Goal: Task Accomplishment & Management: Manage account settings

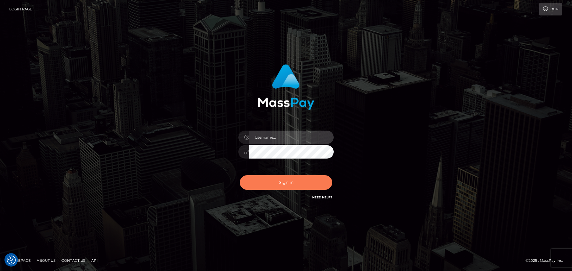
type input "constantin.mp"
click at [290, 185] on button "Sign in" at bounding box center [286, 182] width 92 height 15
type input "[DOMAIN_NAME]"
click at [288, 184] on button "Sign in" at bounding box center [286, 182] width 92 height 15
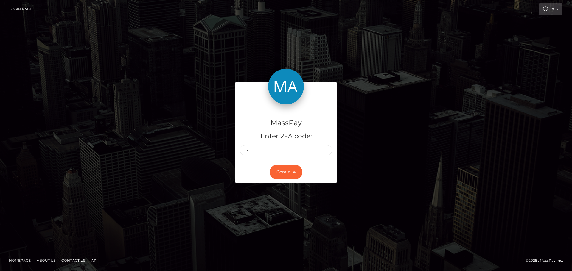
type input "6"
type input "0"
type input "2"
type input "3"
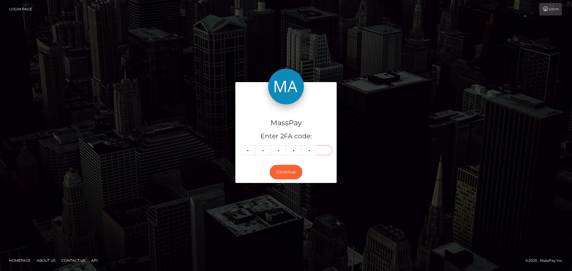
type input "1"
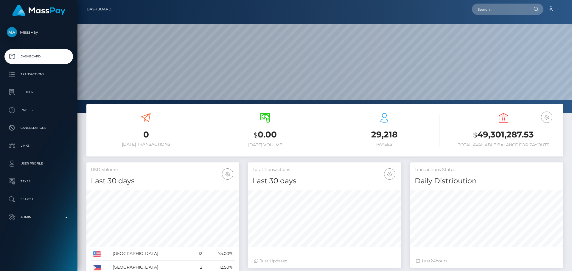
scroll to position [106, 153]
click at [504, 7] on input "text" at bounding box center [500, 9] width 56 height 11
paste input "784798375542267905"
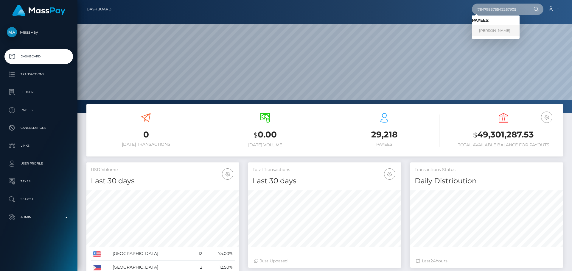
type input "784798375542267905"
click at [496, 33] on link "CHRISTOPHER PAUL HALSELL" at bounding box center [496, 30] width 48 height 11
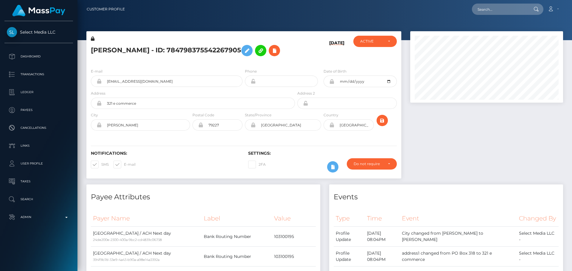
scroll to position [71, 153]
click at [236, 59] on h5 "[PERSON_NAME] - ID: 784798375542267905" at bounding box center [191, 50] width 201 height 17
click at [246, 59] on h5 "CHRISTOPHER PAUL HALSELL - ID: 784798375542267905" at bounding box center [191, 50] width 201 height 17
click at [299, 64] on div "10/07/25" at bounding box center [322, 50] width 52 height 28
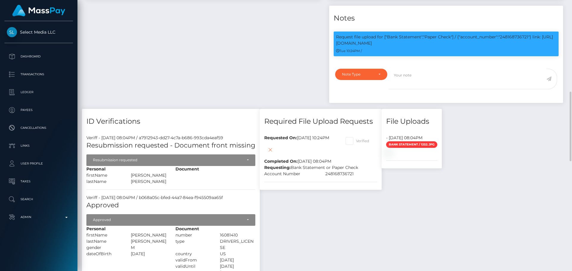
scroll to position [387, 0]
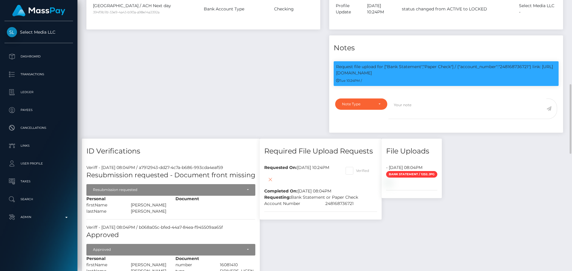
scroll to position [71, 153]
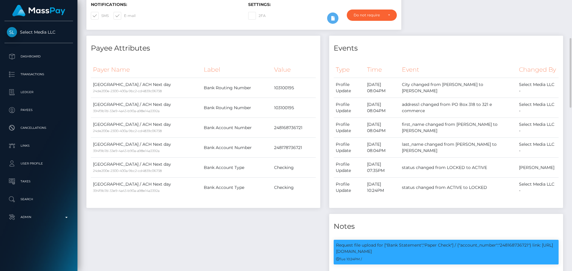
scroll to position [0, 0]
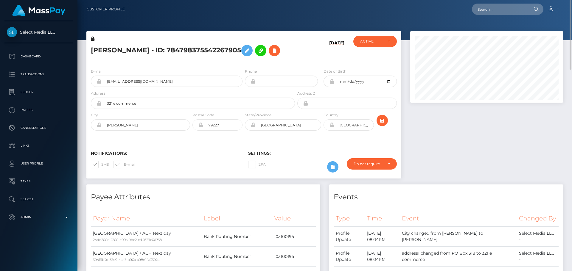
click at [253, 54] on h5 "CHRISTOPHER PAUL HALSELL - ID: 784798375542267905" at bounding box center [191, 50] width 201 height 17
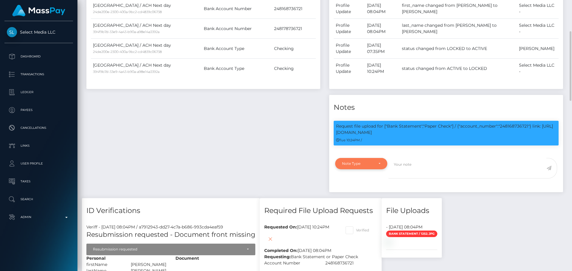
scroll to position [327, 0]
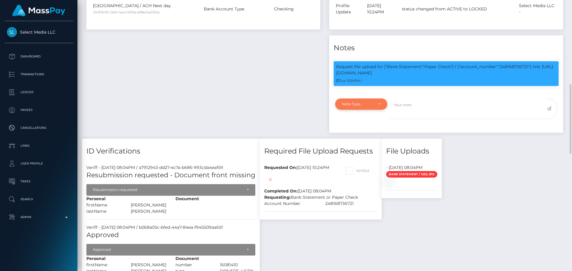
click at [376, 107] on div "Note Type" at bounding box center [361, 104] width 38 height 5
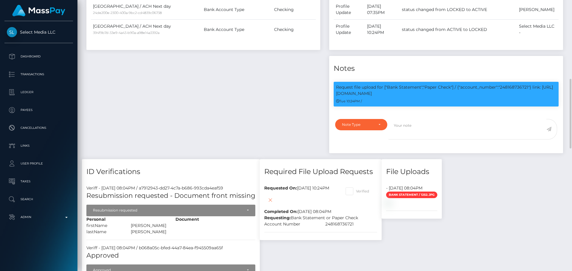
scroll to position [337, 0]
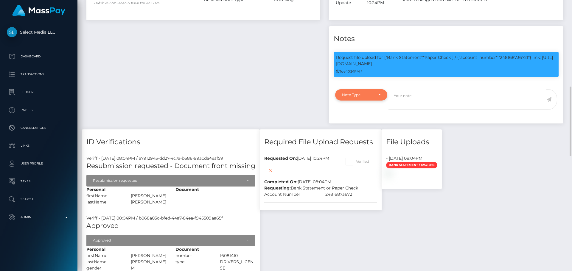
click at [376, 97] on div "Note Type" at bounding box center [361, 95] width 38 height 5
click at [359, 129] on link "Compliance" at bounding box center [361, 123] width 52 height 11
select select "COMPLIANCE"
click textarea
paste textarea "Bank statement provided for showing that the bank account belongs to Heather Ni…"
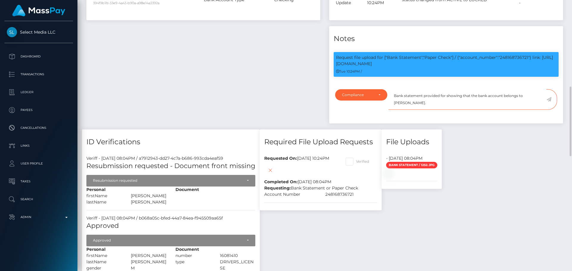
scroll to position [71, 153]
click p "Request file upload for ["Bank Statement","Paper Check"] / {"account_number":"2…"
copy p "248168736721"
click textarea "Bank statement provided for showing that the bank account belongs to Heather Ni…"
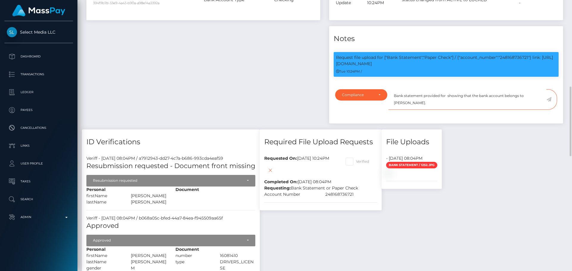
paste textarea "248168736721"
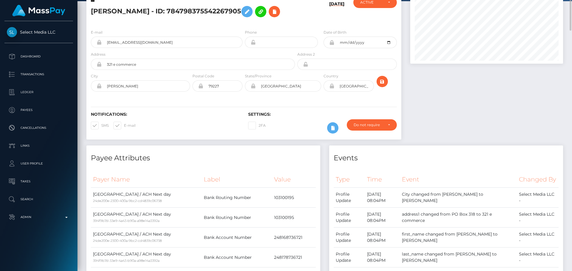
scroll to position [0, 0]
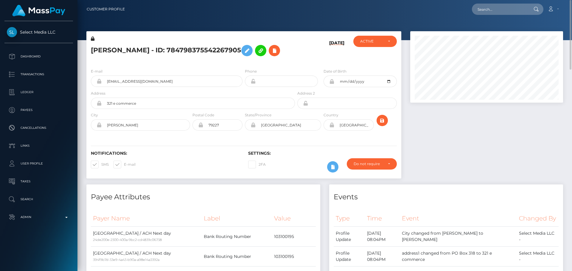
click h5 "CHRISTOPHER PAUL HALSELL - ID: 784798375542267905"
drag, startPoint x: 112, startPoint y: 46, endPoint x: 179, endPoint y: 48, distance: 67.0
click h5 "CHRISTOPHER PAUL HALSELL - ID: 784798375542267905"
copy h5 "CHRISTOPHER PAUL HALSELL"
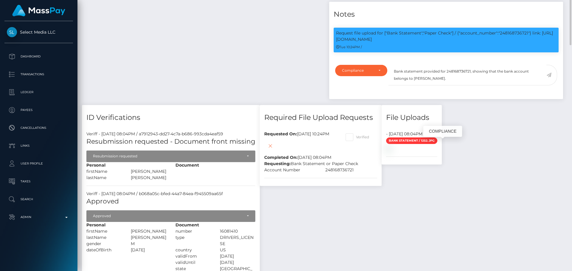
scroll to position [71, 153]
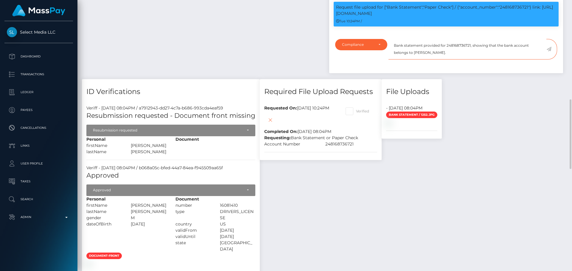
click textarea "Bank statement provided for 248168736721, showing that the bank account belongs…"
drag, startPoint x: 417, startPoint y: 70, endPoint x: 444, endPoint y: 70, distance: 27.1
click textarea "Bank statement provided for 248168736721, showing that the bank account belongs…"
paste textarea "CHRISTOPHER PAUL HALSELL"
click textarea "Bank statement provided for 248168736721, showing that the bank account belongs…"
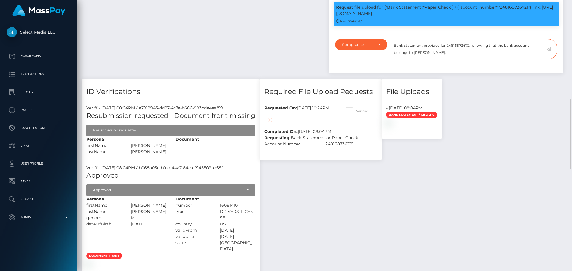
type textarea "Bank statement provided for 248168736721, showing that the bank account belongs…"
click icon
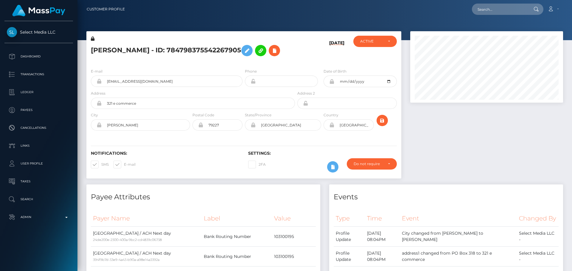
scroll to position [71, 153]
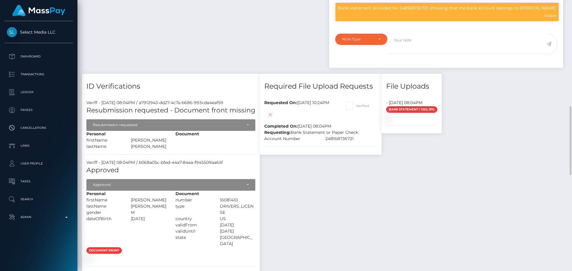
click at [356, 108] on span at bounding box center [356, 106] width 0 height 4
click at [360, 106] on input "Verified" at bounding box center [358, 104] width 4 height 4
checkbox input "true"
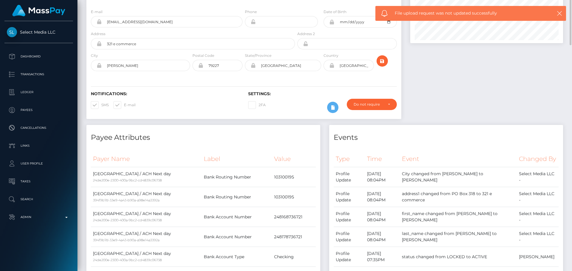
scroll to position [0, 0]
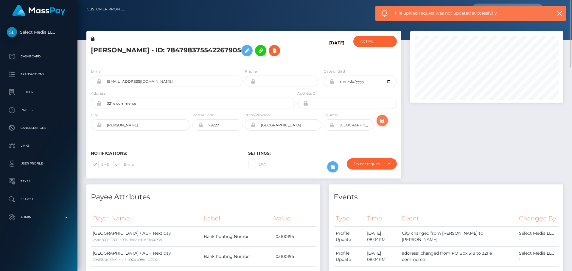
click at [386, 126] on button "submit" at bounding box center [381, 120] width 11 height 11
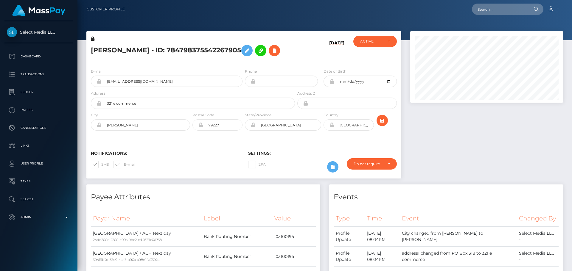
scroll to position [71, 153]
click at [272, 59] on h5 "[PERSON_NAME] - ID: 784798375542267905" at bounding box center [191, 50] width 201 height 17
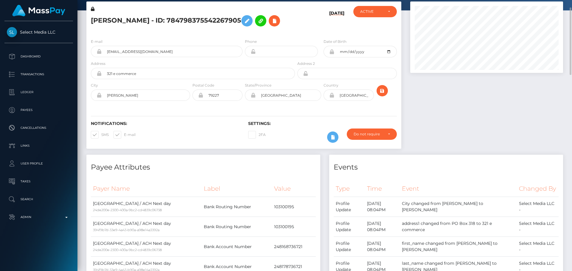
scroll to position [0, 0]
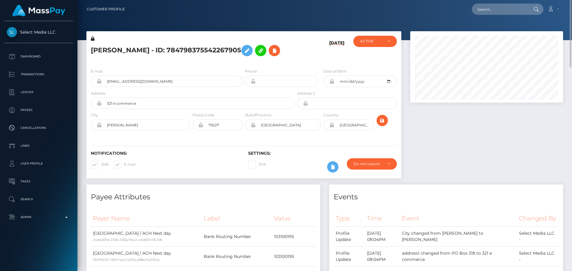
click at [274, 64] on div "[PERSON_NAME] - ID: 784798375542267905" at bounding box center [191, 50] width 210 height 28
click at [274, 64] on div "CHRISTOPHER PAUL HALSELL - ID: 784798375542267905" at bounding box center [191, 50] width 210 height 28
click at [379, 124] on icon "submit" at bounding box center [381, 120] width 7 height 7
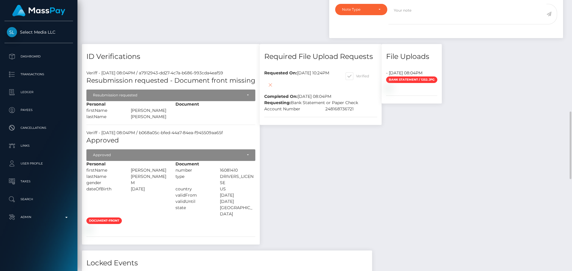
scroll to position [71, 153]
click at [270, 89] on icon at bounding box center [269, 84] width 7 height 7
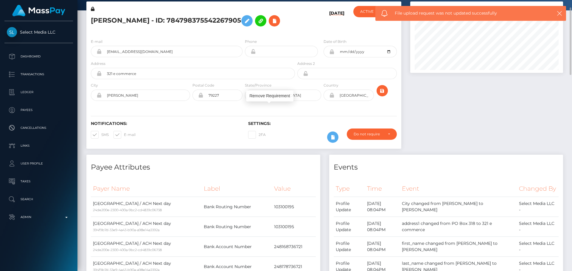
scroll to position [0, 0]
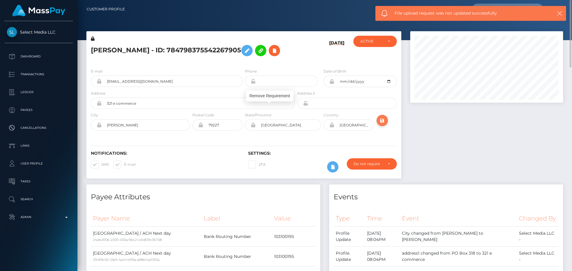
click at [380, 124] on icon "submit" at bounding box center [381, 120] width 7 height 7
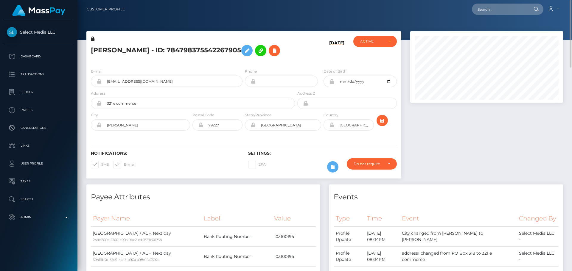
click at [258, 48] on h5 "CHRISTOPHER PAUL HALSELL - ID: 784798375542267905" at bounding box center [191, 50] width 201 height 17
copy h5 "784798375542267905"
click at [514, 12] on input "text" at bounding box center [500, 9] width 56 height 11
paste input "784798375542267905"
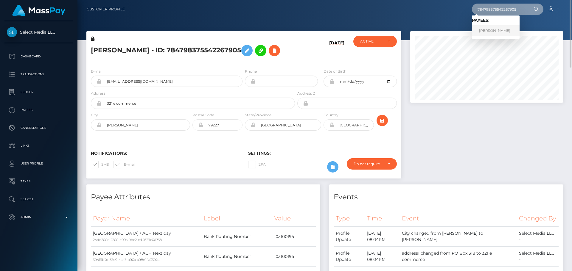
type input "784798375542267905"
click at [499, 29] on link "CHRISTOPHER PAUL HALSELL" at bounding box center [496, 30] width 48 height 11
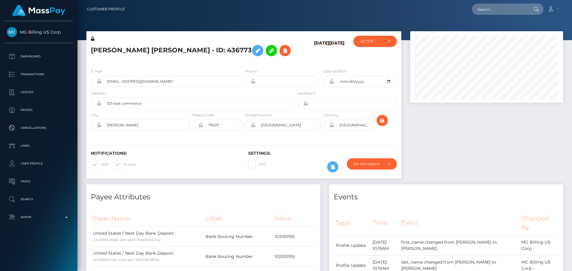
scroll to position [71, 153]
click at [263, 46] on h5 "[PERSON_NAME] [PERSON_NAME] - ID: 436773" at bounding box center [191, 50] width 201 height 17
click at [269, 48] on h5 "[PERSON_NAME] [PERSON_NAME] - ID: 436773" at bounding box center [191, 50] width 201 height 17
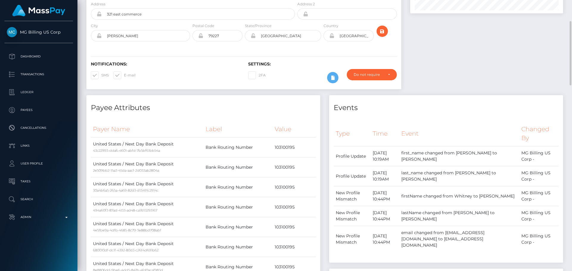
scroll to position [0, 0]
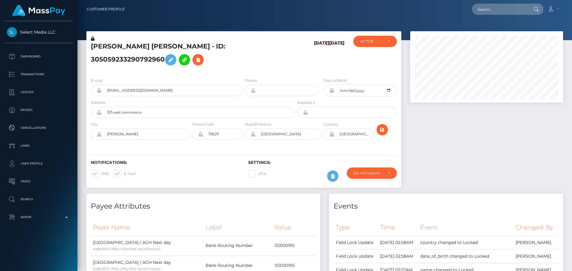
scroll to position [71, 153]
click at [214, 66] on h5 "[PERSON_NAME] [PERSON_NAME] - ID: 305059233290792960" at bounding box center [191, 55] width 201 height 26
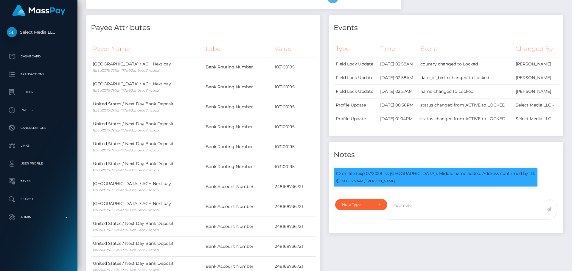
scroll to position [0, 0]
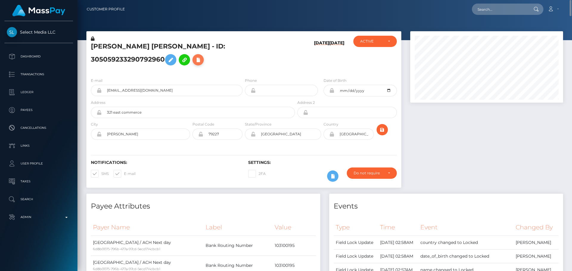
click at [194, 64] on icon at bounding box center [197, 59] width 7 height 7
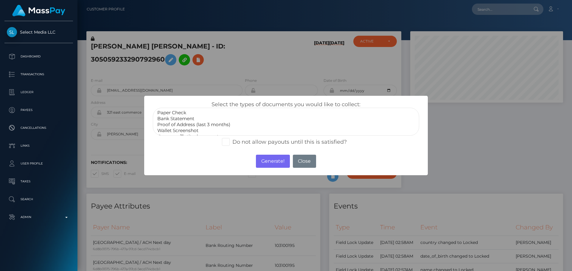
scroll to position [18, 0]
select select "Miscellaneous"
click at [175, 129] on option "Miscellaneous" at bounding box center [286, 131] width 258 height 6
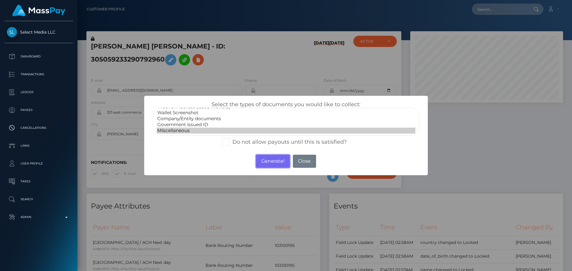
click at [266, 162] on button "Generate!" at bounding box center [273, 161] width 34 height 13
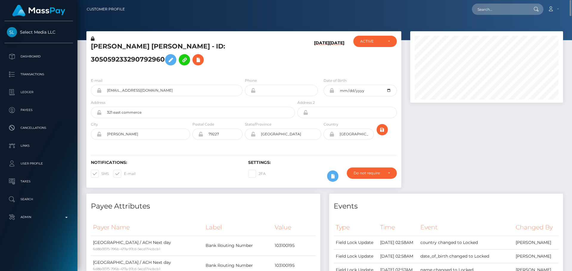
click at [217, 49] on h5 "Whitney Dawn Halsell - ID: 305059233290792960" at bounding box center [191, 55] width 201 height 26
copy h5 "305059233290792960"
click at [497, 10] on input "text" at bounding box center [500, 9] width 56 height 11
paste input "305059233290792960"
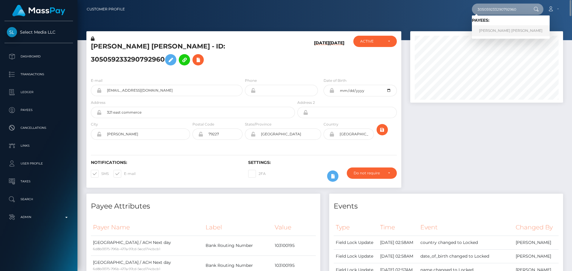
type input "305059233290792960"
click at [489, 35] on link "Whitney Dawn Halsell" at bounding box center [511, 30] width 78 height 11
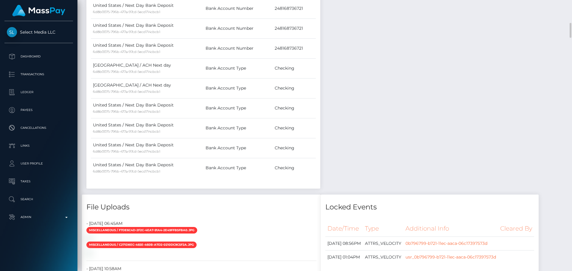
scroll to position [268, 0]
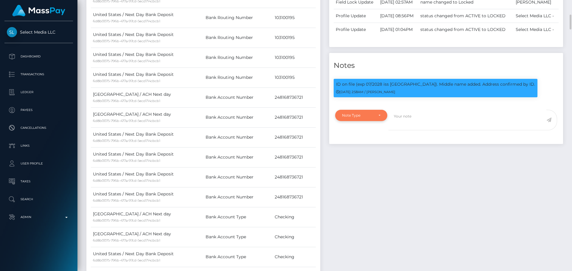
click at [378, 118] on div "Note Type" at bounding box center [361, 115] width 38 height 5
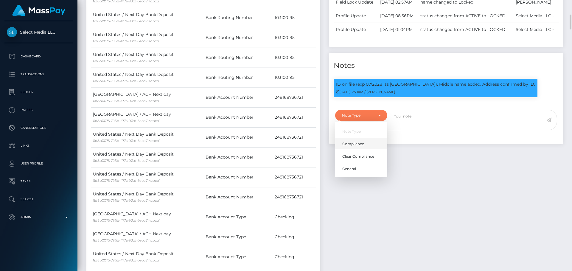
click at [361, 147] on span "Compliance" at bounding box center [353, 143] width 22 height 5
select select "COMPLIANCE"
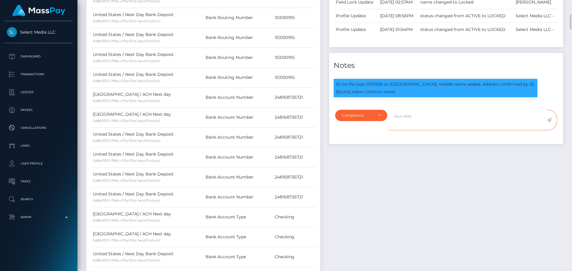
click at [434, 126] on textarea at bounding box center [467, 120] width 158 height 21
paste textarea "Bank statement provided for 248168736721, showing that the bank account belongs…"
drag, startPoint x: 496, startPoint y: 132, endPoint x: 495, endPoint y: 136, distance: 4.0
click at [496, 130] on textarea "Bank statement provided for 248168736721, showing that the bank account belongs…" at bounding box center [467, 120] width 158 height 21
type textarea "Bank statement provided for 248168736721, showing that the bank account belongs…"
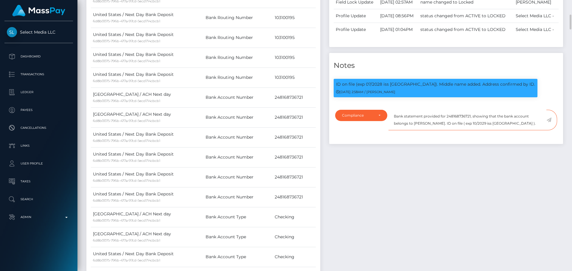
click at [531, 130] on textarea "Bank statement provided for 248168736721, showing that the bank account belongs…" at bounding box center [467, 120] width 158 height 21
click at [549, 122] on icon at bounding box center [548, 120] width 5 height 5
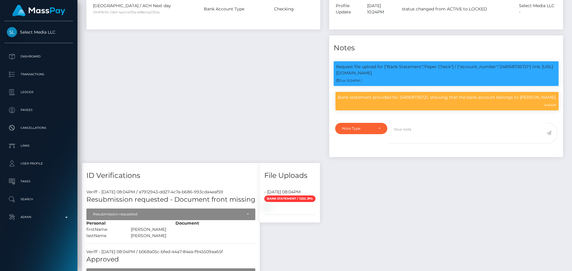
scroll to position [71, 153]
click at [350, 101] on p "Bank statement provided for 248168736721, showing that the bank account belongs…" at bounding box center [447, 97] width 218 height 6
drag, startPoint x: 350, startPoint y: 115, endPoint x: 554, endPoint y: 121, distance: 204.0
click at [554, 101] on p "Bank statement provided for 248168736721, showing that the bank account belongs…" at bounding box center [447, 97] width 218 height 6
copy p "Bank statement provided for 248168736721, showing that the bank account belongs…"
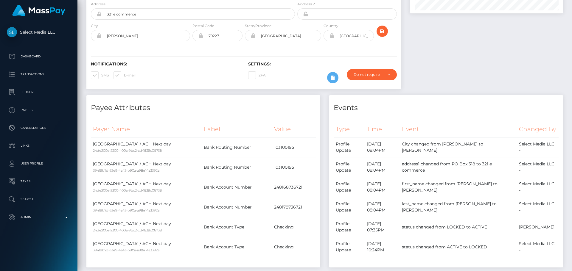
scroll to position [0, 0]
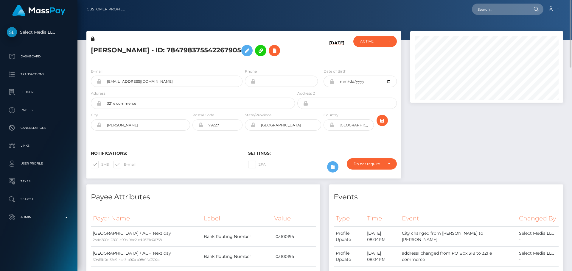
click at [151, 47] on h5 "[PERSON_NAME] - ID: 784798375542267905" at bounding box center [191, 50] width 201 height 17
copy h5 "[PERSON_NAME] - ID: 784798375542267905"
drag, startPoint x: 153, startPoint y: 94, endPoint x: 91, endPoint y: 91, distance: 62.9
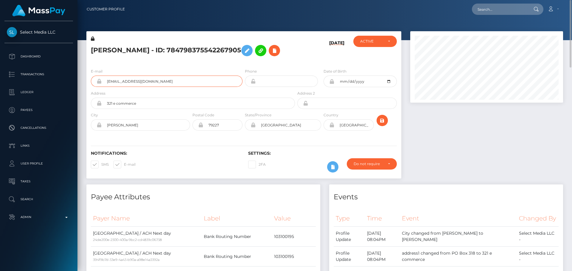
click at [91, 90] on div "E-mail [EMAIL_ADDRESS][DOMAIN_NAME]" at bounding box center [164, 79] width 157 height 22
click at [497, 11] on input "text" at bounding box center [500, 9] width 56 height 11
paste input "706499125322981376"
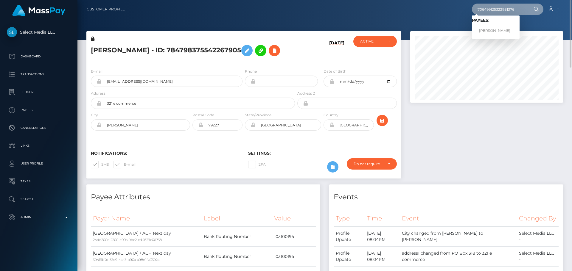
type input "706499125322981376"
click at [488, 31] on link "[PERSON_NAME]" at bounding box center [496, 30] width 48 height 11
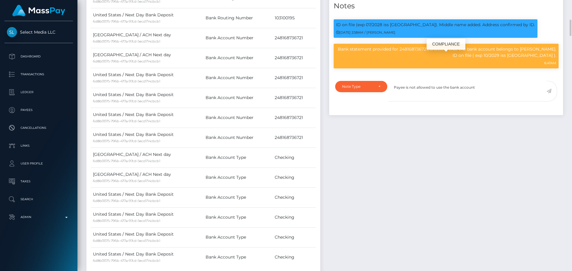
scroll to position [71, 153]
click at [417, 56] on p "Bank statement provided for 248168736721, showing that the bank account belongs…" at bounding box center [446, 52] width 220 height 13
copy p "248168736721"
click at [488, 97] on textarea "Payee is not allowed to use the bank account" at bounding box center [467, 91] width 158 height 21
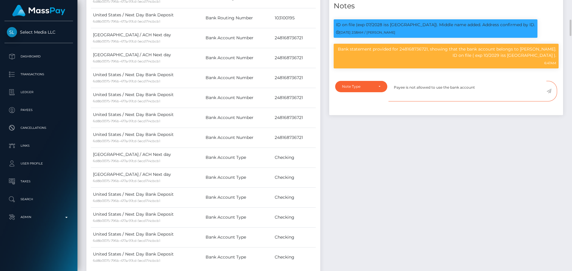
paste textarea "248168736721"
type textarea "Payee is not allowed to use the bank account 248168736721 anymore."
click at [374, 91] on div "Note Type" at bounding box center [361, 86] width 52 height 11
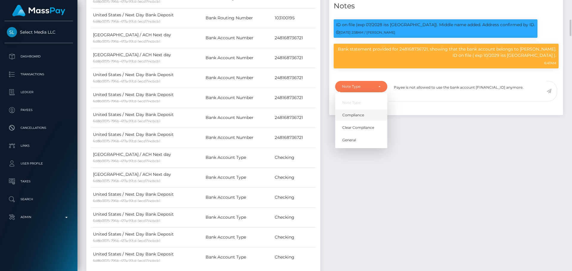
click at [358, 118] on link "Compliance" at bounding box center [361, 115] width 52 height 11
select select "COMPLIANCE"
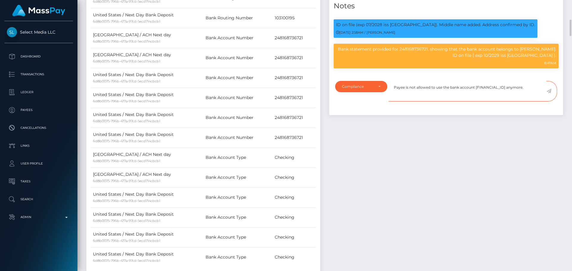
click at [526, 100] on textarea "Payee is not allowed to use the bank account 248168736721 anymore." at bounding box center [467, 91] width 158 height 21
click at [551, 93] on icon at bounding box center [548, 91] width 5 height 5
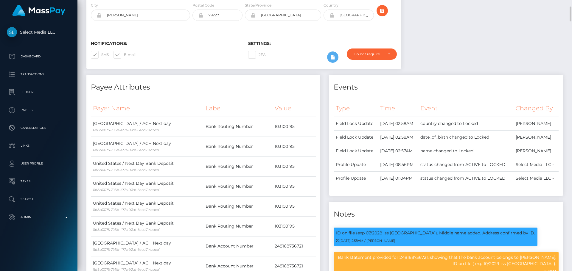
scroll to position [0, 0]
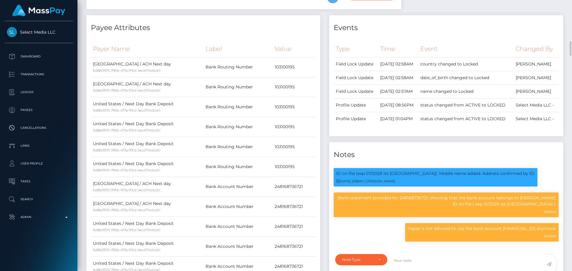
scroll to position [208, 0]
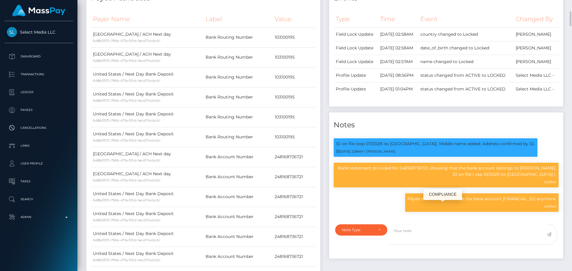
click at [414, 177] on p "Bank statement provided for 248168736721, showing that the bank account belongs…" at bounding box center [446, 171] width 220 height 13
copy p "248168736721"
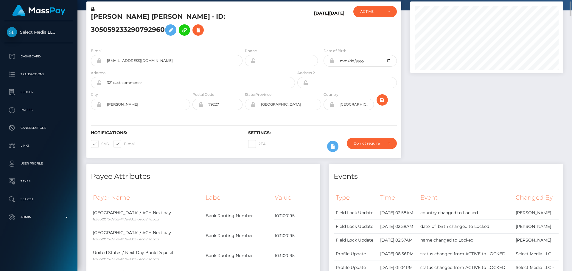
scroll to position [0, 0]
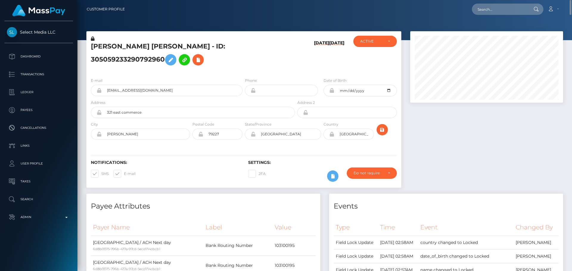
click at [159, 52] on h5 "Whitney Dawn Halsell - ID: 305059233290792960" at bounding box center [191, 55] width 201 height 26
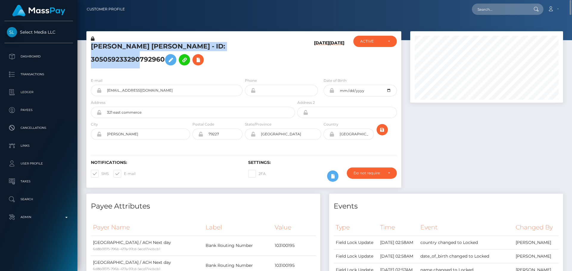
click at [159, 52] on h5 "Whitney Dawn Halsell - ID: 305059233290792960" at bounding box center [191, 55] width 201 height 26
copy h5 "Whitney Dawn Halsell - ID: 305059233290792960"
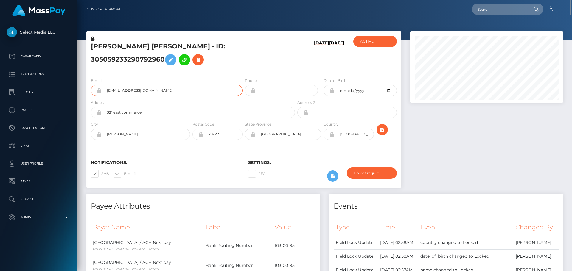
drag, startPoint x: 155, startPoint y: 101, endPoint x: 95, endPoint y: 92, distance: 61.3
click at [95, 92] on div "E-mail sidlong85@gmail.com" at bounding box center [167, 86] width 152 height 19
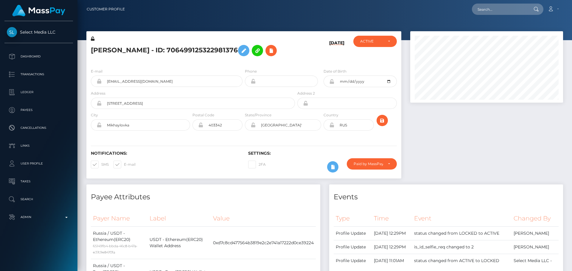
scroll to position [71, 153]
click at [500, 10] on input "text" at bounding box center [500, 9] width 56 height 11
paste input "706499125322981376"
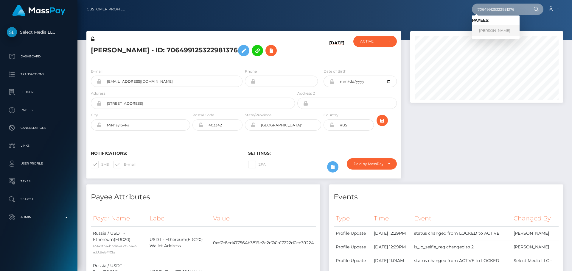
type input "706499125322981376"
click at [491, 33] on link "[PERSON_NAME]" at bounding box center [496, 30] width 48 height 11
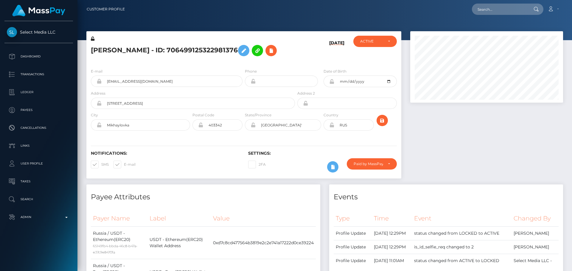
scroll to position [71, 153]
click at [286, 47] on h5 "[PERSON_NAME] - ID: 706499125322981376" at bounding box center [191, 50] width 201 height 17
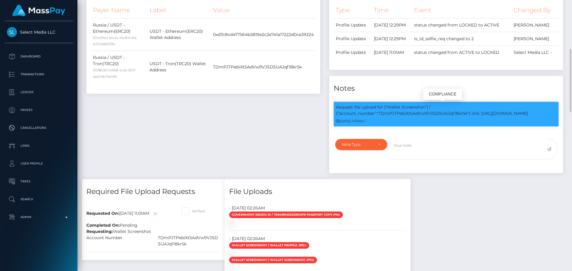
scroll to position [268, 0]
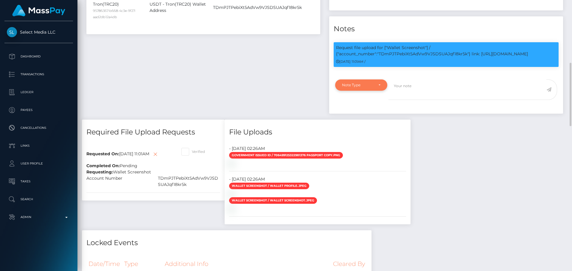
click at [363, 85] on div "Note Type" at bounding box center [358, 85] width 32 height 5
click at [361, 113] on span "Compliance" at bounding box center [353, 113] width 22 height 5
select select "COMPLIANCE"
click at [434, 91] on textarea at bounding box center [467, 89] width 158 height 21
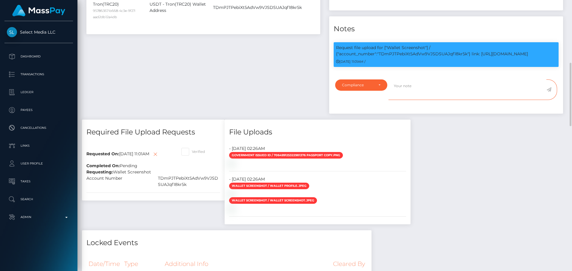
paste textarea "Crypto wallet screenshot for TJ1JVLhSiu5ToSyV63dhPCo6unjJescfAB provided. The p…"
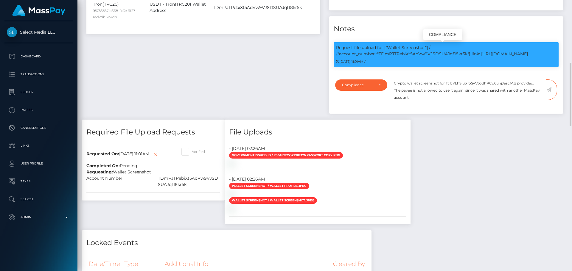
click at [403, 54] on p "Request file upload for ["Wallet Screenshot"] / {"account_number":"TDmPJTPebiXt…" at bounding box center [446, 51] width 220 height 13
copy p "TDmPJTPebiXt5AdVw9VJSDSUAJqf18kr5k"
click at [464, 82] on textarea "Crypto wallet screenshot for TJ1JVLhSiu5ToSyV63dhPCo6unjJescfAB provided. The p…" at bounding box center [467, 89] width 158 height 21
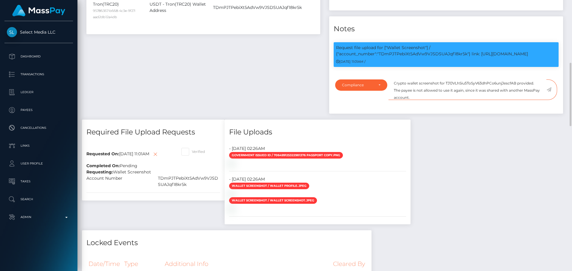
paste textarea "DmPJTPebiXt5AdVw9VJSDSUAJqf18kr5k"
click at [494, 91] on textarea "Crypto wallet screenshot for TDmPJTPebiXt5AdVw9VJSDSUAJqf18kr5k provided. The p…" at bounding box center [467, 89] width 158 height 21
drag, startPoint x: 494, startPoint y: 91, endPoint x: 455, endPoint y: 97, distance: 39.2
click at [455, 97] on textarea "Crypto wallet screenshot for TDmPJTPebiXt5AdVw9VJSDSUAJqf18kr5k provided. The p…" at bounding box center [467, 89] width 158 height 21
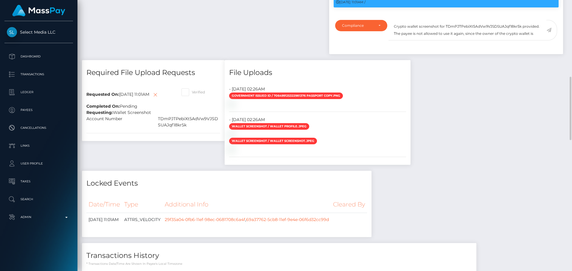
scroll to position [238, 0]
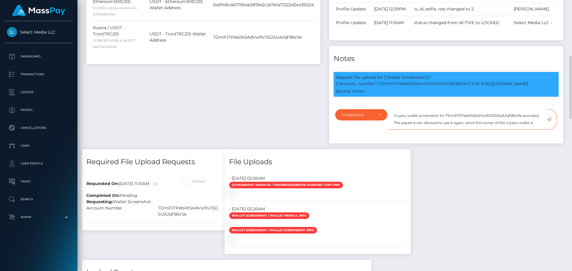
drag, startPoint x: 537, startPoint y: 126, endPoint x: 401, endPoint y: 124, distance: 136.7
click at [401, 124] on textarea "Crypto wallet screenshot for TDmPJTPebiXt5AdVw9VJSDSUAJqf18kr5k provided. The p…" at bounding box center [467, 119] width 158 height 21
click at [430, 83] on p "Request file upload for ["Wallet Screenshot"] / {"account_number":"TDmPJTPebiXt…" at bounding box center [446, 80] width 220 height 13
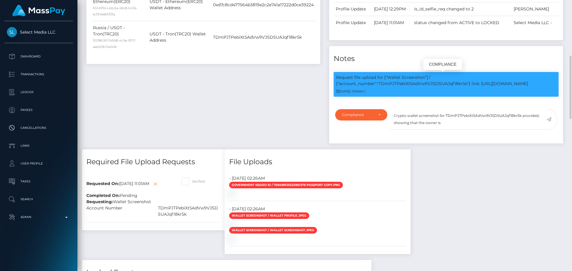
copy p "TDmPJTPebiXt5AdVw9VJSDSUAJqf18kr5k"
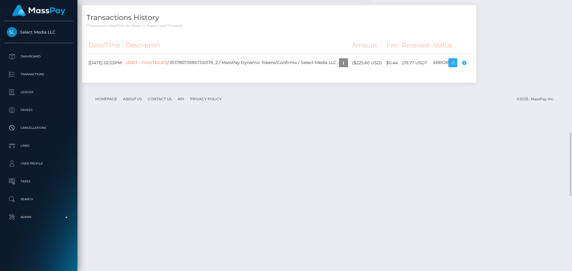
scroll to position [655, 0]
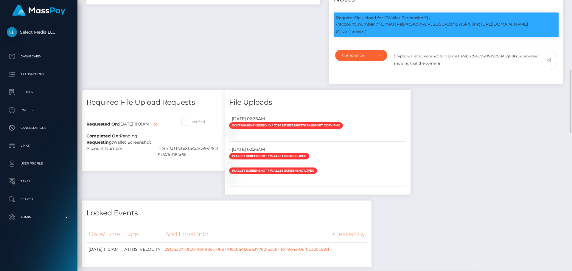
scroll to position [238, 0]
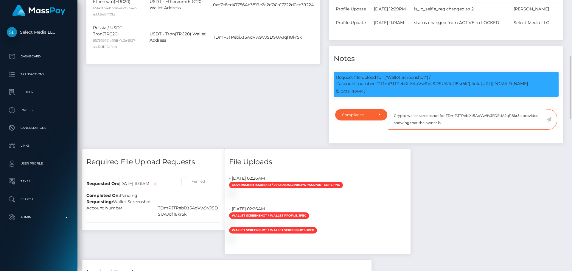
click at [447, 126] on textarea "Crypto wallet screenshot for TDmPJTPebiXt5AdVw9VJSDSUAJqf18kr5k provided, showi…" at bounding box center [467, 119] width 158 height 21
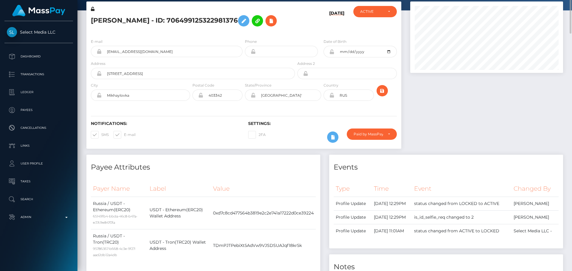
scroll to position [0, 0]
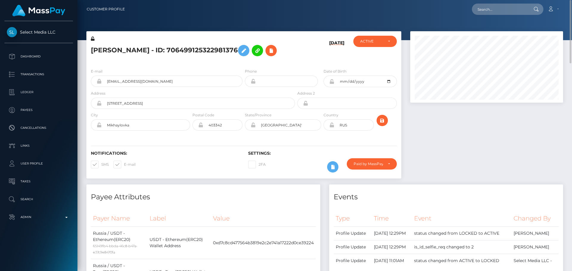
click at [97, 46] on h5 "Sofia Erofeeva - ID: 706499125322981376" at bounding box center [191, 50] width 201 height 17
drag, startPoint x: 97, startPoint y: 46, endPoint x: 116, endPoint y: 49, distance: 18.6
click at [116, 49] on h5 "Sofia Erofeeva - ID: 706499125322981376" at bounding box center [191, 50] width 201 height 17
copy h5 "Sofia Erofeeva"
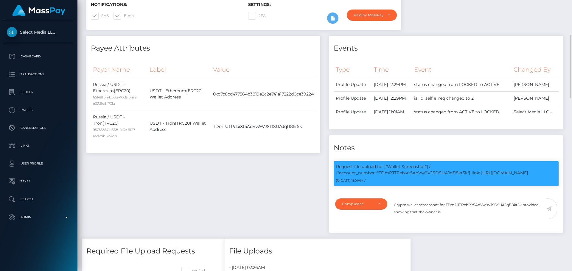
scroll to position [71, 153]
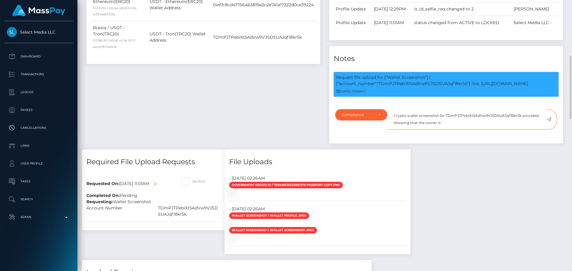
click at [461, 123] on textarea "Crypto wallet screenshot for TDmPJTPebiXt5AdVw9VJSDSUAJqf18kr5k provided, showi…" at bounding box center [467, 119] width 158 height 21
paste textarea "Sofia Erofeeva"
type textarea "Crypto wallet screenshot for TDmPJTPebiXt5AdVw9VJSDSUAJqf18kr5k provided, showi…"
click at [549, 121] on icon at bounding box center [548, 119] width 5 height 5
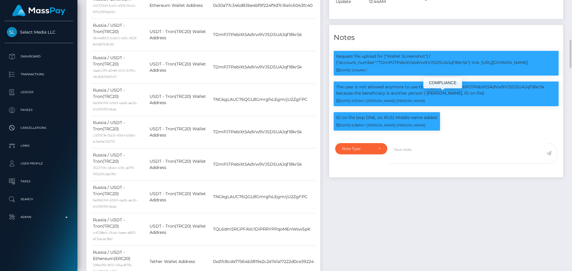
scroll to position [71, 153]
click at [338, 95] on p "The user is not allowed anymore to use the crypto wallet TDmPJTPebiXt5AdVw9VJSD…" at bounding box center [446, 90] width 220 height 13
drag, startPoint x: 338, startPoint y: 95, endPoint x: 371, endPoint y: 102, distance: 33.6
click at [371, 96] on p "The user is not allowed anymore to use the crypto wallet TDmPJTPebiXt5AdVw9VJSD…" at bounding box center [446, 90] width 220 height 13
click at [404, 104] on div "06/26/25 6:37AM / Doru Ioan Szikszai" at bounding box center [446, 101] width 220 height 6
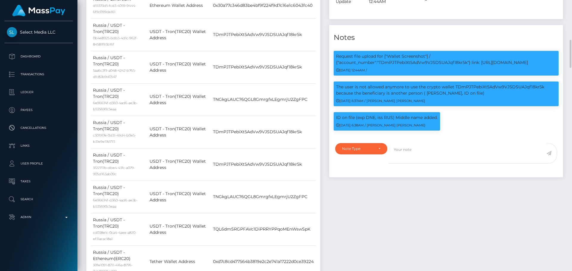
click at [366, 190] on div "Events Type Time Event Changed By" at bounding box center [445, 67] width 243 height 520
click at [372, 202] on div "Events Type Time Event Changed By" at bounding box center [445, 67] width 243 height 520
click at [371, 201] on div "Events Type Time Event Changed By" at bounding box center [445, 67] width 243 height 520
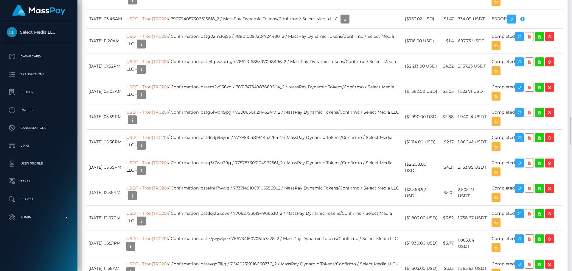
scroll to position [982, 0]
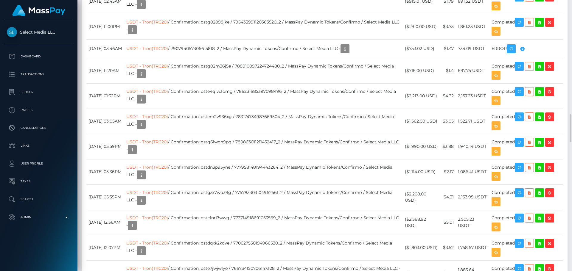
scroll to position [1161, 0]
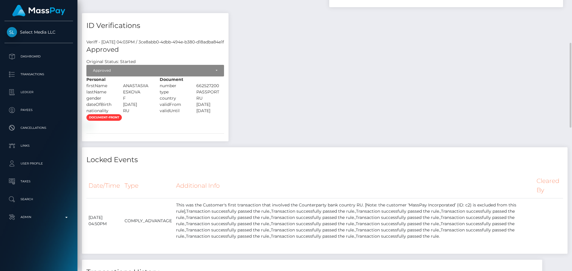
scroll to position [327, 0]
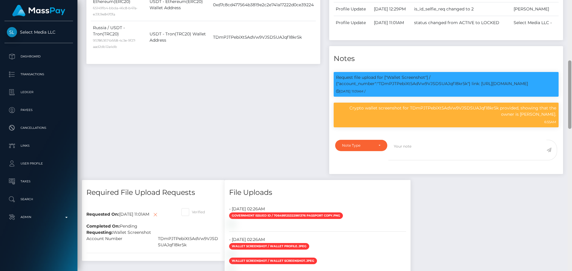
scroll to position [71, 153]
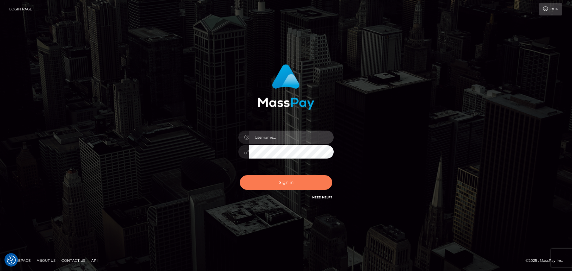
type input "[DOMAIN_NAME]"
click at [290, 184] on button "Sign in" at bounding box center [286, 182] width 92 height 15
click at [291, 183] on button "Sign in" at bounding box center [286, 182] width 92 height 15
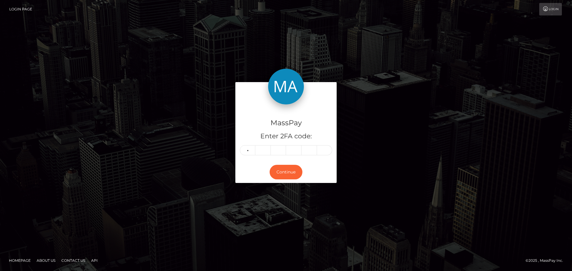
type input "2"
type input "1"
type input "7"
type input "8"
type input "1"
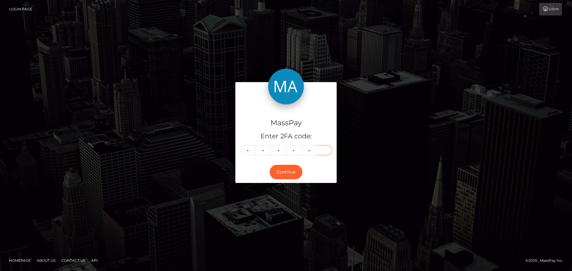
type input "5"
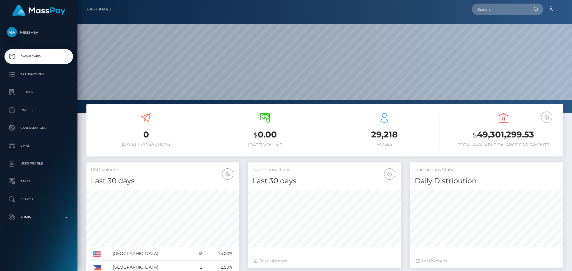
scroll to position [106, 153]
click at [509, 9] on input "text" at bounding box center [500, 9] width 56 height 11
paste input "806996702245437440"
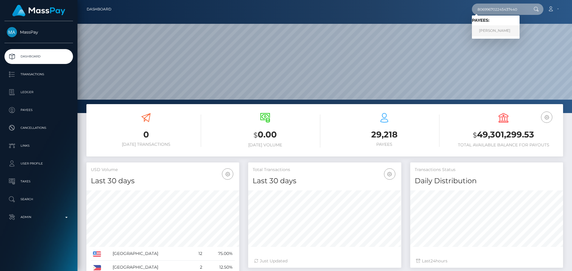
type input "806996702245437440"
click at [501, 30] on link "[PERSON_NAME]" at bounding box center [496, 30] width 48 height 11
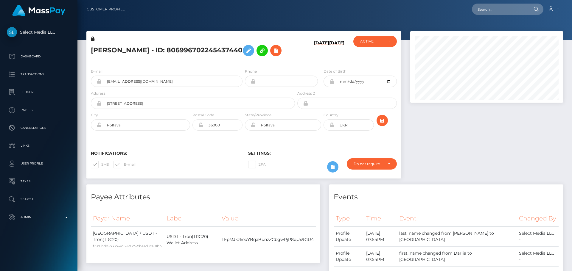
scroll to position [71, 153]
click at [241, 59] on h5 "[PERSON_NAME] - ID: 806996702245437440" at bounding box center [191, 50] width 201 height 17
click at [243, 59] on h5 "[PERSON_NAME] - ID: 806996702245437440" at bounding box center [191, 50] width 201 height 17
click at [283, 59] on h5 "[PERSON_NAME] - ID: 806996702245437440" at bounding box center [191, 50] width 201 height 17
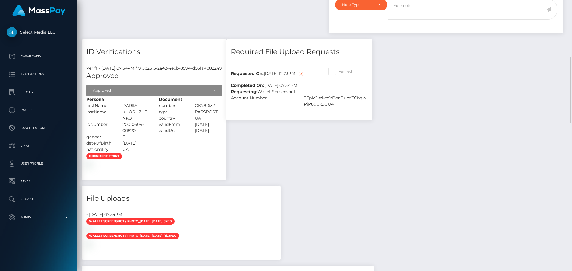
scroll to position [357, 0]
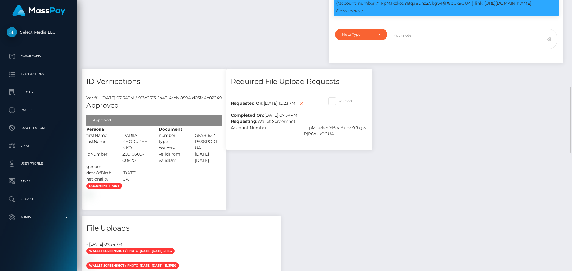
click at [351, 125] on div "Requesting: Wallet Screenshot" at bounding box center [299, 121] width 146 height 6
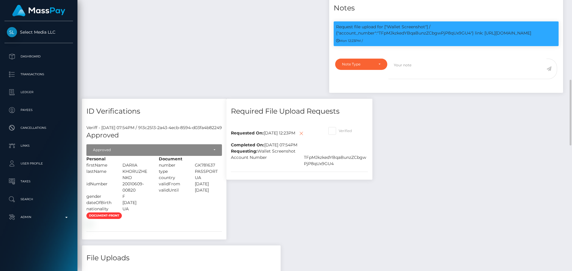
click at [413, 148] on div "Payee Attributes Payer Name Label Value Ukraine / USDT - Tron(TRC20) f27c0bdd-3…" at bounding box center [324, 169] width 485 height 625
click at [408, 79] on textarea at bounding box center [467, 69] width 158 height 21
paste textarea "Crypto wallet screenshot for TJ1JVLhSiu5ToSyV63dhPCo6unjJescfAB provided."
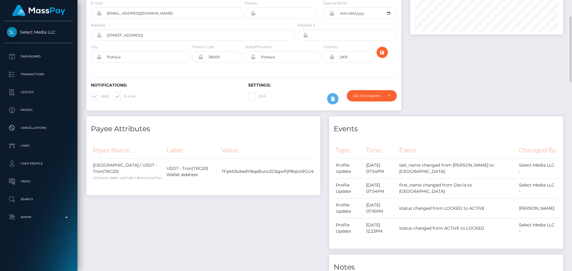
scroll to position [0, 0]
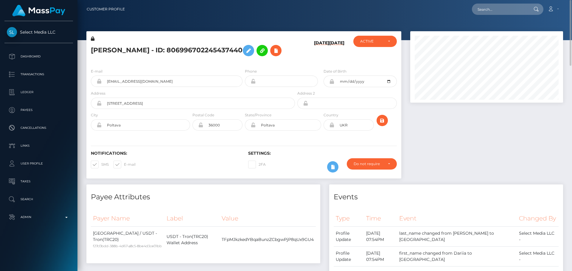
click at [314, 61] on h6 "10/06/25" at bounding box center [321, 50] width 15 height 21
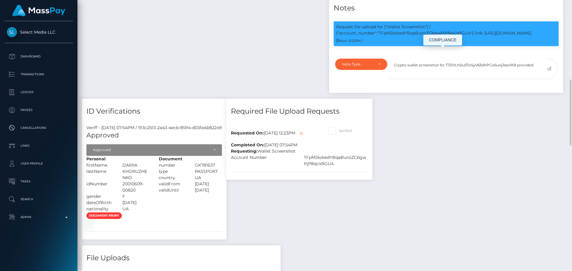
scroll to position [71, 153]
click at [424, 36] on p "Request file upload for ["Wallet Screenshot"] / {"account_number":"TFpMJkzkedYB…" at bounding box center [446, 30] width 220 height 13
copy p "TFpMJkzkedYBqaBunzZCbgwPjP8qUx9GU4"
click at [469, 79] on textarea "Crypto wallet screenshot for TJ1JVLhSiu5ToSyV63dhPCo6unjJescfAB provided." at bounding box center [467, 69] width 158 height 21
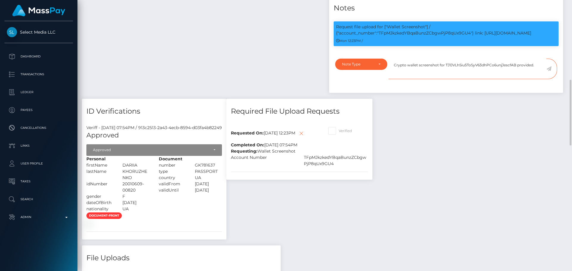
click at [469, 79] on textarea "Crypto wallet screenshot for TJ1JVLhSiu5ToSyV63dhPCo6unjJescfAB provided." at bounding box center [467, 69] width 158 height 21
paste textarea "FpMJkzkedYBqaBunzZCbgwPjP8qUx9GU4"
click at [444, 79] on textarea "Crypto wallet screenshot for TFpMJkzkedYBqaBunzZCbgwPjP8qUx9GU4 provided." at bounding box center [467, 69] width 158 height 21
type textarea "Crypto wallet screenshot for TFpMJkzkedYBqaBunzZCbgwPjP8qUx9GU4 provided, showi…"
click at [375, 67] on div "Note Type" at bounding box center [361, 64] width 38 height 5
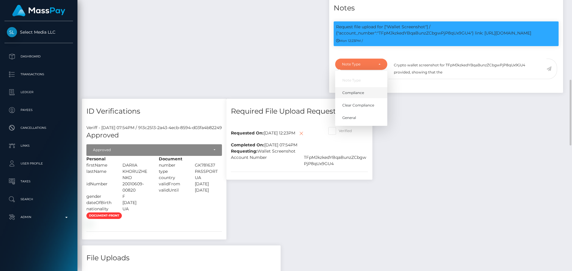
click at [357, 96] on span "Compliance" at bounding box center [353, 92] width 22 height 5
select select "COMPLIANCE"
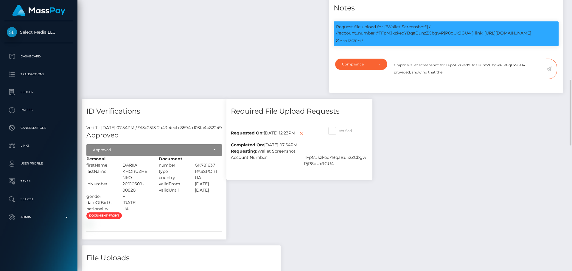
click at [450, 79] on textarea "Crypto wallet screenshot for TFpMJkzkedYBqaBunzZCbgwPjP8qUx9GU4 provided, showi…" at bounding box center [467, 69] width 158 height 21
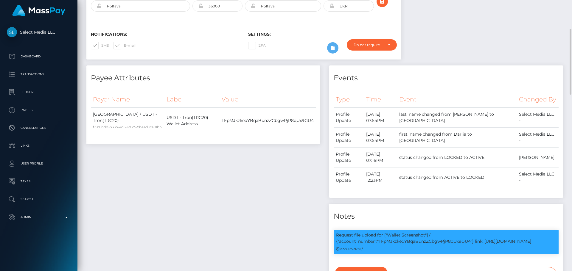
scroll to position [0, 0]
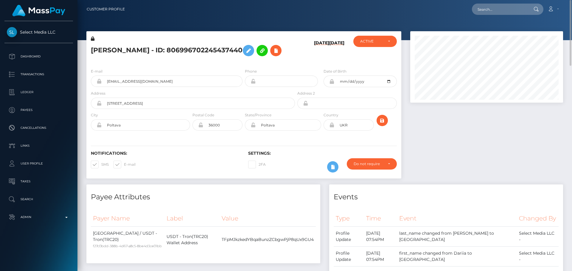
click at [103, 51] on h5 "DARIIA KHORUZHENKO - ID: 806996702245437440" at bounding box center [191, 50] width 201 height 17
drag, startPoint x: 103, startPoint y: 51, endPoint x: 123, endPoint y: 50, distance: 20.3
click at [123, 50] on h5 "DARIIA KHORUZHENKO - ID: 806996702245437440" at bounding box center [191, 50] width 201 height 17
copy h5 "DARIIA KHORUZHENKO"
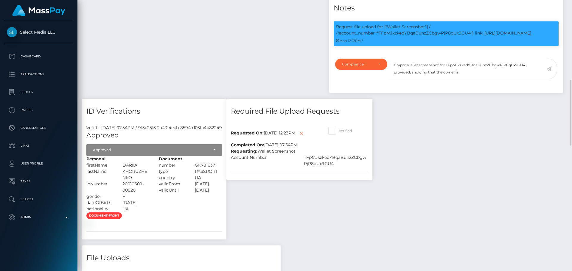
scroll to position [298, 0]
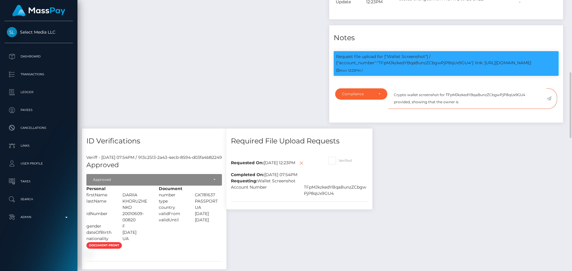
click at [474, 109] on textarea "Crypto wallet screenshot for TFpMJkzkedYBqaBunzZCbgwPjP8qUx9GU4 provided, showi…" at bounding box center [467, 98] width 158 height 21
paste textarea "DARIIA KHORUZHENKO"
type textarea "Crypto wallet screenshot for TFpMJkzkedYBqaBunzZCbgwPjP8qUx9GU4 provided, showi…"
click at [549, 101] on icon at bounding box center [548, 98] width 5 height 5
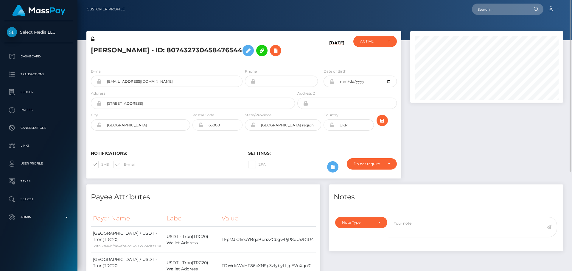
scroll to position [71, 153]
click at [272, 54] on icon at bounding box center [275, 50] width 7 height 7
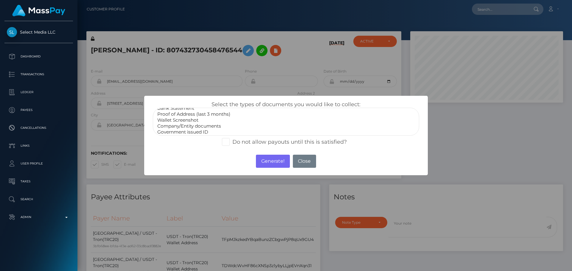
scroll to position [18, 0]
select select "Miscellaneous"
click at [188, 129] on option "Miscellaneous" at bounding box center [286, 131] width 258 height 6
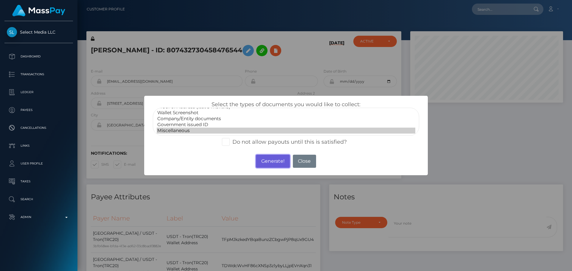
click at [274, 164] on button "Generate!" at bounding box center [273, 161] width 34 height 13
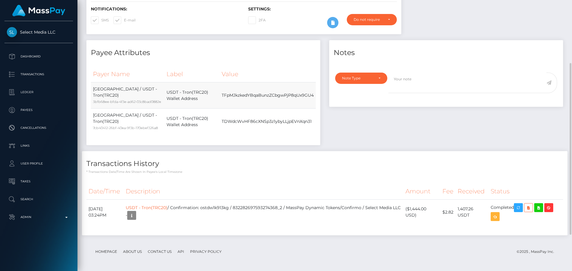
scroll to position [0, 0]
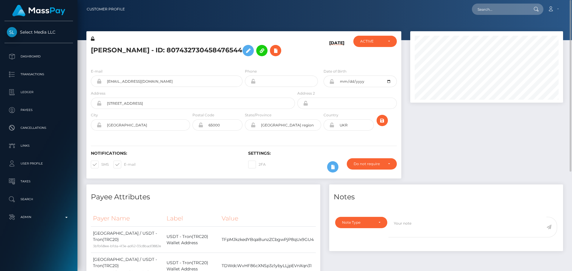
click at [287, 47] on h5 "[PERSON_NAME] - ID: 807432730458476544" at bounding box center [191, 50] width 201 height 17
click at [305, 47] on div "[DATE]" at bounding box center [322, 50] width 52 height 28
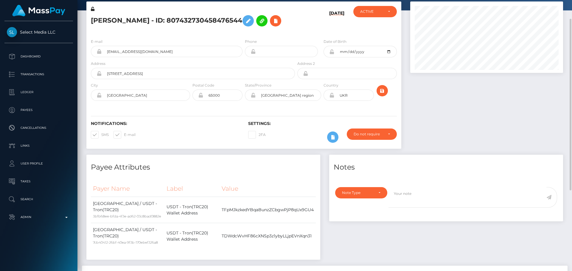
scroll to position [60, 0]
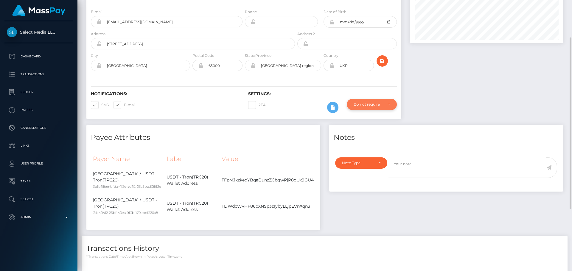
click at [366, 100] on div "Do not require" at bounding box center [372, 104] width 50 height 11
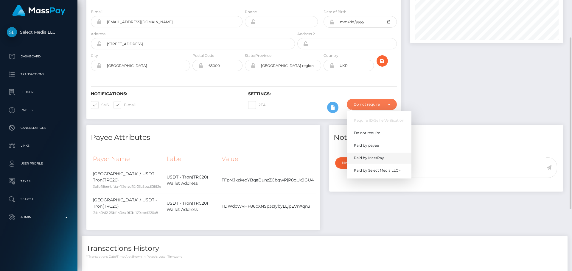
click at [369, 156] on span "Paid by MassPay" at bounding box center [369, 157] width 30 height 5
select select "2"
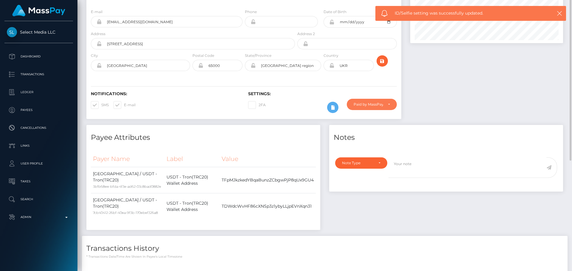
scroll to position [0, 0]
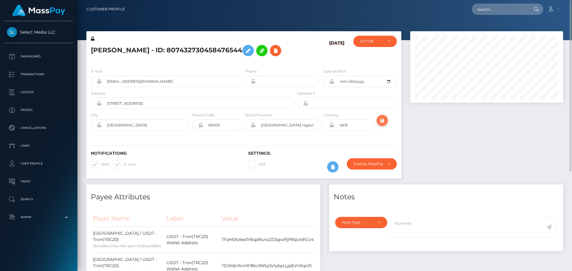
click at [383, 120] on icon "submit" at bounding box center [381, 120] width 7 height 7
click at [271, 53] on icon at bounding box center [274, 50] width 7 height 7
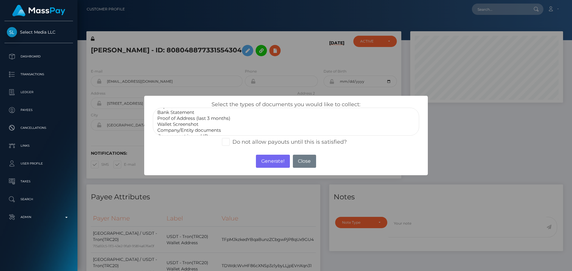
scroll to position [18, 0]
select select "Miscellaneous"
click at [182, 130] on option "Miscellaneous" at bounding box center [286, 131] width 258 height 6
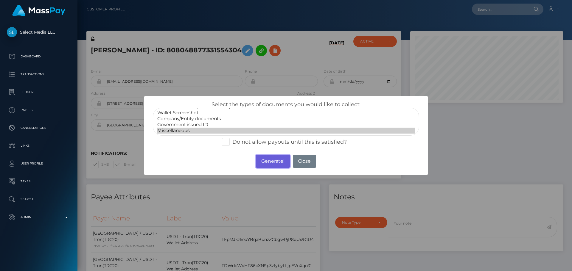
drag, startPoint x: 262, startPoint y: 163, endPoint x: 269, endPoint y: 159, distance: 8.0
click at [263, 162] on button "Generate!" at bounding box center [273, 161] width 34 height 13
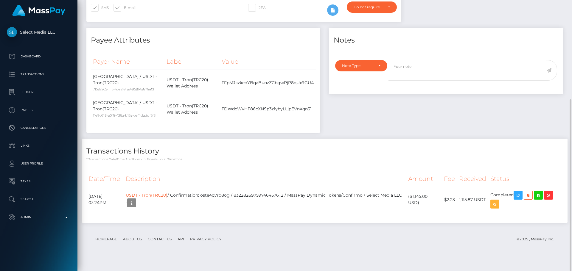
scroll to position [8, 0]
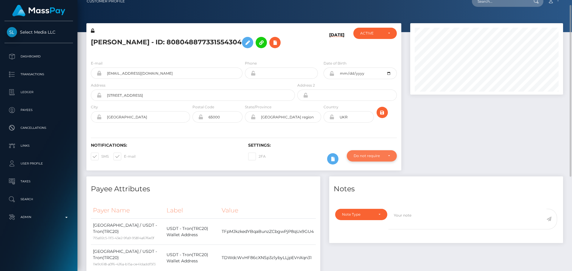
click at [371, 154] on div "Do not require" at bounding box center [367, 156] width 29 height 5
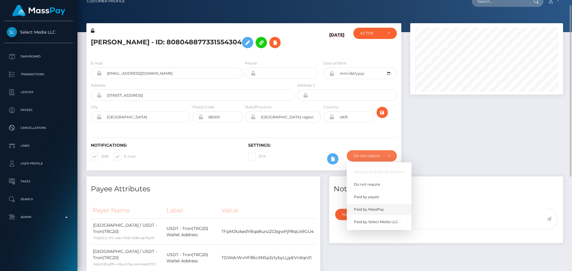
click at [372, 208] on span "Paid by MassPay" at bounding box center [369, 209] width 30 height 5
select select "2"
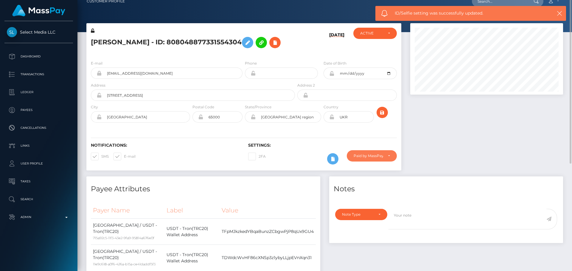
scroll to position [0, 0]
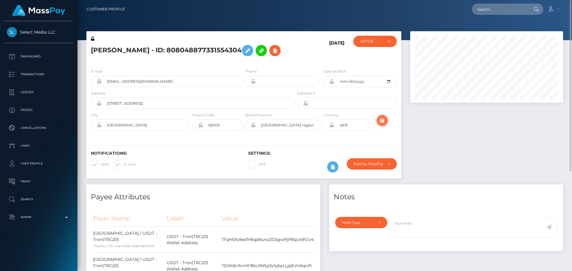
click at [382, 118] on icon "submit" at bounding box center [381, 120] width 7 height 7
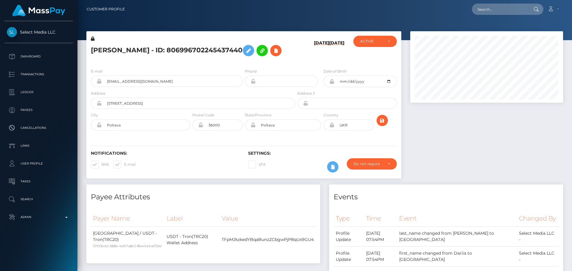
scroll to position [71, 153]
click at [258, 59] on h5 "DARIIA KHORUZHENKO - ID: 806996702245437440" at bounding box center [191, 50] width 201 height 17
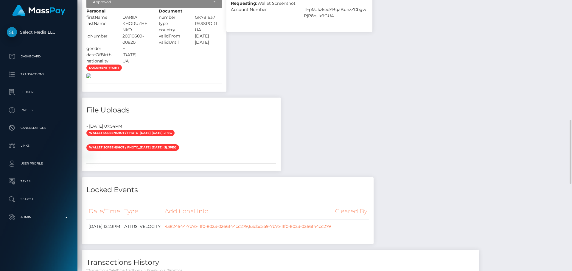
scroll to position [476, 0]
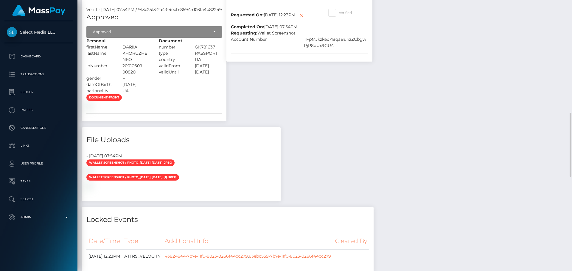
click at [303, 127] on div "Required File Upload Requests Requested On: October 6, 2025 12:23PM Completed O…" at bounding box center [299, 54] width 155 height 147
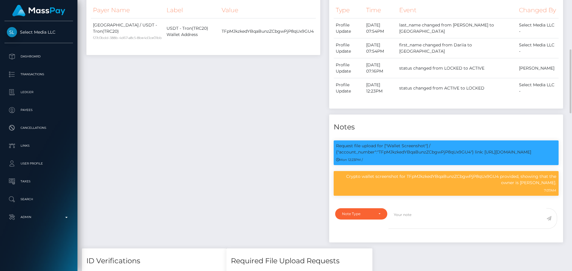
scroll to position [327, 0]
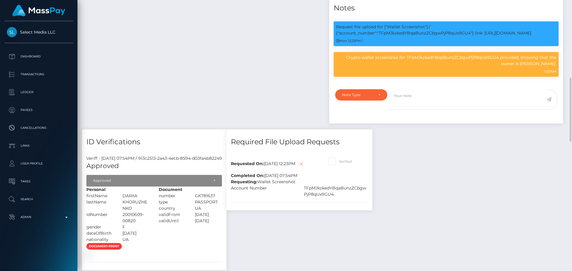
click at [338, 164] on span at bounding box center [338, 161] width 0 height 4
click at [342, 162] on input "Verified" at bounding box center [340, 160] width 4 height 4
checkbox input "true"
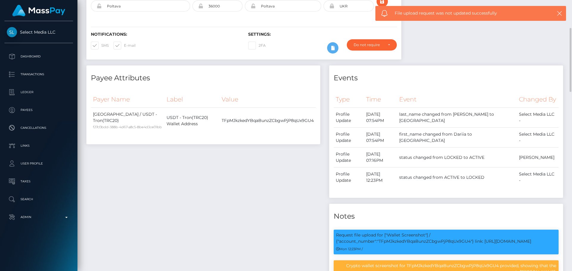
scroll to position [0, 0]
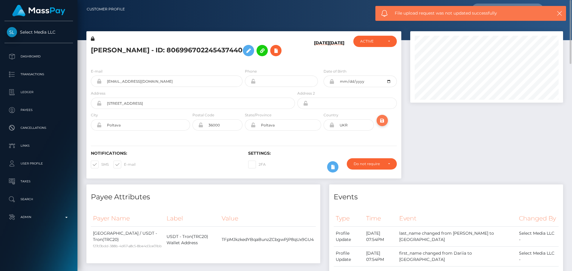
click at [386, 126] on button "submit" at bounding box center [381, 120] width 11 height 11
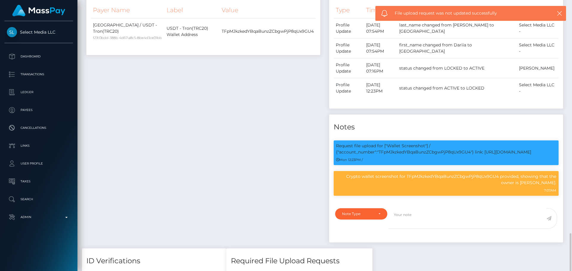
scroll to position [417, 0]
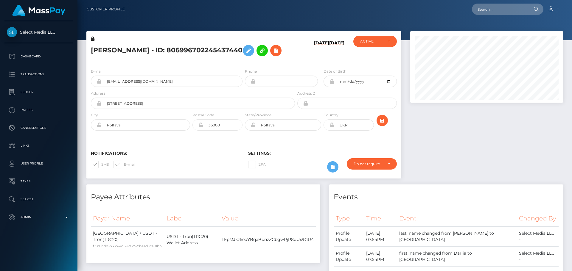
scroll to position [71, 153]
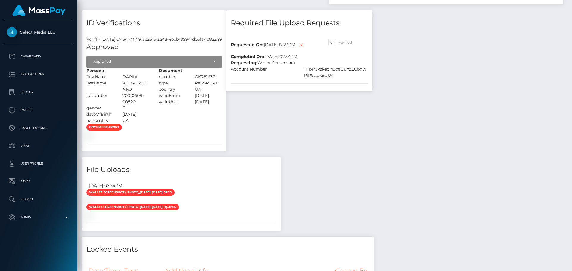
click at [297, 49] on icon at bounding box center [300, 44] width 7 height 7
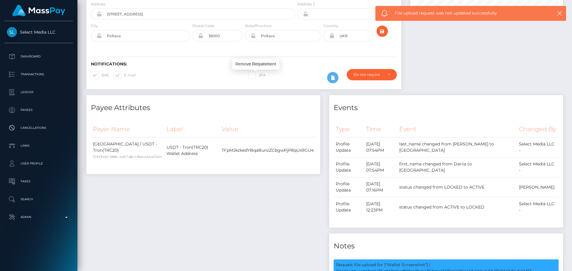
scroll to position [0, 0]
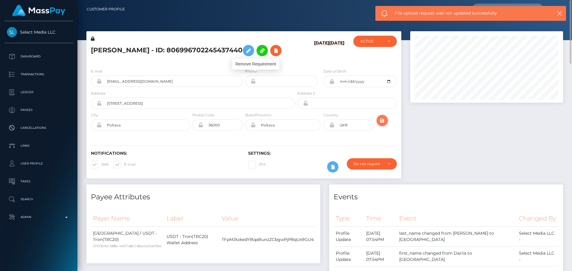
click at [380, 124] on icon "submit" at bounding box center [381, 120] width 7 height 7
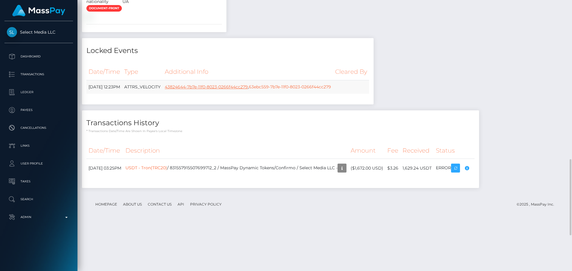
scroll to position [692, 0]
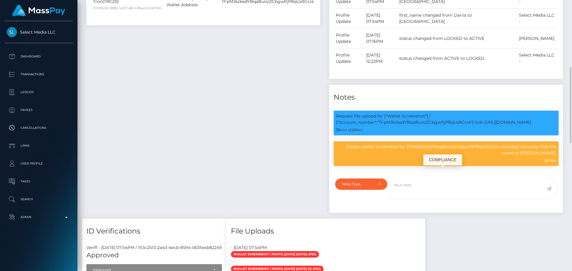
scroll to position [71, 153]
click at [351, 156] on p "Crypto wallet screenshot for TFpMJkzkedYBqaBunzZCbgwPjP8qUx9GU4 provided, showi…" at bounding box center [446, 150] width 220 height 13
drag, startPoint x: 351, startPoint y: 175, endPoint x: 555, endPoint y: 180, distance: 204.3
click at [555, 156] on p "Crypto wallet screenshot for TFpMJkzkedYBqaBunzZCbgwPjP8qUx9GU4 provided, showi…" at bounding box center [446, 150] width 220 height 13
copy p "Crypto wallet screenshot for TFpMJkzkedYBqaBunzZCbgwPjP8qUx9GU4 provided, showi…"
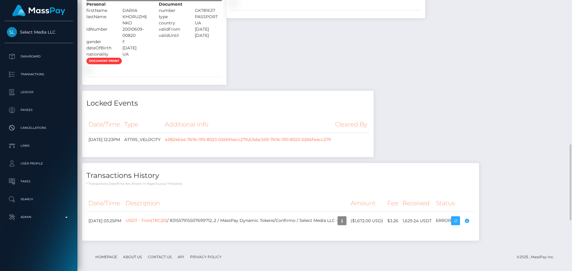
click at [203, 91] on div "ID Verifications Veriff - [DATE] 07:54PM / 913c2513-2a43-4ecb-8594-d03fa4b82249…" at bounding box center [153, 17] width 153 height 147
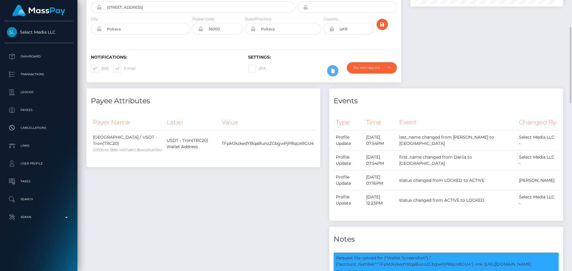
scroll to position [0, 0]
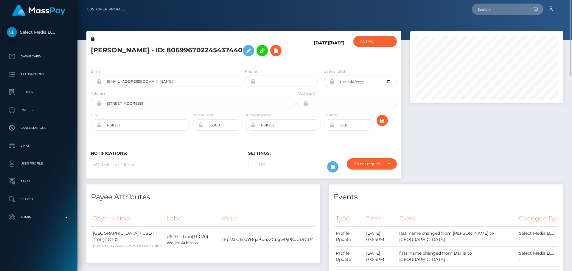
click at [162, 49] on h5 "[PERSON_NAME] - ID: 806996702245437440" at bounding box center [191, 50] width 201 height 17
copy h5 "[PERSON_NAME] - ID: 806996702245437440"
drag, startPoint x: 143, startPoint y: 100, endPoint x: 95, endPoint y: 100, distance: 48.2
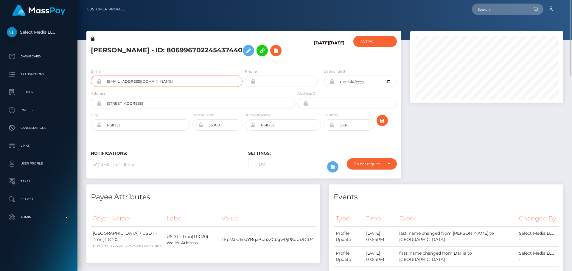
click at [95, 87] on div "[EMAIL_ADDRESS][DOMAIN_NAME]" at bounding box center [167, 81] width 152 height 11
click at [492, 10] on input "text" at bounding box center [500, 9] width 56 height 11
paste input "706499125322981376"
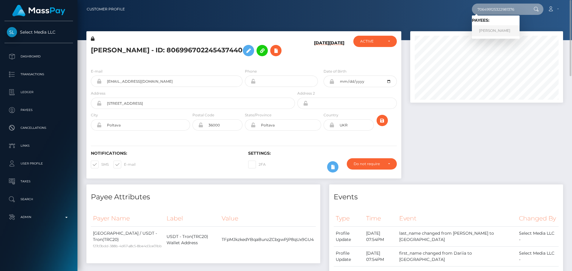
type input "706499125322981376"
click at [489, 29] on link "[PERSON_NAME]" at bounding box center [496, 30] width 48 height 11
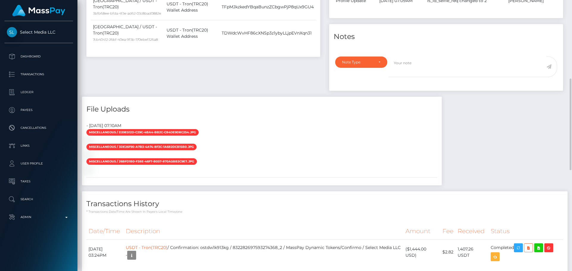
scroll to position [143, 0]
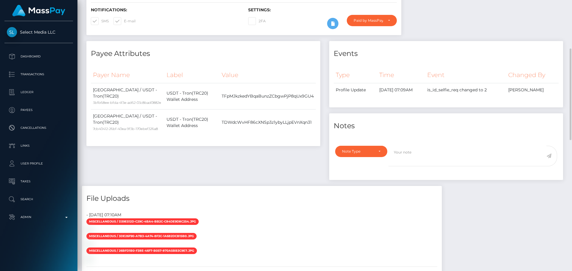
click at [203, 45] on div "Payee Attributes" at bounding box center [203, 50] width 234 height 18
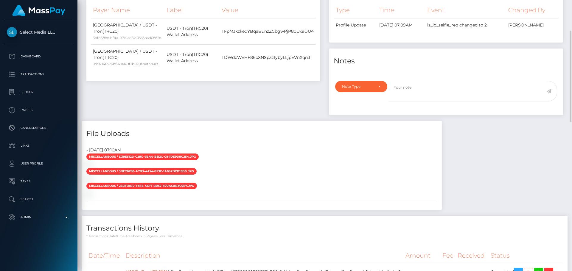
scroll to position [179, 0]
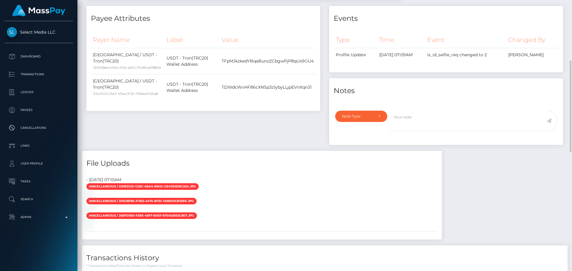
click at [381, 110] on div "Note Type Compliance Clear Compliance General Note Type" at bounding box center [446, 126] width 234 height 38
click at [373, 116] on div "Note Type" at bounding box center [358, 116] width 32 height 5
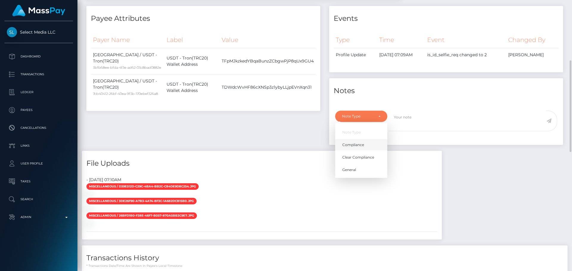
drag, startPoint x: 363, startPoint y: 145, endPoint x: 368, endPoint y: 143, distance: 4.7
click at [364, 144] on link "Compliance" at bounding box center [361, 144] width 52 height 11
select select "COMPLIANCE"
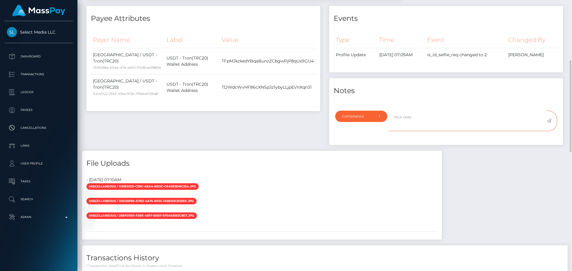
click at [425, 123] on textarea at bounding box center [467, 121] width 158 height 21
paste textarea "Crypto wallet screenshot for TFpMJkzkedYBqaBunzZCbgwPjP8qUx9GU4 provided, showi…"
drag, startPoint x: 427, startPoint y: 129, endPoint x: 386, endPoint y: 106, distance: 47.6
click at [386, 106] on div "Notes Note Type Compliance Clear Compliance General Compliance Note Type Compli…" at bounding box center [446, 111] width 234 height 67
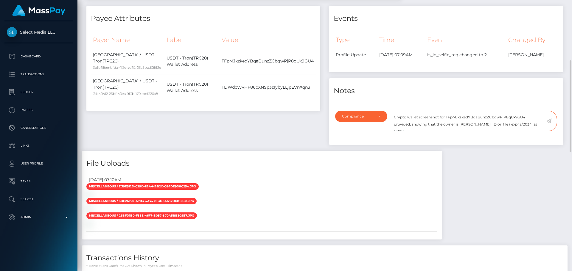
type textarea "Crypto wallet screenshot for TFpMJkzkedYBqaBunzZCbgwPjP8qUx9GU4 provided, showi…"
click at [549, 121] on icon at bounding box center [548, 120] width 5 height 5
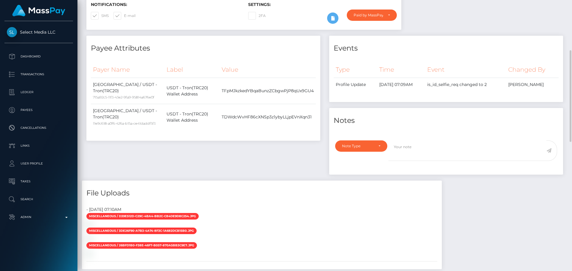
scroll to position [179, 0]
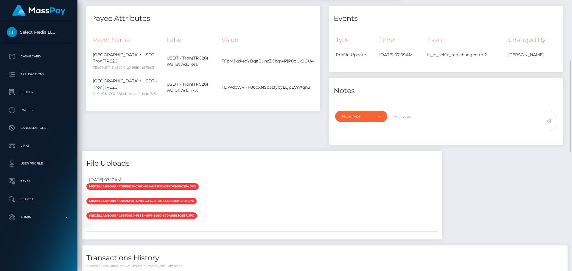
click at [427, 149] on div "Events Type Time Event Changed By" at bounding box center [445, 78] width 243 height 145
click at [422, 125] on textarea at bounding box center [467, 121] width 158 height 21
paste textarea "Crypto wallet screenshot for TFpMJkzkedYBqaBunzZCbgwPjP8qUx9GU4 provided, showi…"
type textarea "Crypto wallet screenshot for TFpMJkzkedYBqaBunzZCbgwPjP8qUx9GU4 provided, showi…"
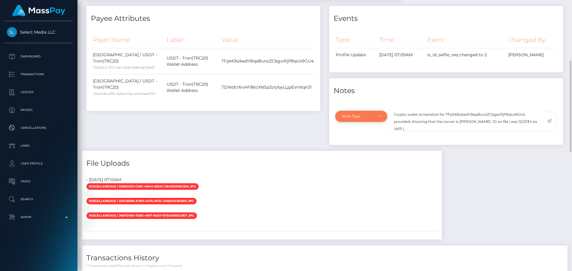
click at [378, 117] on div "Note Type" at bounding box center [361, 116] width 38 height 5
drag, startPoint x: 358, startPoint y: 141, endPoint x: 364, endPoint y: 140, distance: 5.8
click at [359, 141] on link "Compliance" at bounding box center [361, 144] width 52 height 11
select select "COMPLIANCE"
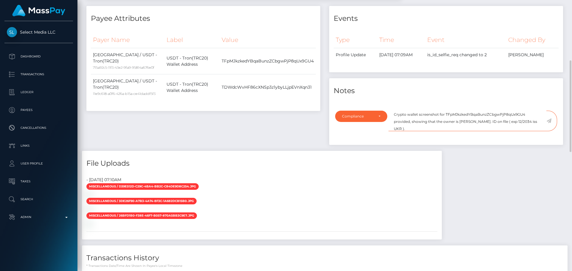
click at [431, 130] on textarea "Crypto wallet screenshot for TFpMJkzkedYBqaBunzZCbgwPjP8qUx9GU4 provided, showi…" at bounding box center [467, 121] width 158 height 21
click at [550, 120] on icon at bounding box center [548, 120] width 5 height 5
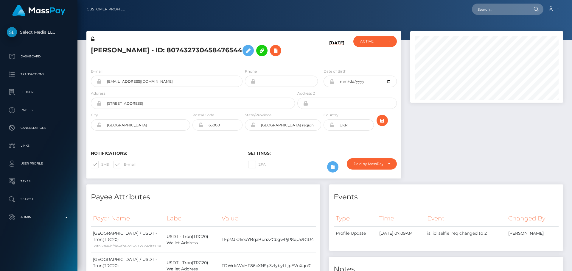
scroll to position [71, 153]
click at [280, 54] on h5 "Olha Halytska - ID: 807432730458476544" at bounding box center [191, 50] width 201 height 17
click at [285, 54] on h5 "Olha Halytska - ID: 807432730458476544" at bounding box center [191, 50] width 201 height 17
click at [297, 60] on div "[DATE]" at bounding box center [322, 50] width 52 height 28
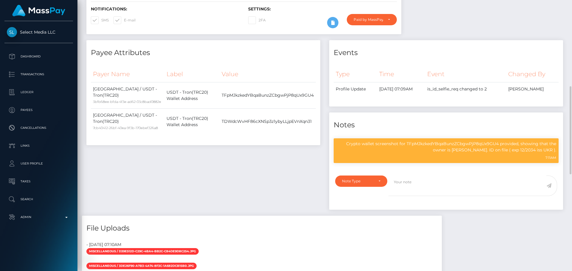
scroll to position [204, 0]
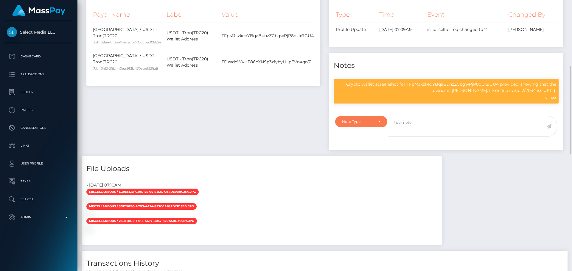
click at [373, 127] on div "Note Type" at bounding box center [361, 121] width 52 height 11
click at [366, 156] on ul "Note Type Compliance Clear Compliance General" at bounding box center [361, 156] width 52 height 49
click at [368, 124] on div "Note Type" at bounding box center [358, 121] width 32 height 5
click at [358, 152] on span "Compliance" at bounding box center [353, 150] width 22 height 5
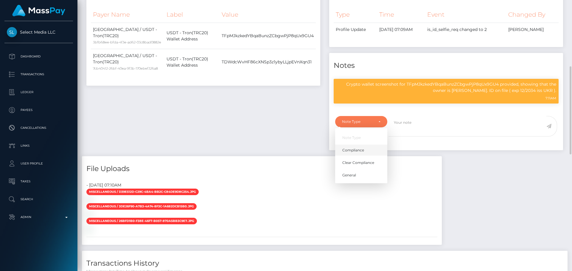
select select "COMPLIANCE"
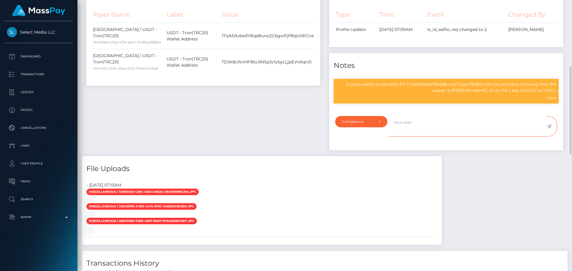
click at [426, 126] on textarea at bounding box center [467, 126] width 158 height 21
click at [463, 83] on p "Crypto wallet screenshot for TFpMJkzkedYBqaBunzZCbgwPjP8qUx9GU4 provided, showi…" at bounding box center [446, 87] width 220 height 13
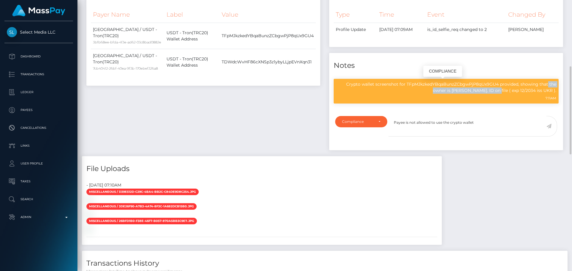
click at [463, 83] on p "Crypto wallet screenshot for TFpMJkzkedYBqaBunzZCbgwPjP8qUx9GU4 provided, showi…" at bounding box center [446, 87] width 220 height 13
copy p "TFpMJkzkedYBqaBunzZCbgwPjP8qUx9GU4"
click at [489, 129] on textarea "Payee is not allowed to use the crypto wallet" at bounding box center [467, 126] width 158 height 21
paste textarea "TFpMJkzkedYBqaBunzZCbgwPjP8qUx9GU4"
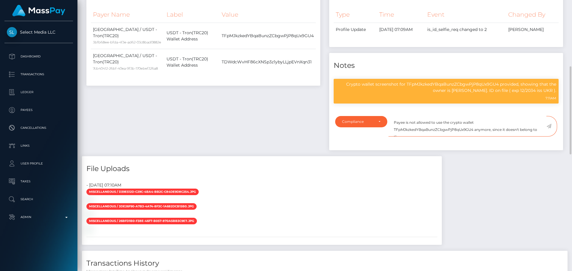
scroll to position [3, 0]
click at [421, 128] on textarea "Payee is not allowed to use the crypto wallet TFpMJkzkedYBqaBunzZCbgwPjP8qUx9GU…" at bounding box center [467, 126] width 158 height 21
type textarea "Payee is not allowed to use the crypto wallet TFpMJkzkedYBqaBunzZCbgwPjP8qUx9GU…"
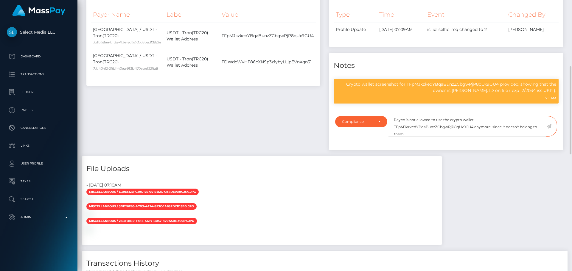
click at [548, 126] on icon at bounding box center [548, 126] width 5 height 5
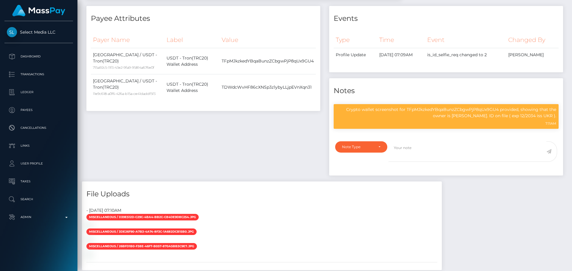
scroll to position [71, 153]
click at [419, 149] on textarea at bounding box center [467, 151] width 158 height 21
paste textarea "Payee is not allowed to use the crypto wallet TFpMJkzkedYBqaBunzZCbgwPjP8qUx9GU…"
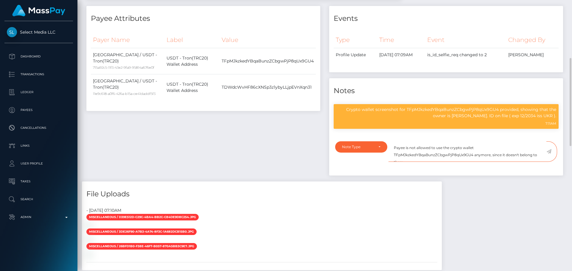
scroll to position [3, 0]
type textarea "Payee is not allowed to use the crypto wallet TFpMJkzkedYBqaBunzZCbgwPjP8qUx9GU…"
click at [377, 145] on div "Note Type" at bounding box center [361, 147] width 38 height 5
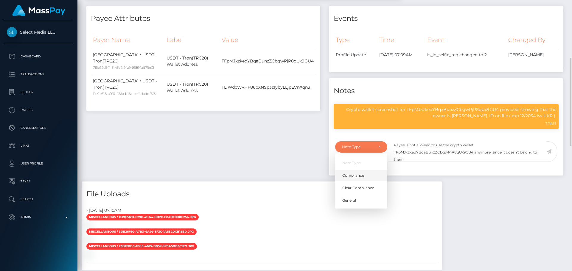
click at [361, 175] on span "Compliance" at bounding box center [353, 175] width 22 height 5
select select "COMPLIANCE"
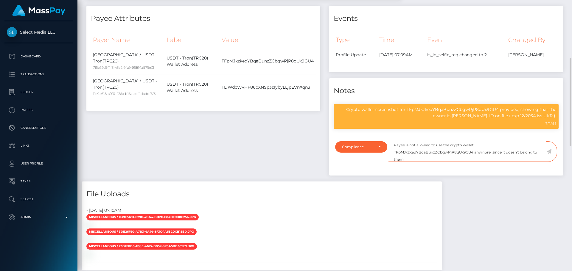
click at [427, 156] on textarea "Payee is not allowed to use the crypto wallet TFpMJkzkedYBqaBunzZCbgwPjP8qUx9GU…" at bounding box center [467, 151] width 158 height 21
click at [548, 151] on icon at bounding box center [548, 151] width 5 height 5
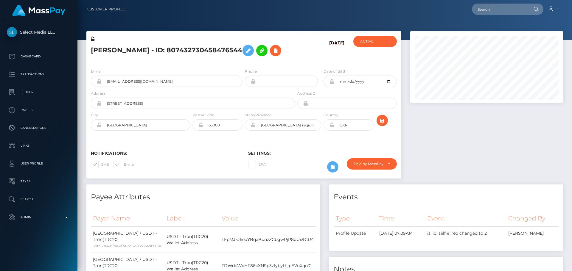
scroll to position [71, 153]
click at [100, 53] on h5 "[PERSON_NAME] - ID: 807432730458476544" at bounding box center [191, 50] width 201 height 17
drag, startPoint x: 100, startPoint y: 53, endPoint x: 173, endPoint y: 51, distance: 72.4
click at [173, 51] on h5 "[PERSON_NAME] - ID: 807432730458476544" at bounding box center [191, 50] width 201 height 17
copy h5 "[PERSON_NAME] - ID: 807432730458476544"
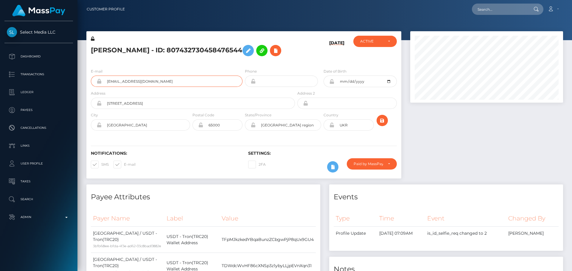
drag, startPoint x: 154, startPoint y: 82, endPoint x: 99, endPoint y: 83, distance: 54.8
click at [99, 83] on div "[EMAIL_ADDRESS][DOMAIN_NAME]" at bounding box center [167, 81] width 152 height 11
click at [157, 49] on h5 "[PERSON_NAME] - ID: 808048877331554304" at bounding box center [191, 50] width 201 height 17
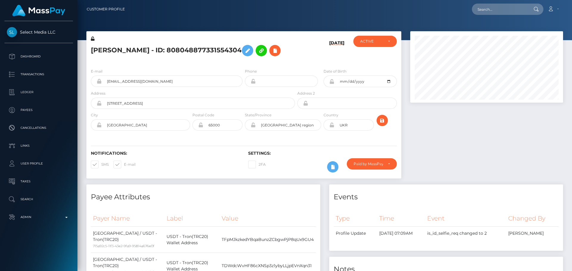
click at [157, 49] on h5 "[PERSON_NAME] - ID: 808048877331554304" at bounding box center [191, 50] width 201 height 17
copy h5 "[PERSON_NAME] - ID: 808048877331554304"
drag, startPoint x: 152, startPoint y: 82, endPoint x: 100, endPoint y: 84, distance: 51.8
click at [100, 84] on div "[EMAIL_ADDRESS][DOMAIN_NAME]" at bounding box center [167, 81] width 152 height 11
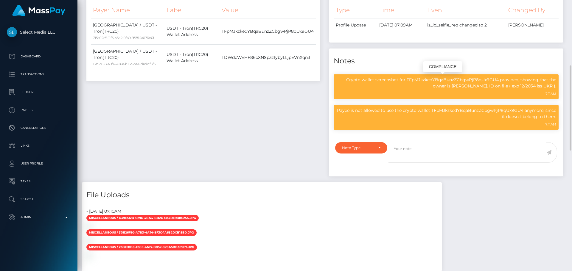
click at [455, 77] on p "Crypto wallet screenshot for TFpMJkzkedYBqaBunzZCbgwPjP8qUx9GU4 provided, showi…" at bounding box center [446, 83] width 220 height 13
click at [455, 78] on p "Crypto wallet screenshot for TFpMJkzkedYBqaBunzZCbgwPjP8qUx9GU4 provided, showi…" at bounding box center [446, 83] width 220 height 13
copy p "TFpMJkzkedYBqaBunzZCbgwPjP8qUx9GU4"
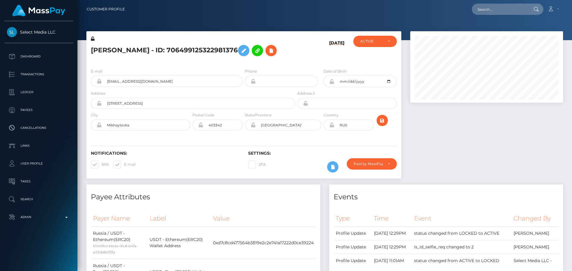
scroll to position [71, 153]
click at [210, 60] on div "[PERSON_NAME] - ID: 706499125322981376" at bounding box center [191, 50] width 210 height 28
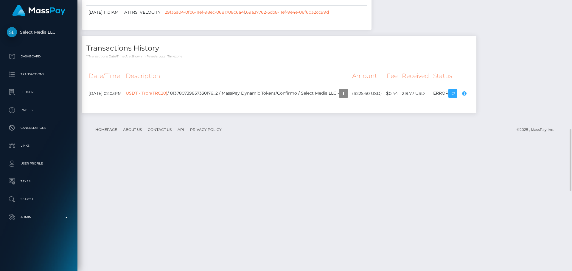
scroll to position [714, 0]
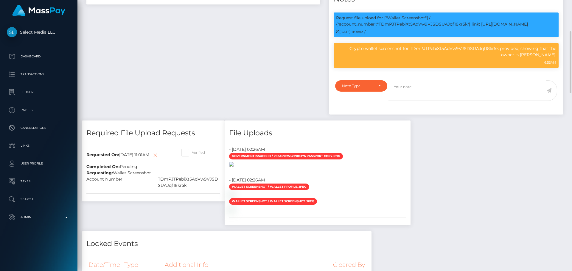
scroll to position [268, 0]
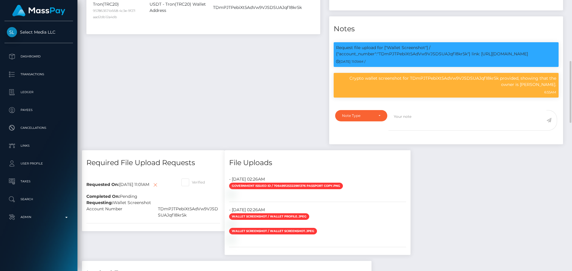
click at [261, 107] on div "Payee Attributes Payer Name Label Value Russia / USDT - Ethereum(ERC20) 65149fb…" at bounding box center [203, 34] width 243 height 234
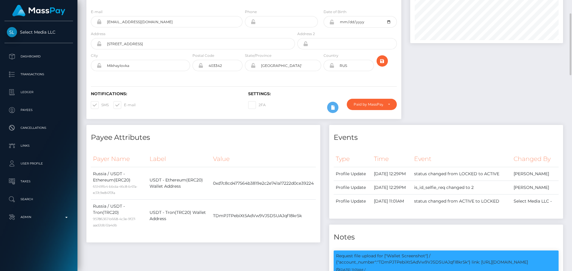
scroll to position [0, 0]
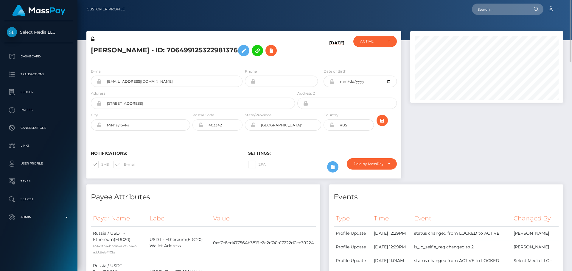
click at [306, 48] on div "08/18/25" at bounding box center [322, 50] width 52 height 28
click at [200, 62] on div "Sofia Erofeeva - ID: 706499125322981376" at bounding box center [191, 50] width 210 height 28
click at [286, 53] on h5 "Sofia Erofeeva - ID: 706499125322981376" at bounding box center [191, 50] width 201 height 17
click at [243, 63] on div "Sofia Erofeeva - ID: 706499125322981376" at bounding box center [191, 50] width 210 height 28
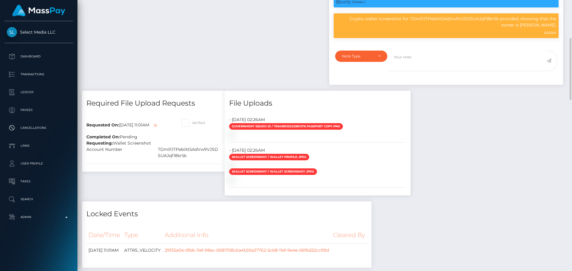
scroll to position [268, 0]
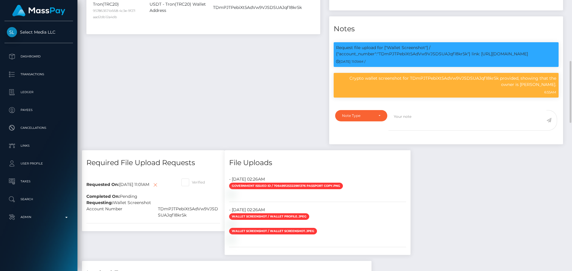
click at [245, 71] on div "Payee Attributes Payer Name Label Value Russia / USDT - Ethereum(ERC20) 65149fb…" at bounding box center [203, 34] width 243 height 234
click at [372, 118] on div "Note Type" at bounding box center [358, 115] width 32 height 5
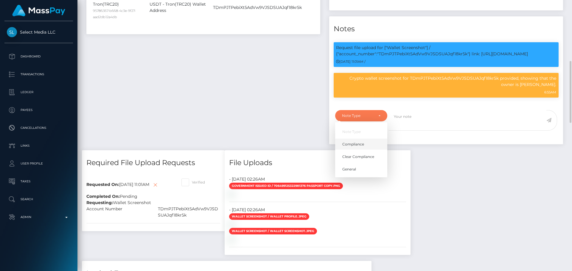
click at [358, 143] on span "Compliance" at bounding box center [353, 144] width 22 height 5
select select "COMPLIANCE"
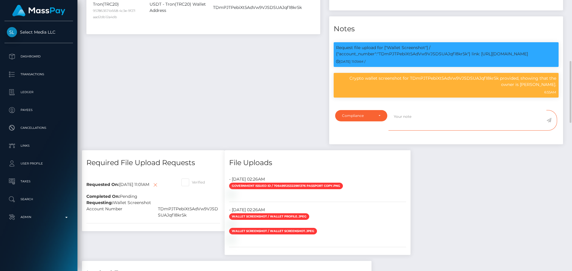
click at [419, 112] on textarea at bounding box center [467, 120] width 158 height 21
paste textarea "ANASTASIA VALERIEVNA STEPINA - ID: 644044206439931904"
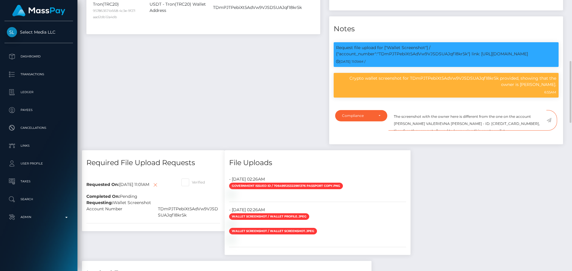
drag, startPoint x: 485, startPoint y: 127, endPoint x: 389, endPoint y: 103, distance: 98.8
click at [389, 103] on div "Notes Request file upload for ["Wallet Screenshot"] / {"account_number":"TDmPJT…" at bounding box center [446, 80] width 234 height 128
type textarea "The screenshot with the owner here is different from the one on the account ANA…"
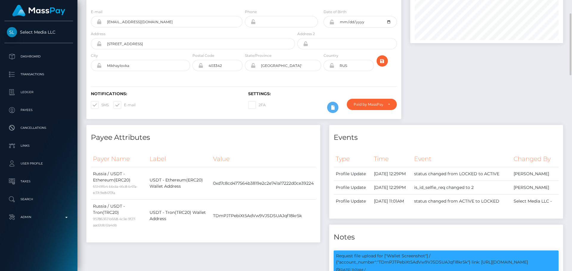
scroll to position [0, 0]
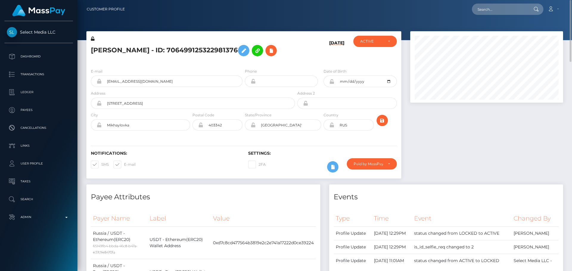
click at [128, 50] on h5 "Sofia Erofeeva - ID: 706499125322981376" at bounding box center [191, 50] width 201 height 17
copy h5 "Sofia Erofeeva - ID: 706499125322981376"
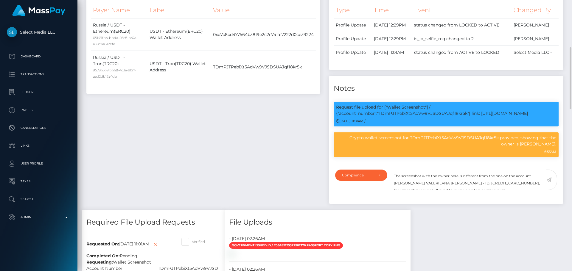
scroll to position [238, 0]
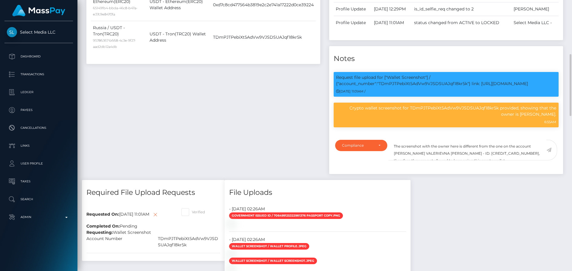
click at [549, 149] on icon at bounding box center [548, 150] width 5 height 5
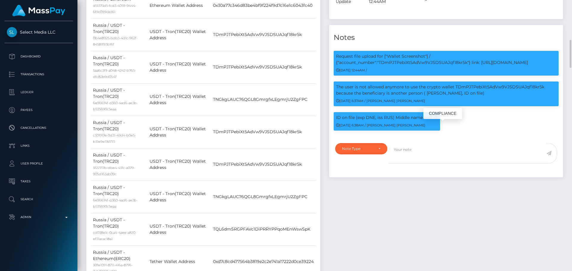
scroll to position [71, 153]
click at [374, 196] on div "Events Type Time Event Changed By" at bounding box center [445, 67] width 243 height 520
click at [372, 196] on div "Events Type Time Event Changed By" at bounding box center [445, 67] width 243 height 520
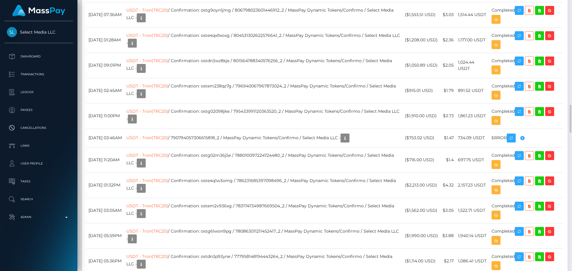
scroll to position [1072, 0]
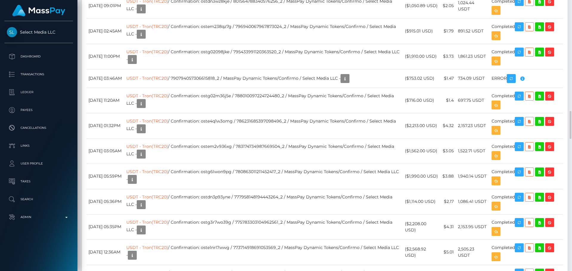
drag, startPoint x: 255, startPoint y: 65, endPoint x: 219, endPoint y: 64, distance: 35.7
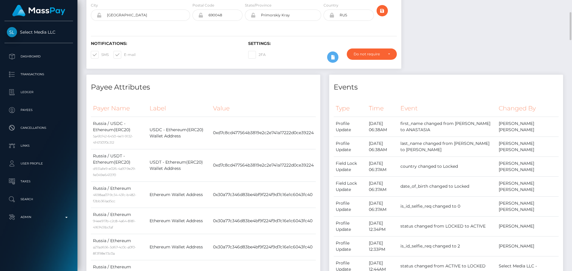
scroll to position [0, 0]
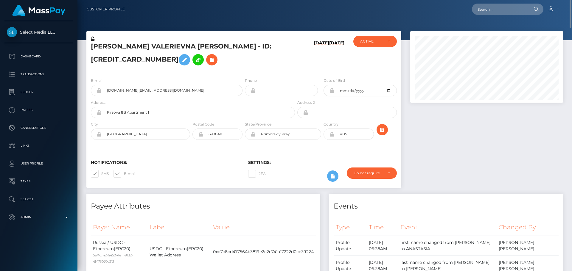
click at [269, 56] on h5 "[PERSON_NAME] VALERIEVNA [PERSON_NAME] - ID: [CREDIT_CARD_NUMBER]" at bounding box center [191, 55] width 201 height 26
click at [254, 60] on h5 "[PERSON_NAME] VALERIEVNA [PERSON_NAME] - ID: [CREDIT_CARD_NUMBER]" at bounding box center [191, 55] width 201 height 26
click at [242, 66] on h5 "ANASTASIA VALERIEVNA STEPINA - ID: 644044206439931904" at bounding box center [191, 55] width 201 height 26
click at [239, 61] on h5 "ANASTASIA VALERIEVNA STEPINA - ID: 644044206439931904" at bounding box center [191, 55] width 201 height 26
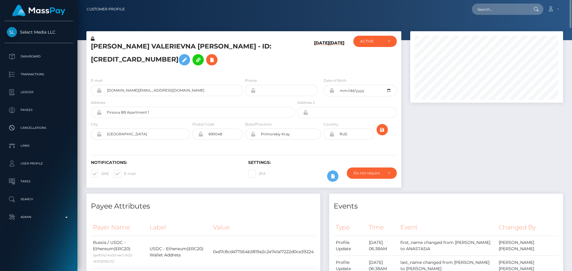
click at [243, 68] on div "ANASTASIA VALERIEVNA STEPINA - ID: 644044206439931904" at bounding box center [191, 54] width 210 height 37
click at [225, 62] on h5 "ANASTASIA VALERIEVNA STEPINA - ID: 644044206439931904" at bounding box center [191, 55] width 201 height 26
click at [227, 63] on h5 "ANASTASIA VALERIEVNA STEPINA - ID: 644044206439931904" at bounding box center [191, 55] width 201 height 26
click at [224, 66] on h5 "ANASTASIA VALERIEVNA STEPINA - ID: 644044206439931904" at bounding box center [191, 55] width 201 height 26
click at [234, 64] on h5 "ANASTASIA VALERIEVNA STEPINA - ID: 644044206439931904" at bounding box center [191, 55] width 201 height 26
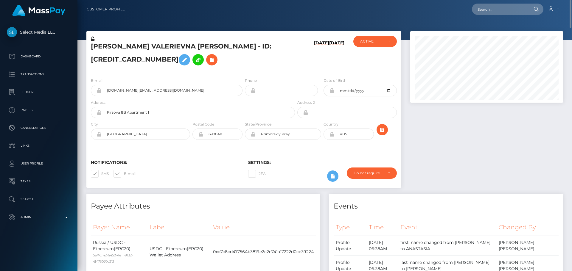
click at [251, 71] on div "ANASTASIA VALERIEVNA STEPINA - ID: 644044206439931904" at bounding box center [191, 54] width 210 height 37
click at [219, 69] on div "ANASTASIA VALERIEVNA STEPINA - ID: 644044206439931904" at bounding box center [191, 54] width 210 height 37
click at [224, 68] on h5 "ANASTASIA VALERIEVNA STEPINA - ID: 644044206439931904" at bounding box center [191, 55] width 201 height 26
click at [223, 65] on h5 "ANASTASIA VALERIEVNA STEPINA - ID: 644044206439931904" at bounding box center [191, 55] width 201 height 26
click at [225, 63] on h5 "ANASTASIA VALERIEVNA STEPINA - ID: 644044206439931904" at bounding box center [191, 55] width 201 height 26
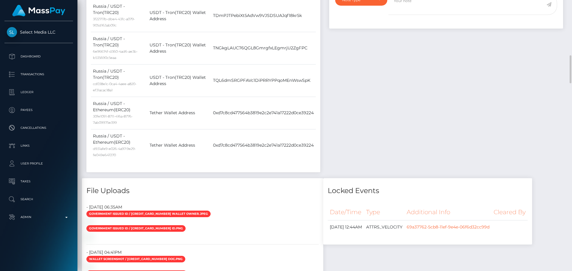
scroll to position [566, 0]
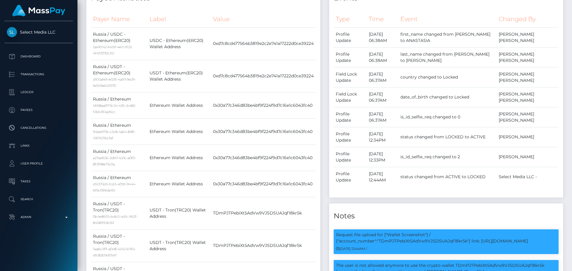
scroll to position [0, 0]
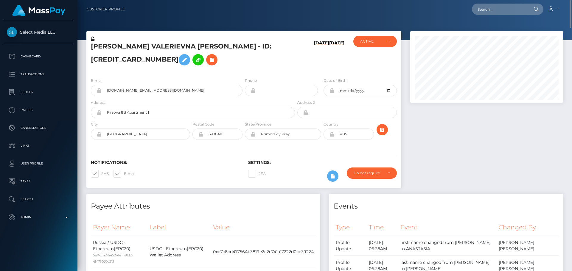
click at [120, 46] on h5 "ANASTASIA VALERIEVNA STEPINA - ID: 644044206439931904" at bounding box center [191, 55] width 201 height 26
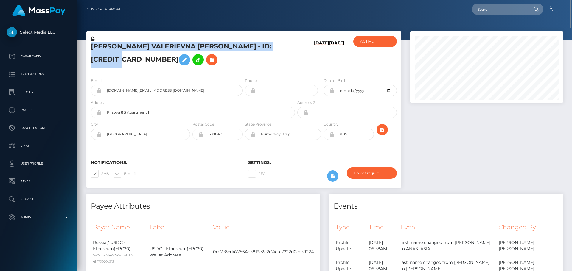
drag, startPoint x: 120, startPoint y: 46, endPoint x: 134, endPoint y: 55, distance: 17.2
click at [134, 55] on h5 "ANASTASIA VALERIEVNA STEPINA - ID: 644044206439931904" at bounding box center [191, 55] width 201 height 26
copy h5 "ANASTASIA VALERIEVNA STEPINA - ID: 644044206439931904"
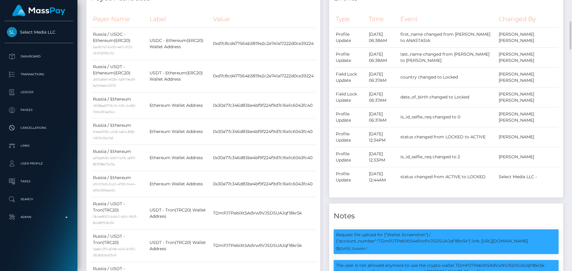
scroll to position [71, 153]
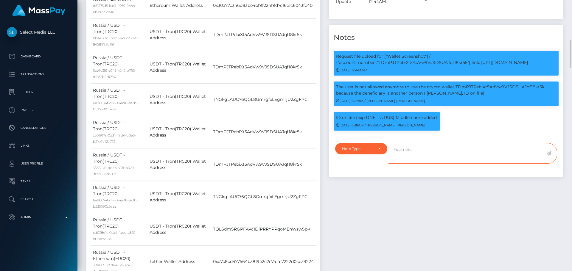
click at [422, 159] on textarea at bounding box center [467, 153] width 158 height 21
paste textarea "The screenshot with the owner here is different from the one on the account ANA…"
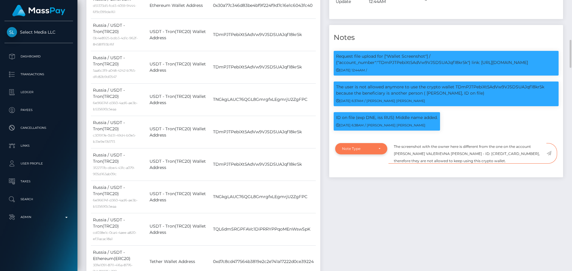
type textarea "The screenshot with the owner here is different from the one on the account ANA…"
click at [375, 151] on div "Note Type" at bounding box center [361, 148] width 38 height 5
click at [352, 183] on link "Compliance" at bounding box center [361, 177] width 52 height 11
select select "COMPLIANCE"
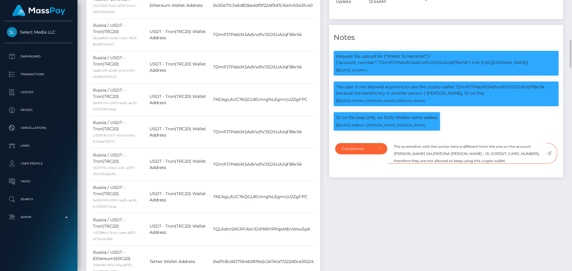
click at [401, 162] on textarea "The screenshot with the owner here is different from the one on the account ANA…" at bounding box center [467, 153] width 158 height 21
drag, startPoint x: 401, startPoint y: 162, endPoint x: 478, endPoint y: 162, distance: 77.4
click at [478, 162] on textarea "The screenshot with the owner here is different from the one on the account ANA…" at bounding box center [467, 153] width 158 height 21
paste textarea "Sofia Erofeeva - ID: 706499125322981376"
type textarea "The screenshot with the owner here is different from the one on the account [PE…"
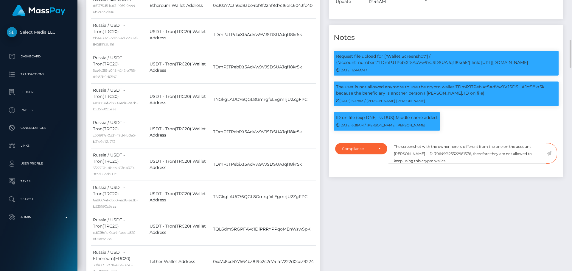
click at [549, 156] on icon at bounding box center [548, 153] width 5 height 5
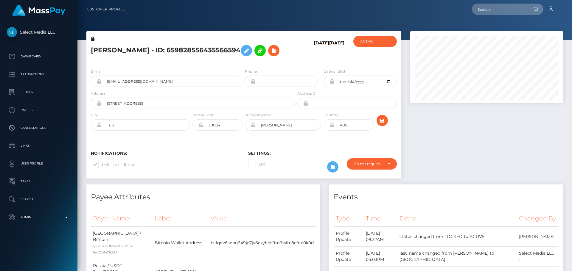
scroll to position [71, 153]
click at [214, 59] on h5 "[PERSON_NAME] - ID: 659828556435566594" at bounding box center [191, 50] width 201 height 17
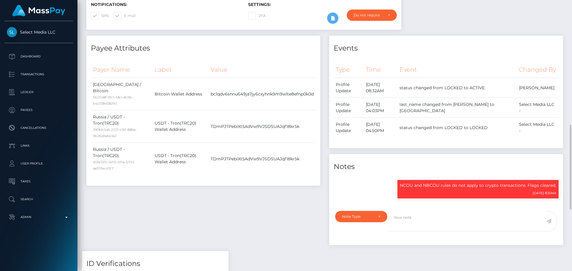
scroll to position [268, 0]
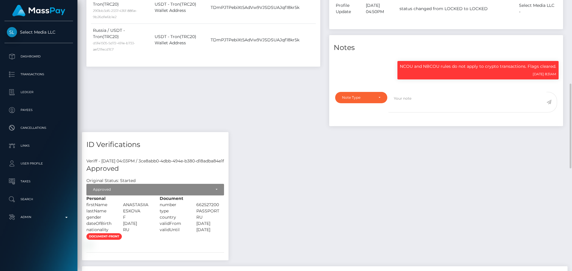
click at [282, 86] on div "Payee Attributes Payer Name Label Value Russia / Bitcoin 5633138f-9fc1-47e3-8c9…" at bounding box center [203, 25] width 243 height 216
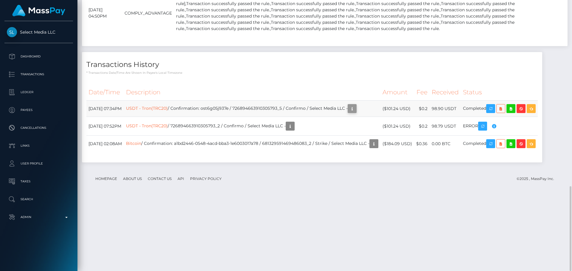
scroll to position [71, 153]
click at [293, 75] on p "* Transactions date/time are shown in payee's local timezone" at bounding box center [311, 73] width 451 height 4
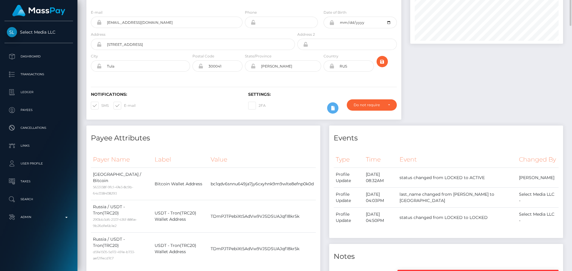
scroll to position [0, 0]
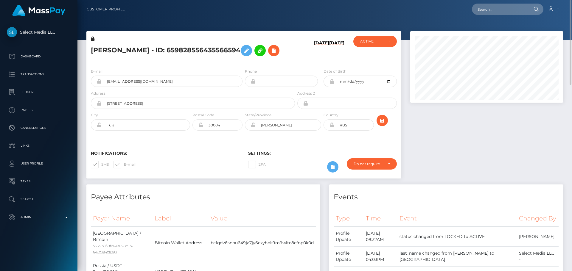
click at [290, 59] on h5 "[PERSON_NAME] - ID: 659828556435566594" at bounding box center [191, 50] width 201 height 17
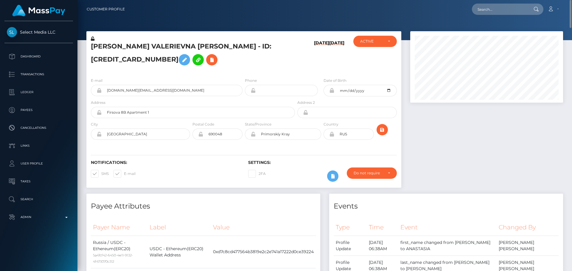
drag, startPoint x: 92, startPoint y: 39, endPoint x: 168, endPoint y: 7, distance: 82.4
click at [92, 39] on icon at bounding box center [93, 39] width 4 height 4
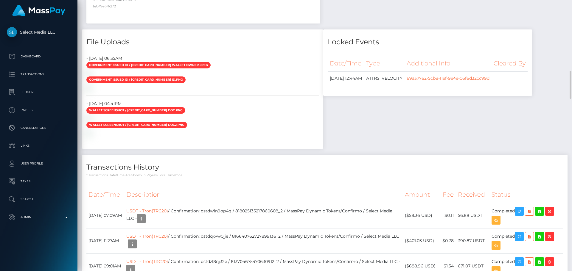
scroll to position [655, 0]
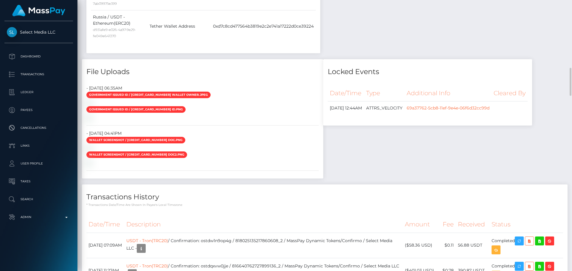
click at [94, 88] on div "- June 26, 2025 06:35AM" at bounding box center [202, 88] width 241 height 6
drag, startPoint x: 94, startPoint y: 88, endPoint x: 113, endPoint y: 89, distance: 19.1
click at [113, 89] on div "- June 26, 2025 06:35AM" at bounding box center [202, 88] width 241 height 6
copy div "June 26, 2025"
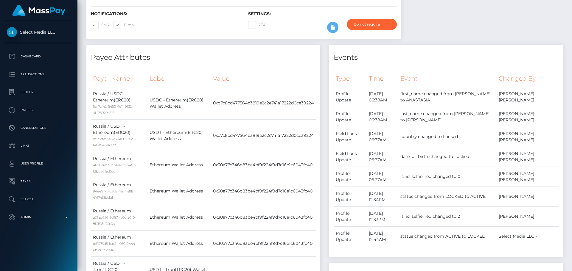
scroll to position [0, 0]
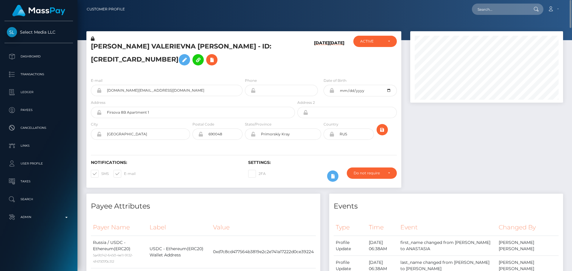
click at [111, 45] on h5 "ANASTASIA VALERIEVNA STEPINA - ID: 644044206439931904" at bounding box center [191, 55] width 201 height 26
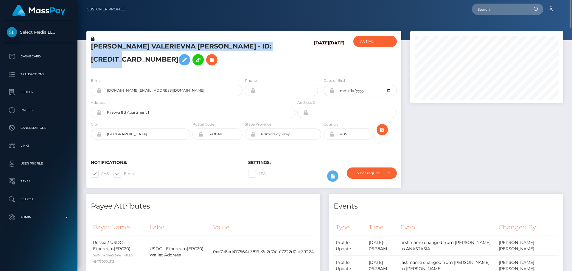
drag, startPoint x: 111, startPoint y: 45, endPoint x: 130, endPoint y: 57, distance: 22.8
click at [130, 57] on h5 "ANASTASIA VALERIEVNA STEPINA - ID: 644044206439931904" at bounding box center [191, 55] width 201 height 26
copy h5 "ANASTASIA VALERIEVNA STEPINA - ID: 644044206439931904"
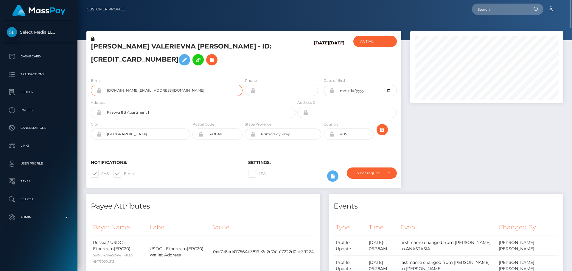
drag, startPoint x: 168, startPoint y: 90, endPoint x: 87, endPoint y: 93, distance: 81.4
click at [88, 93] on div "E-mail bog.235got.ru@gmail.com" at bounding box center [164, 88] width 157 height 22
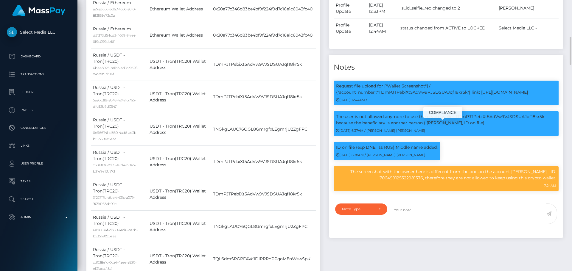
scroll to position [71, 153]
click at [418, 96] on p "Request file upload for ["Wallet Screenshot"] / {"account_number":"TDmPJTPebiXt…" at bounding box center [446, 89] width 220 height 13
copy p "TDmPJTPebiXt5AdVw9VJSDSUAJqf18kr5k"
click at [435, 126] on p "The user is not allowed anymore to use the crypto wallet TDmPJTPebiXt5AdVw9VJSD…" at bounding box center [446, 120] width 220 height 13
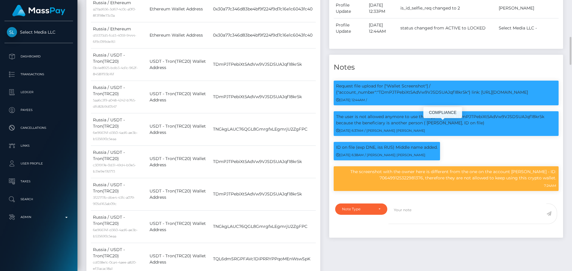
drag, startPoint x: 435, startPoint y: 131, endPoint x: 449, endPoint y: 132, distance: 14.0
click at [449, 126] on p "The user is not allowed anymore to use the crypto wallet TDmPJTPebiXt5AdVw9VJSD…" at bounding box center [446, 120] width 220 height 13
copy p "Bogdan Nezhelsky"
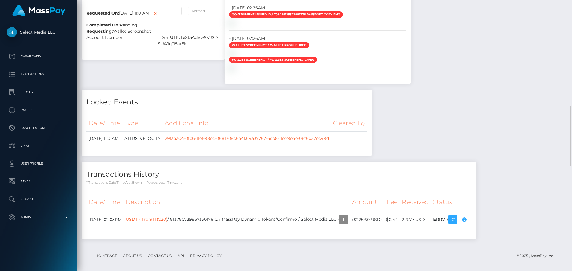
scroll to position [387, 0]
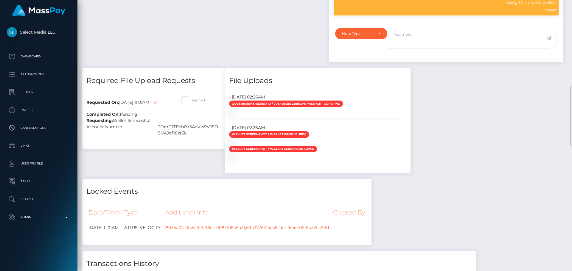
click at [192, 98] on span at bounding box center [192, 100] width 0 height 4
click at [192, 96] on input "Verified" at bounding box center [194, 98] width 4 height 4
checkbox input "true"
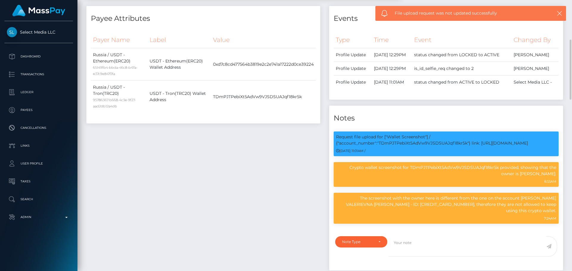
scroll to position [0, 0]
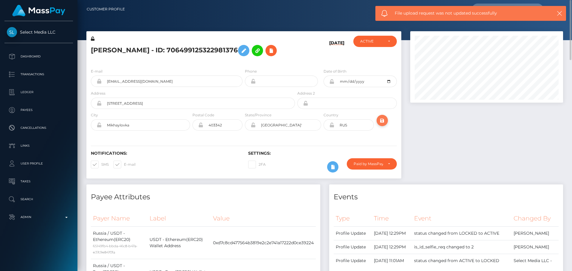
click at [383, 121] on icon "submit" at bounding box center [381, 120] width 7 height 7
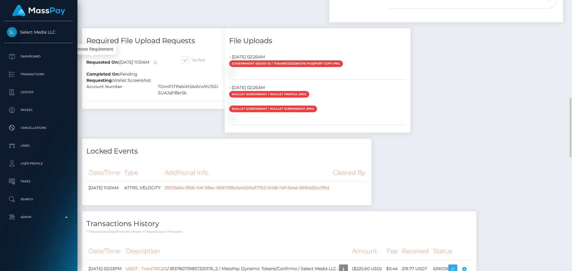
scroll to position [71, 153]
click at [152, 61] on icon at bounding box center [155, 62] width 7 height 7
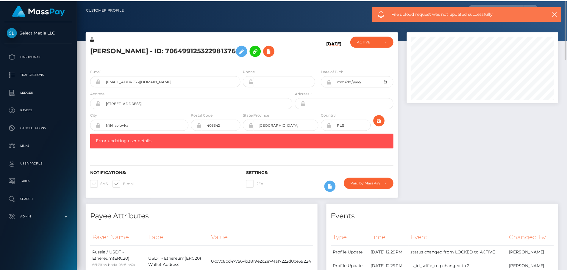
scroll to position [71, 152]
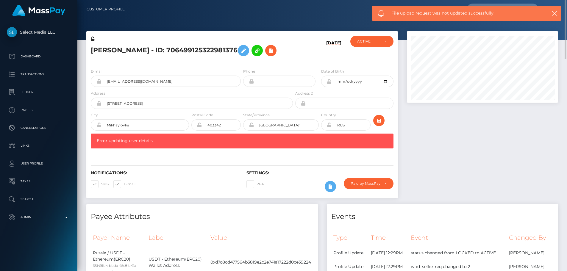
click at [165, 63] on div "[PERSON_NAME] - ID: 706499125322981376" at bounding box center [190, 50] width 208 height 28
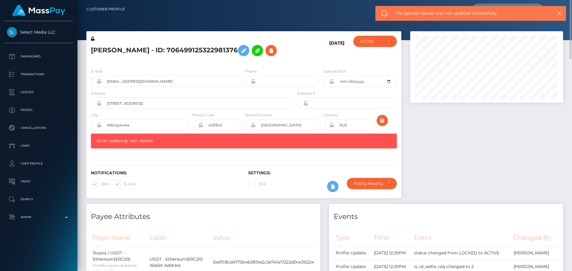
scroll to position [71, 153]
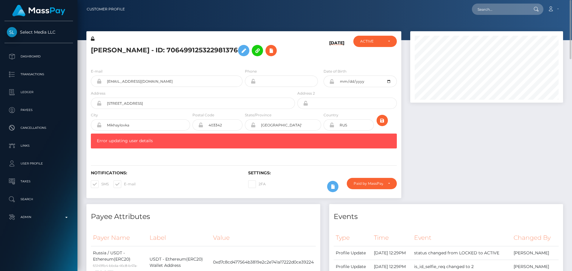
click at [92, 38] on icon at bounding box center [93, 39] width 4 height 4
click at [332, 83] on icon at bounding box center [331, 81] width 5 height 5
click at [332, 126] on icon at bounding box center [331, 125] width 5 height 5
click at [385, 185] on div "Paid by MassPay" at bounding box center [371, 183] width 36 height 5
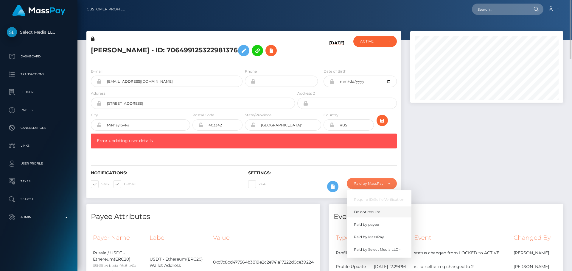
click at [364, 211] on span "Do not require" at bounding box center [367, 212] width 26 height 5
select select "0"
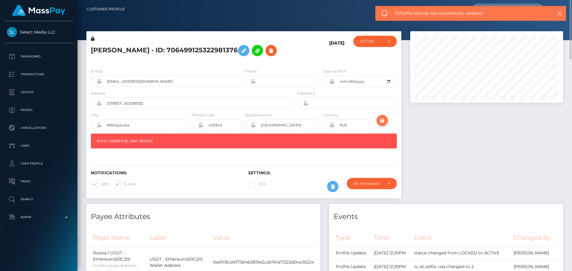
click at [383, 122] on icon "submit" at bounding box center [381, 120] width 7 height 7
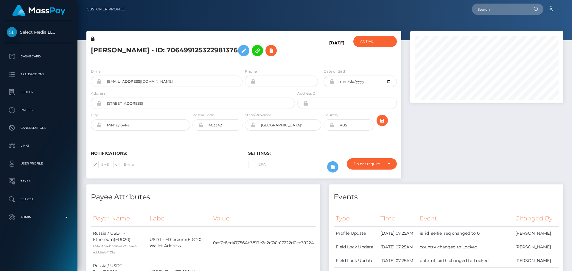
scroll to position [71, 153]
click at [291, 57] on h5 "[PERSON_NAME] - ID: 706499125322981376" at bounding box center [191, 50] width 201 height 17
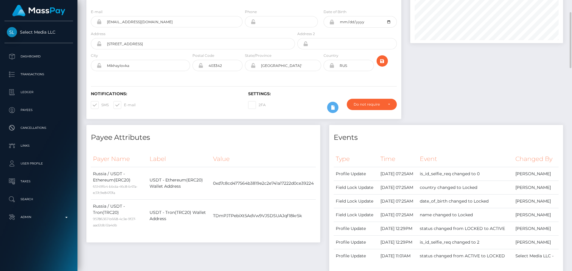
scroll to position [0, 0]
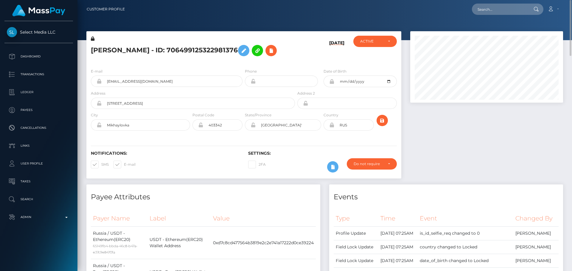
click at [133, 51] on h5 "[PERSON_NAME] - ID: 706499125322981376" at bounding box center [191, 50] width 201 height 17
copy h5 "[PERSON_NAME] - ID: 706499125322981376"
drag, startPoint x: 170, startPoint y: 83, endPoint x: 78, endPoint y: 79, distance: 92.1
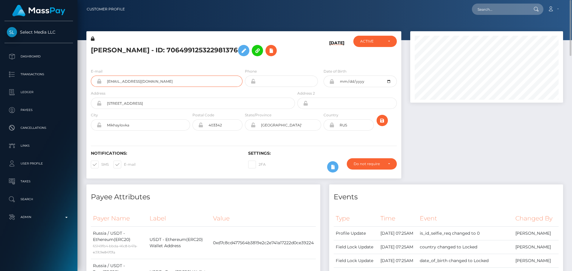
click at [243, 68] on div "E-mail [EMAIL_ADDRESS][DOMAIN_NAME] Phone [DATE]" at bounding box center [243, 100] width 315 height 73
click at [100, 49] on h5 "[PERSON_NAME] - ID: 706499125322981376" at bounding box center [191, 50] width 201 height 17
drag, startPoint x: 100, startPoint y: 49, endPoint x: 124, endPoint y: 50, distance: 24.4
click at [124, 50] on h5 "[PERSON_NAME] - ID: 706499125322981376" at bounding box center [191, 50] width 201 height 17
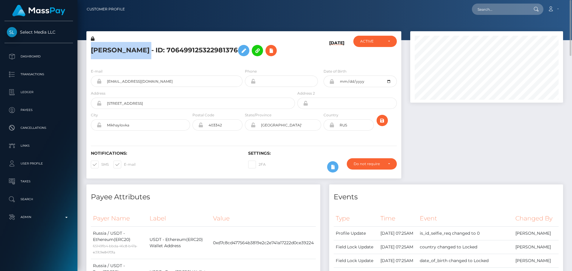
copy h5 "[PERSON_NAME]"
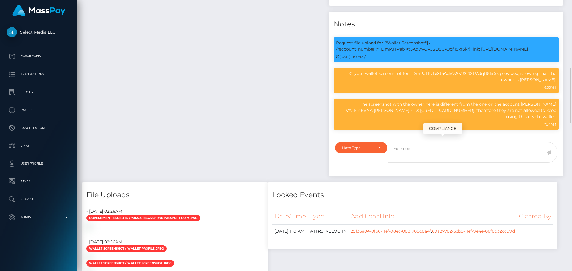
scroll to position [71, 153]
click at [411, 83] on p "Crypto wallet screenshot for TDmPJTPebiXt5AdVw9VJSDSUAJqf18kr5k provided, showi…" at bounding box center [446, 77] width 220 height 13
copy p "TDmPJTPebiXt5AdVw9VJSDSUAJqf18kr5k"
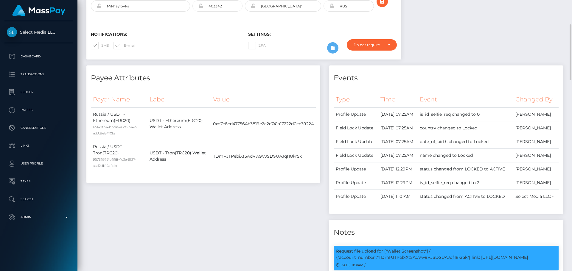
scroll to position [0, 0]
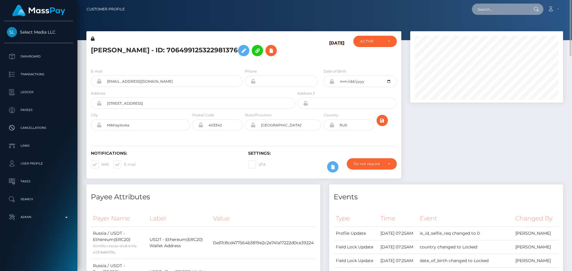
click at [493, 7] on input "text" at bounding box center [500, 9] width 56 height 11
paste input "512594360248836096"
type input "512594360248836096"
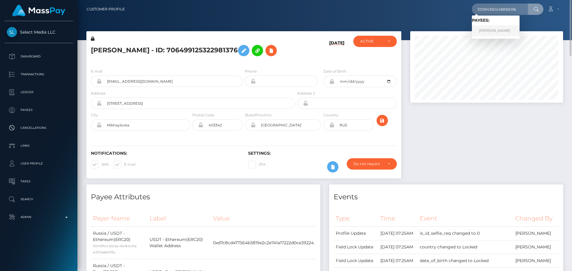
click at [492, 29] on link "[PERSON_NAME]" at bounding box center [496, 30] width 48 height 11
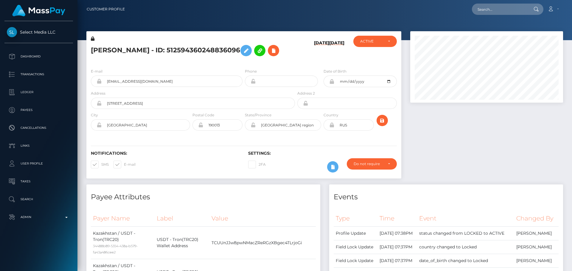
scroll to position [71, 153]
click at [207, 64] on div "[PERSON_NAME] - ID: 512594360248836096" at bounding box center [191, 50] width 210 height 28
click at [206, 59] on h5 "[PERSON_NAME] - ID: 512594360248836096" at bounding box center [191, 50] width 201 height 17
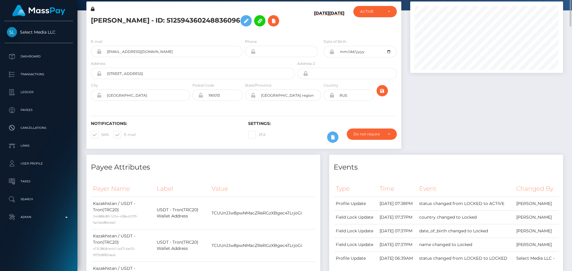
scroll to position [0, 0]
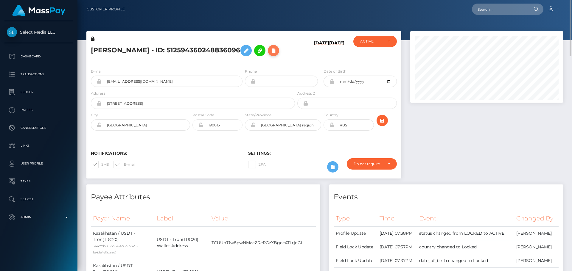
click at [270, 54] on icon at bounding box center [273, 50] width 7 height 7
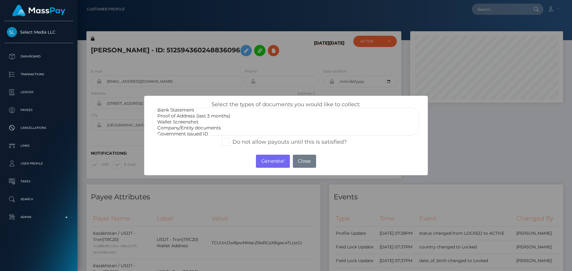
scroll to position [18, 0]
select select "Miscellaneous"
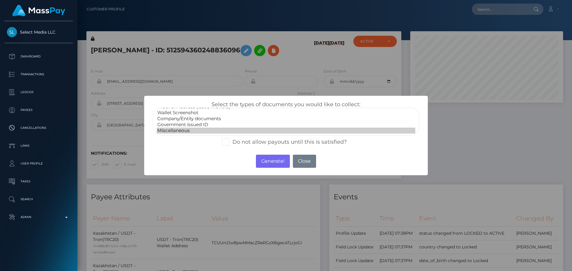
click at [178, 131] on option "Miscellaneous" at bounding box center [286, 131] width 258 height 6
click at [274, 165] on button "Generate!" at bounding box center [273, 161] width 34 height 13
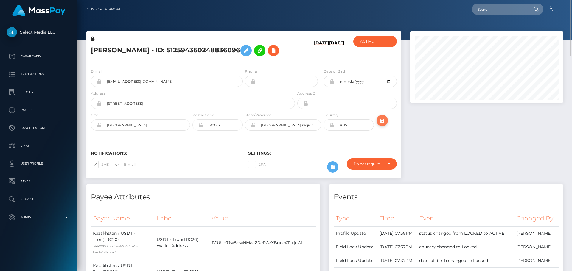
click at [380, 126] on button "submit" at bounding box center [381, 120] width 11 height 11
click at [229, 64] on div "[PERSON_NAME] - ID: 512594360248836096" at bounding box center [191, 50] width 210 height 28
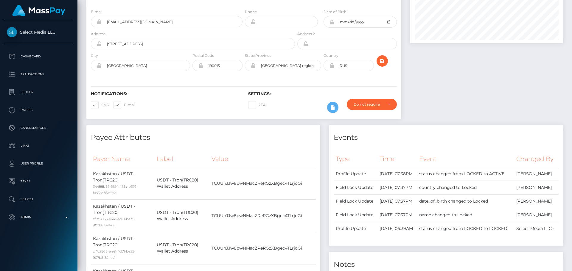
scroll to position [0, 0]
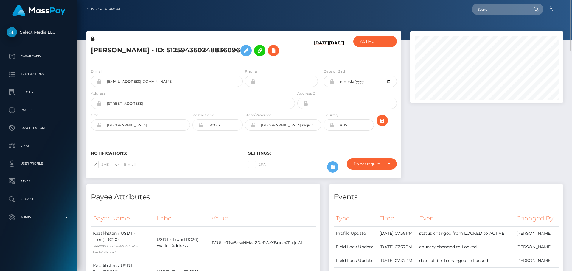
click at [194, 59] on h5 "[PERSON_NAME] - ID: 512594360248836096" at bounding box center [191, 50] width 201 height 17
click at [450, 129] on div at bounding box center [486, 107] width 162 height 153
click at [111, 51] on h5 "[PERSON_NAME] - ID: 512594360248836096" at bounding box center [191, 50] width 201 height 17
drag, startPoint x: 111, startPoint y: 51, endPoint x: 130, endPoint y: 50, distance: 18.8
click at [130, 50] on h5 "[PERSON_NAME] - ID: 512594360248836096" at bounding box center [191, 50] width 201 height 17
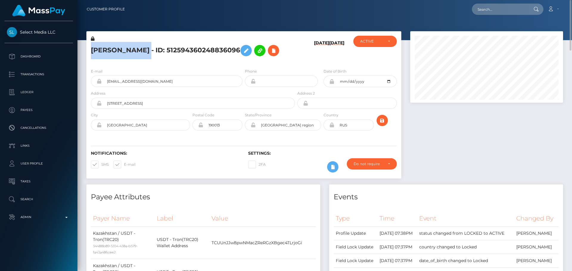
copy h5 "[PERSON_NAME]"
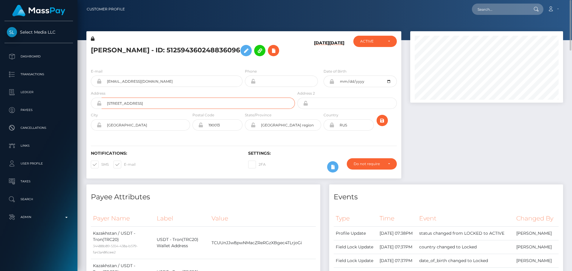
click at [163, 109] on input "[STREET_ADDRESS]" at bounding box center [198, 103] width 193 height 11
click at [163, 109] on input "Serpukhovskaya Ulitsa, 8" at bounding box center [198, 103] width 193 height 11
paste input "L. Tolstoy Street, Building 28, Apartment 2"
type input "[PERSON_NAME][STREET_ADDRESS]"
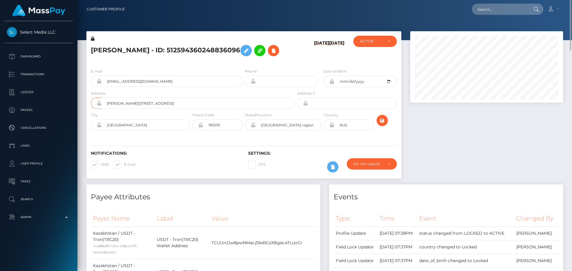
click at [162, 156] on div "Notifications: SMS E-mail Settings: 2FA" at bounding box center [243, 158] width 315 height 42
click at [151, 131] on input "Saint Petersburg" at bounding box center [146, 124] width 88 height 11
paste input "Kostanay"
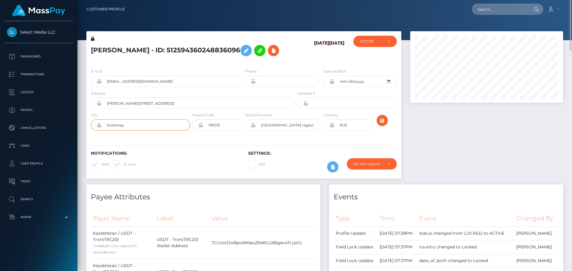
type input "Kostanay"
click at [305, 131] on input "Leningrad region" at bounding box center [287, 124] width 65 height 11
paste input "Kostanay"
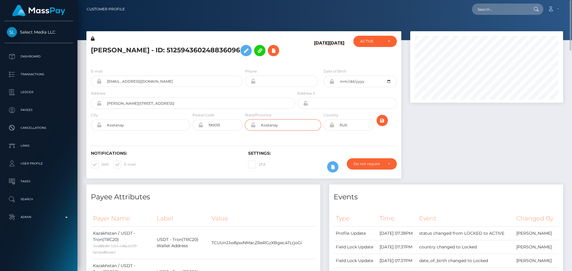
type input "Kostanay"
click at [219, 163] on div "Notifications: SMS E-mail Settings: 2FA" at bounding box center [243, 158] width 315 height 42
click at [351, 131] on input "RUS" at bounding box center [353, 124] width 39 height 11
paste input "KAZ"
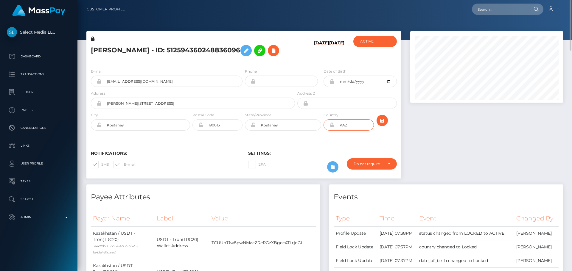
type input "KAZ"
click at [331, 127] on icon at bounding box center [331, 125] width 5 height 5
click at [225, 131] on input "190013" at bounding box center [222, 124] width 39 height 11
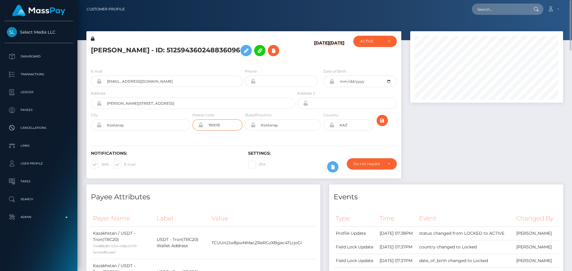
paste input "10000"
type input "110000"
click at [195, 155] on div "Notifications: SMS E-mail Settings: 2FA" at bounding box center [243, 158] width 315 height 42
click at [379, 124] on icon "submit" at bounding box center [381, 120] width 7 height 7
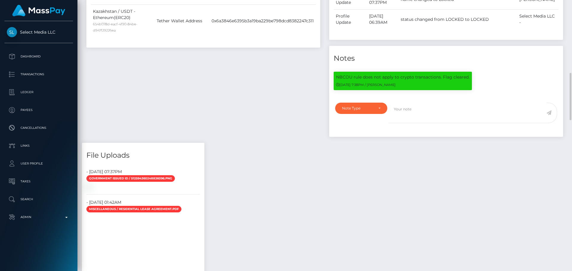
scroll to position [447, 0]
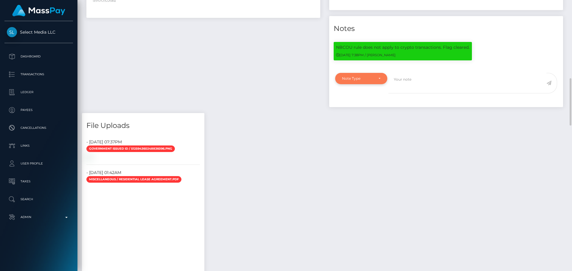
click at [378, 81] on div "Note Type" at bounding box center [361, 78] width 38 height 5
click at [367, 113] on link "Compliance" at bounding box center [361, 107] width 52 height 11
select select "COMPLIANCE"
click at [410, 93] on textarea at bounding box center [467, 83] width 158 height 21
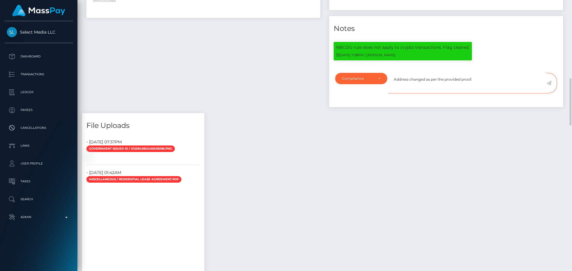
type textarea "Address changed as per the provided proof."
click at [548, 85] on icon at bounding box center [548, 83] width 5 height 5
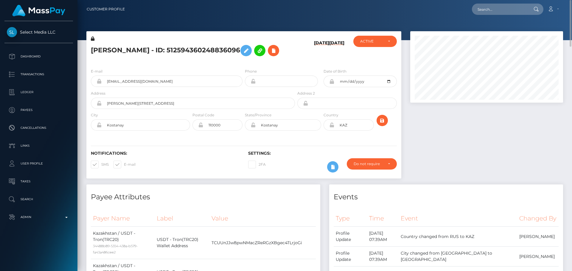
click at [188, 59] on h5 "[PERSON_NAME] - ID: 512594360248836096" at bounding box center [191, 50] width 201 height 17
click at [314, 61] on h6 "[DATE]" at bounding box center [321, 50] width 15 height 21
click at [332, 127] on icon at bounding box center [331, 125] width 5 height 5
click at [383, 124] on icon "submit" at bounding box center [381, 120] width 7 height 7
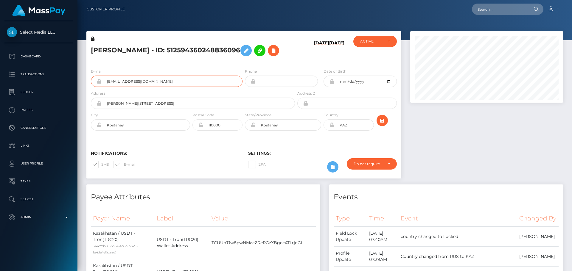
drag, startPoint x: 182, startPoint y: 99, endPoint x: 96, endPoint y: 95, distance: 86.7
click at [96, 87] on div "[EMAIL_ADDRESS][DOMAIN_NAME]" at bounding box center [167, 81] width 152 height 11
click at [499, 5] on input "text" at bounding box center [500, 9] width 56 height 11
paste input "285906278402760704"
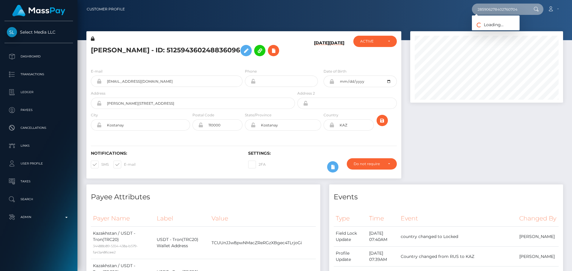
type input "285906278402760704"
click at [507, 29] on link "Viktoriia Ivanovna Kalashnikova" at bounding box center [496, 30] width 48 height 11
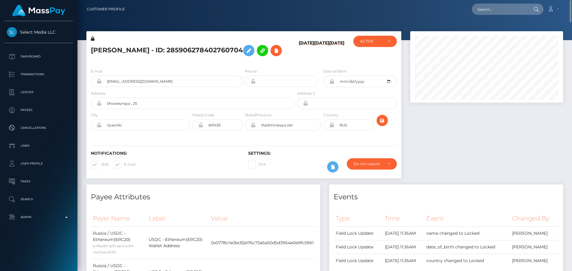
click at [331, 127] on icon at bounding box center [331, 125] width 5 height 5
click at [149, 109] on input "Shosseynaya , 25" at bounding box center [198, 103] width 193 height 11
paste input "Khimshiashvili Street No. 12a"
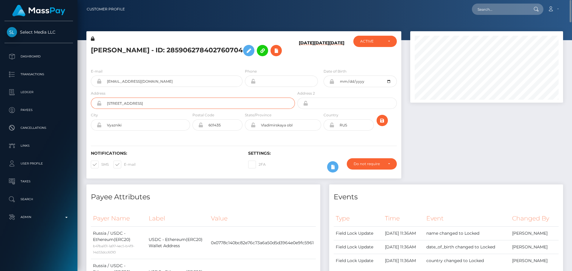
type input "Khimshiashvili Street No. 12a"
click at [154, 157] on div "Notifications: SMS E-mail Settings: 2FA" at bounding box center [243, 158] width 315 height 42
click at [138, 131] on input "Vyazniki" at bounding box center [146, 124] width 88 height 11
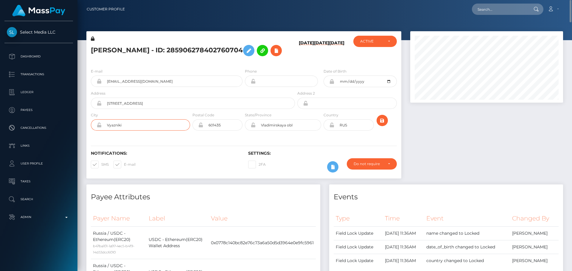
paste input "Chakvi Village"
click at [129, 131] on input "Chakvi Village" at bounding box center [146, 124] width 88 height 11
type input "Chakvi"
click at [191, 176] on div "Notifications: SMS E-mail" at bounding box center [164, 163] width 157 height 25
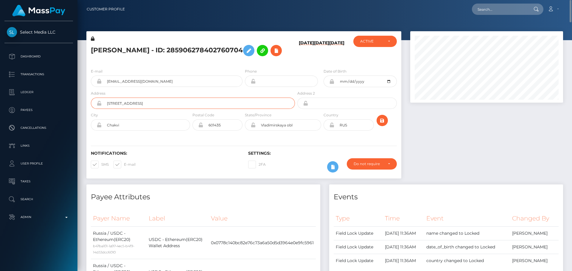
click at [168, 109] on input "Khimshiashvili Street No. 12a" at bounding box center [198, 103] width 193 height 11
paste input "Kobuleti Municipality"
type input "Khimshiashvili Street No. 12a, Kobuleti Municipality"
click at [185, 156] on h6 "Notifications:" at bounding box center [165, 153] width 148 height 5
click at [302, 131] on input "Vladimirskaya obl" at bounding box center [287, 124] width 65 height 11
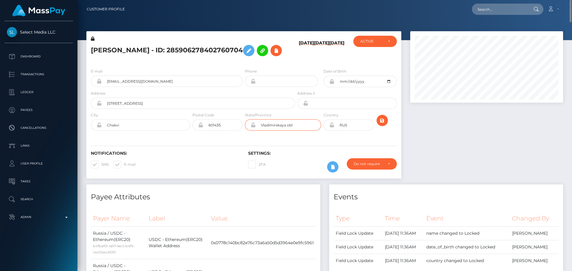
click at [302, 131] on input "Vladimirskaya obl" at bounding box center [287, 124] width 65 height 11
paste input "Adjara Autonomous Republic"
type input "Adjara Autonomous Republic"
click at [232, 152] on div "Notifications: SMS E-mail Settings: 2FA" at bounding box center [243, 158] width 315 height 42
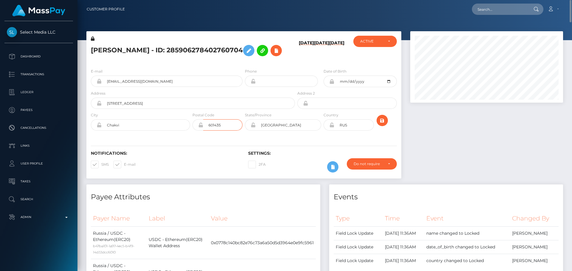
click at [229, 131] on input "601435" at bounding box center [222, 124] width 39 height 11
paste input "400"
type input "6400"
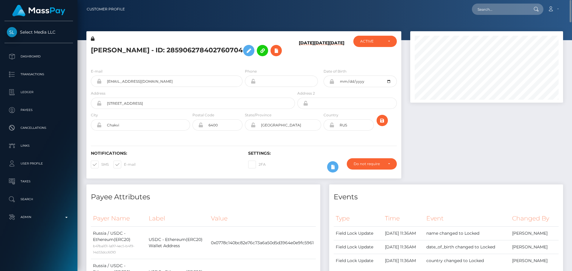
click at [184, 157] on div "Notifications: SMS E-mail Settings: 2FA" at bounding box center [243, 158] width 315 height 42
click at [354, 131] on input "RUS" at bounding box center [353, 124] width 39 height 11
paste input "GEO"
type input "GEO"
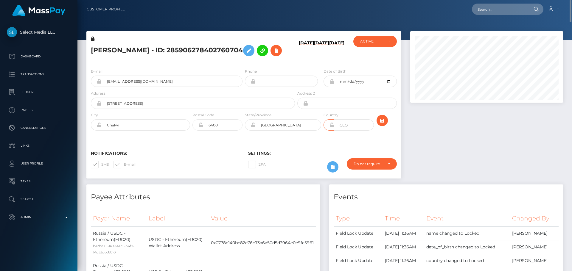
click at [330, 149] on div "Notifications: SMS E-mail Settings: 2FA" at bounding box center [243, 158] width 315 height 42
click at [380, 124] on icon "submit" at bounding box center [381, 120] width 7 height 7
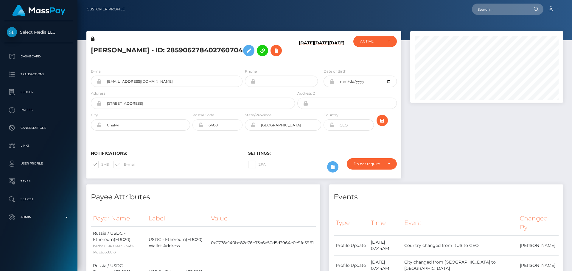
scroll to position [71, 153]
click at [369, 149] on div "Notifications: SMS E-mail Settings: 2FA" at bounding box center [243, 158] width 315 height 42
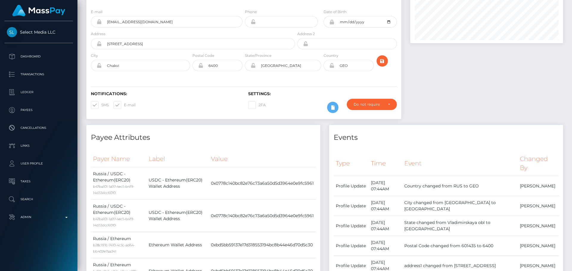
scroll to position [0, 0]
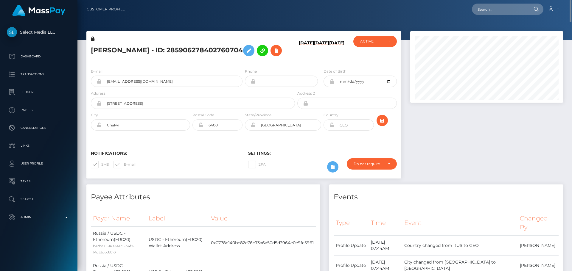
click at [332, 127] on icon at bounding box center [331, 125] width 5 height 5
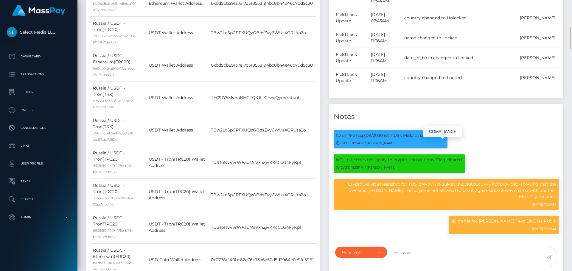
scroll to position [476, 0]
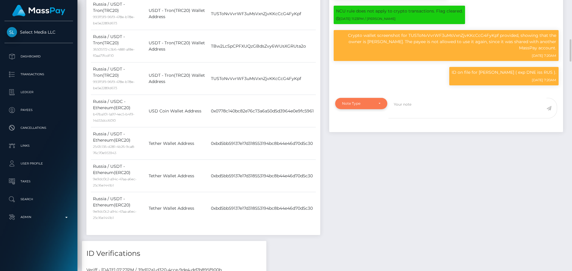
click at [374, 106] on div "Note Type" at bounding box center [361, 103] width 38 height 5
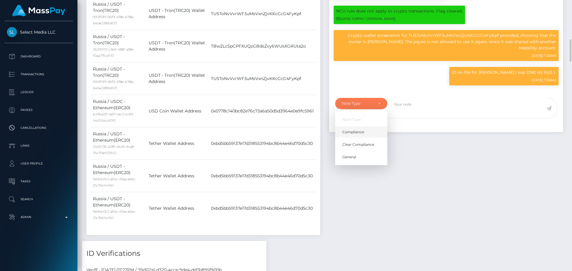
scroll to position [71, 153]
click at [358, 135] on span "Compliance" at bounding box center [353, 131] width 22 height 5
select select "COMPLIANCE"
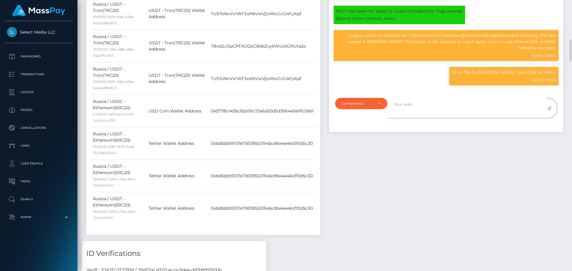
click at [402, 118] on textarea at bounding box center [467, 108] width 158 height 21
type textarea "Address updated as per the provided proof."
click at [550, 111] on icon at bounding box center [548, 108] width 5 height 5
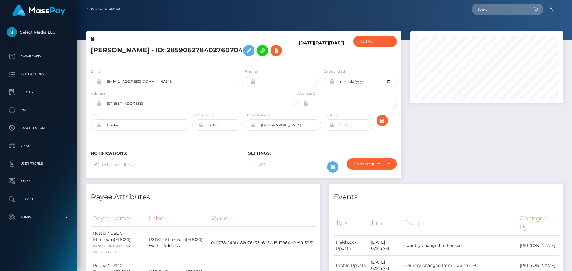
scroll to position [71, 153]
click at [325, 61] on h6 "[DATE]" at bounding box center [321, 50] width 15 height 21
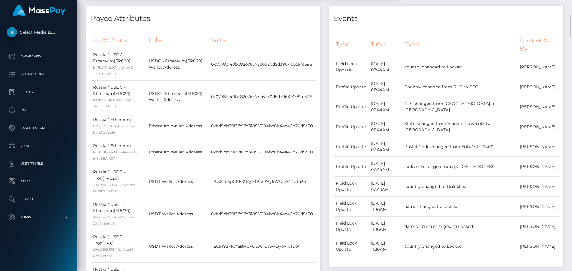
scroll to position [0, 0]
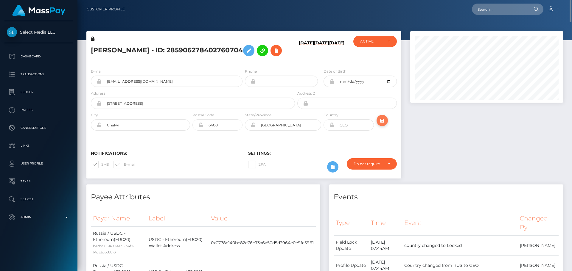
click at [381, 124] on icon "submit" at bounding box center [381, 120] width 7 height 7
click at [139, 46] on h5 "[PERSON_NAME] - ID: 285906278402760704" at bounding box center [191, 50] width 201 height 17
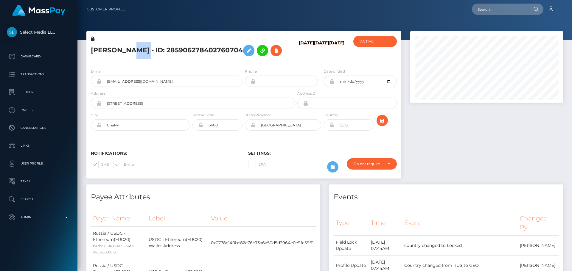
copy h5 "[PERSON_NAME] - ID: 285906278402760704"
drag, startPoint x: 162, startPoint y: 89, endPoint x: 103, endPoint y: 90, distance: 59.5
click at [103, 87] on input "[EMAIL_ADDRESS][DOMAIN_NAME]" at bounding box center [172, 81] width 141 height 11
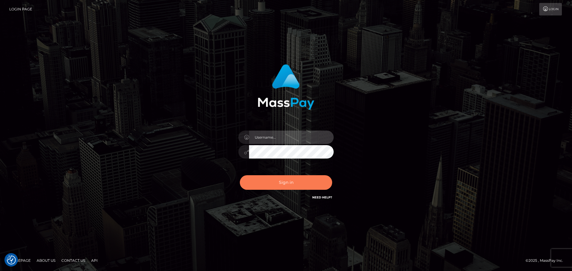
type input "[DOMAIN_NAME]"
click at [297, 177] on button "Sign in" at bounding box center [286, 182] width 92 height 15
type input "[DOMAIN_NAME]"
click at [297, 177] on button "Sign in" at bounding box center [286, 182] width 92 height 15
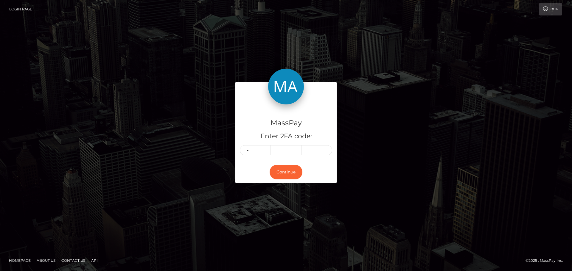
type input "6"
type input "3"
type input "1"
type input "3"
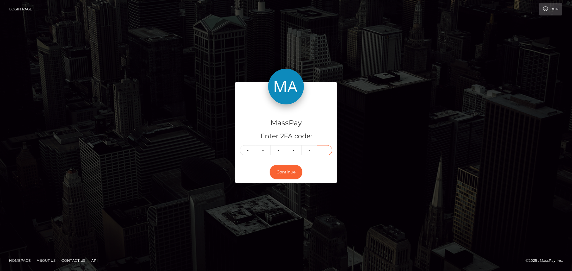
type input "0"
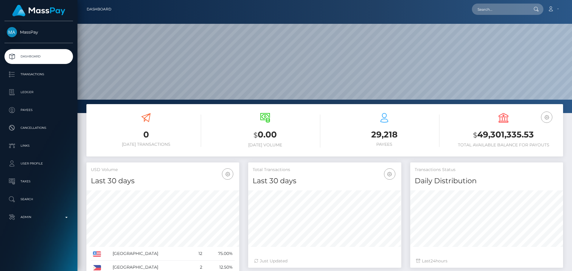
scroll to position [106, 153]
click at [514, 3] on nav "Dashboard Loading... Loading... Account Edit Profile" at bounding box center [324, 9] width 494 height 18
click at [511, 7] on input "text" at bounding box center [500, 9] width 56 height 11
paste input "J6Hdp2e"
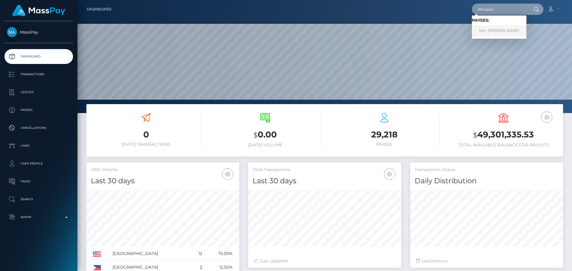
type input "J6Hdp2e"
click at [496, 30] on link "Mrs -[PERSON_NAME]" at bounding box center [499, 30] width 54 height 11
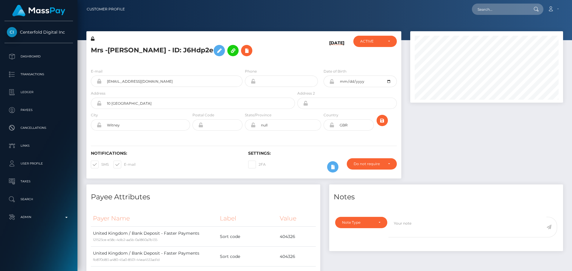
scroll to position [71, 153]
click at [288, 55] on h5 "Mrs -[PERSON_NAME] - ID: J6Hdp2e" at bounding box center [191, 50] width 201 height 17
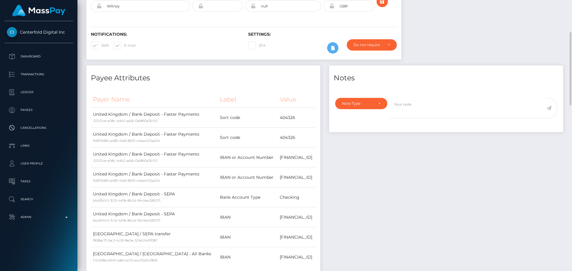
scroll to position [0, 0]
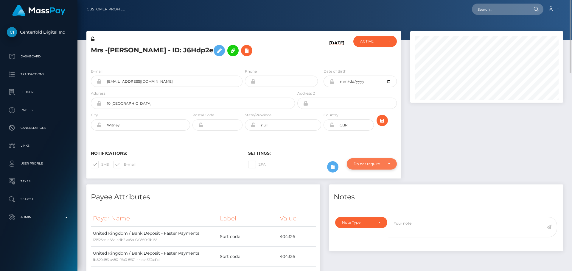
click at [369, 166] on div "Do not require" at bounding box center [367, 164] width 29 height 5
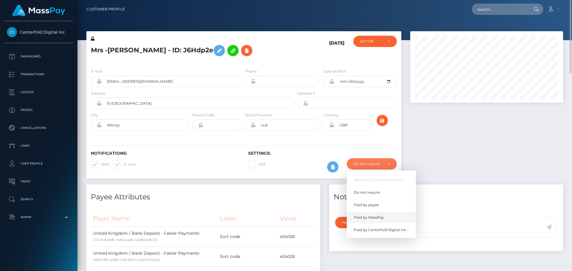
click at [374, 218] on span "Paid by MassPay" at bounding box center [369, 217] width 30 height 5
select select "2"
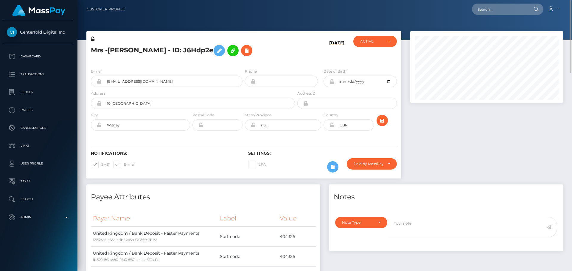
click at [96, 51] on h5 "Mrs -Richardson - ID: J6Hdp2e" at bounding box center [191, 50] width 201 height 17
drag, startPoint x: 96, startPoint y: 51, endPoint x: 109, endPoint y: 51, distance: 13.4
click at [109, 51] on h5 "Mrs -Richardson - ID: J6Hdp2e" at bounding box center [191, 50] width 201 height 17
copy h5 "Mrs -Richardson"
click at [505, 4] on div "Loading... Loading... Account Edit Profile Logout" at bounding box center [345, 9] width 433 height 13
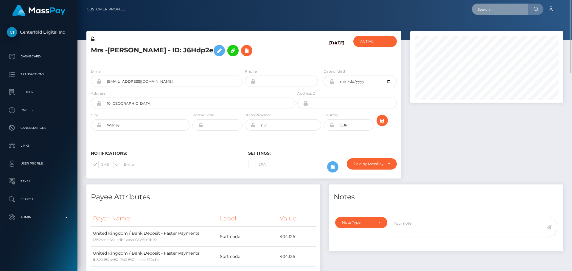
click at [505, 7] on input "text" at bounding box center [500, 9] width 56 height 11
paste input "[EMAIL_ADDRESS][DOMAIN_NAME]"
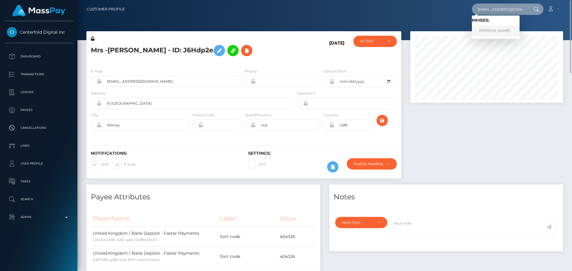
type input "[EMAIL_ADDRESS][DOMAIN_NAME]"
click at [493, 30] on link "Leah Marie ROBINSON" at bounding box center [496, 30] width 48 height 11
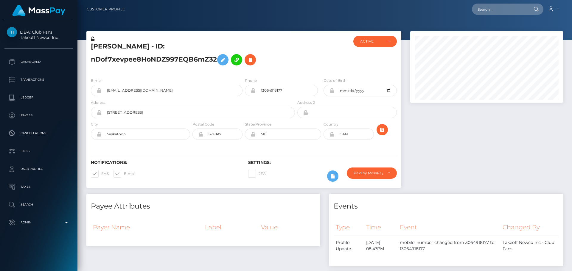
scroll to position [71, 153]
click at [281, 52] on h5 "[PERSON_NAME] - ID: nDof7xevpee8HoNDZ997EQB6mZ32" at bounding box center [191, 55] width 201 height 26
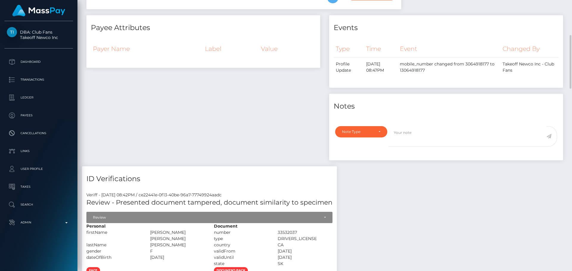
scroll to position [0, 0]
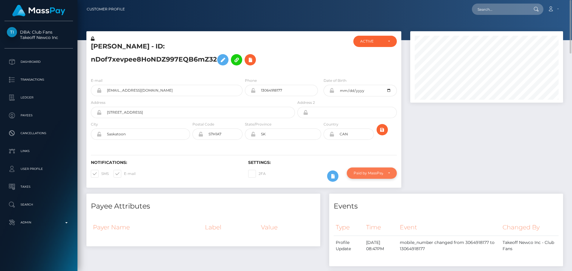
click at [370, 172] on div "Paid by MassPay" at bounding box center [367, 173] width 29 height 5
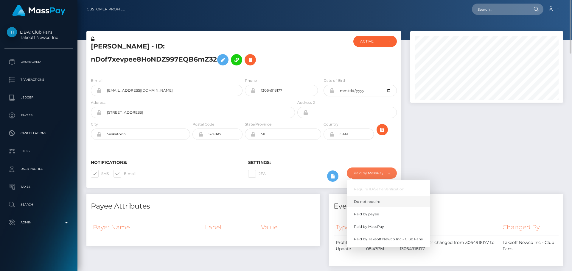
click at [372, 202] on span "Do not require" at bounding box center [367, 201] width 26 height 5
select select "0"
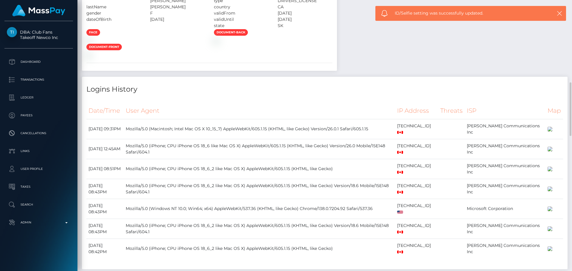
scroll to position [566, 0]
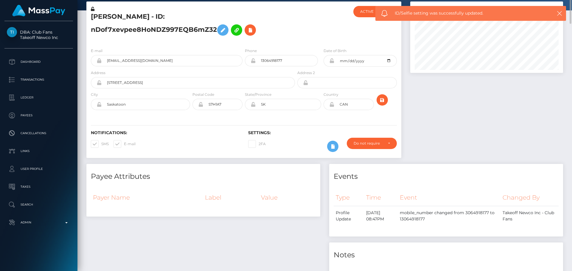
scroll to position [0, 0]
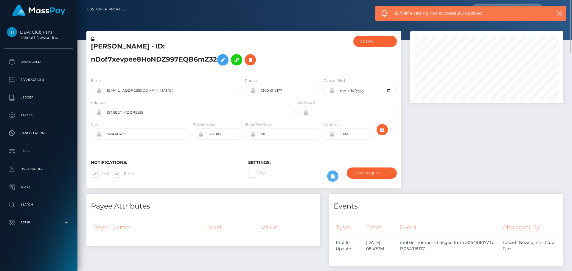
click at [220, 61] on icon at bounding box center [222, 59] width 7 height 7
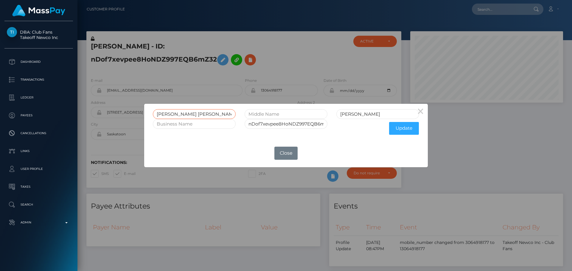
click at [178, 114] on input "Leah Marie" at bounding box center [194, 114] width 83 height 10
click at [281, 116] on input "text" at bounding box center [285, 114] width 83 height 10
paste input "Marie"
type input "Marie"
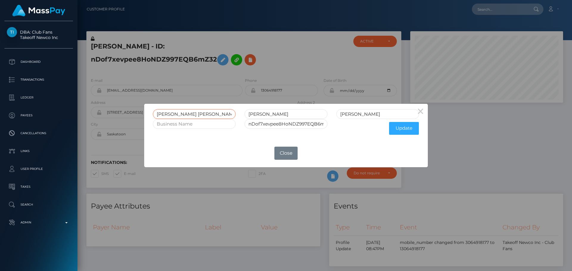
click at [174, 114] on input "Leah Marie" at bounding box center [194, 114] width 83 height 10
type input "LEAH"
click at [254, 116] on input "Marie" at bounding box center [285, 114] width 83 height 10
type input "MARIE"
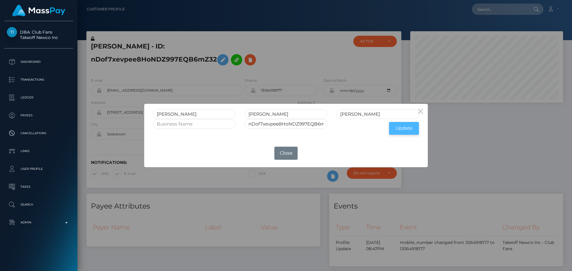
click at [402, 132] on button "Update" at bounding box center [404, 128] width 30 height 13
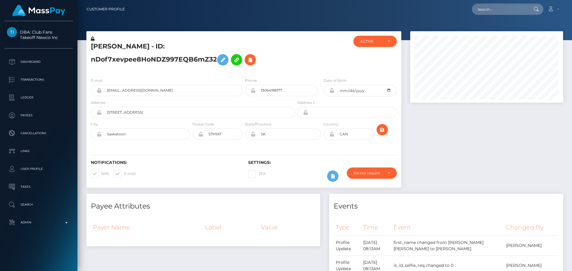
scroll to position [71, 153]
click at [289, 45] on h5 "LEAH MARIE ROBINSON - ID: nDof7xevpee8HoNDZ997EQB6mZ32" at bounding box center [191, 55] width 201 height 26
click at [92, 39] on icon at bounding box center [93, 39] width 4 height 4
click at [332, 91] on icon at bounding box center [331, 90] width 5 height 5
click at [331, 136] on icon at bounding box center [331, 134] width 5 height 5
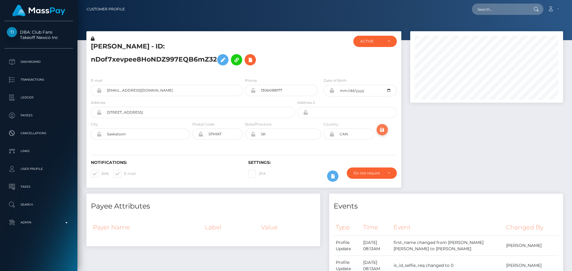
click at [383, 131] on icon "submit" at bounding box center [381, 129] width 7 height 7
click at [156, 46] on h5 "LEAH MARIE ROBINSON - ID: nDof7xevpee8HoNDZ997EQB6mZ32" at bounding box center [191, 55] width 201 height 26
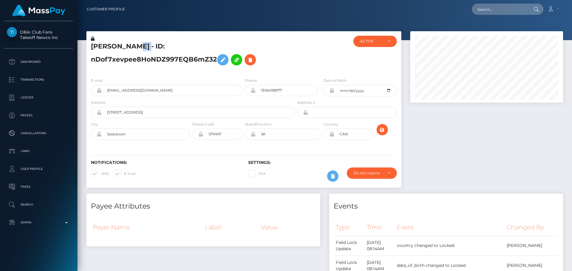
copy h5 "LEAH MARIE ROBINSON - ID: nDof7xevpee8HoNDZ997EQB6mZ32"
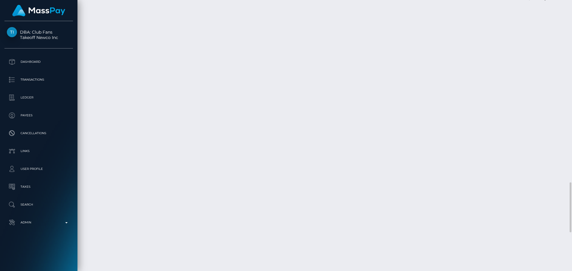
scroll to position [1138, 0]
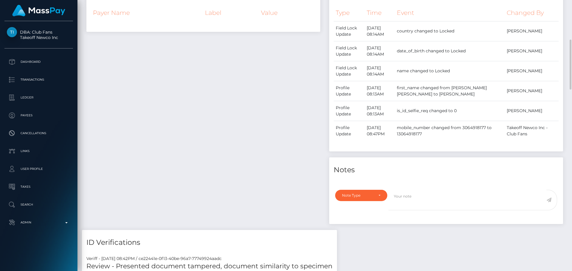
scroll to position [185, 0]
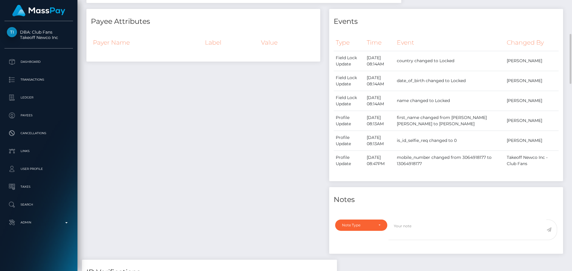
click at [256, 130] on div "Payee Attributes Payer Name Label Value" at bounding box center [203, 134] width 243 height 251
click at [274, 129] on div "Payee Attributes Payer Name Label Value" at bounding box center [203, 134] width 243 height 251
click at [258, 125] on div "Payee Attributes Payer Name Label Value" at bounding box center [203, 134] width 243 height 251
click at [261, 116] on div "Payee Attributes Payer Name Label Value" at bounding box center [203, 134] width 243 height 251
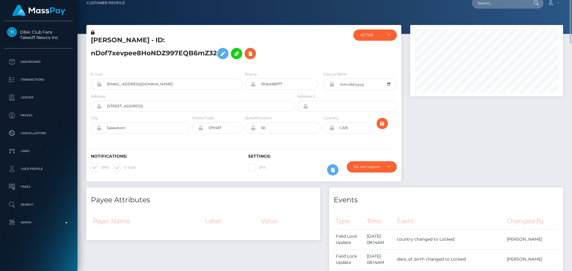
scroll to position [0, 0]
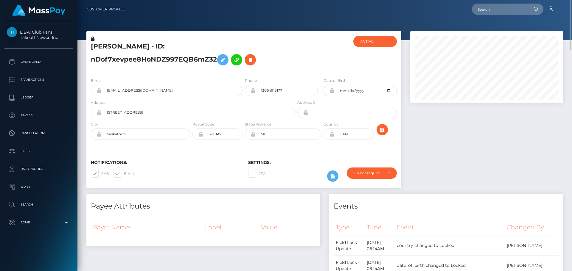
click at [293, 60] on div "LEAH MARIE ROBINSON - ID: nDof7xevpee8HoNDZ997EQB6mZ32" at bounding box center [191, 54] width 210 height 37
click at [499, 9] on input "text" at bounding box center [500, 9] width 56 height 11
paste input "[EMAIL_ADDRESS][DOMAIN_NAME]"
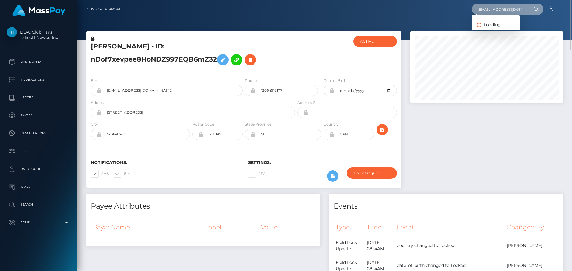
type input "[EMAIL_ADDRESS][DOMAIN_NAME]"
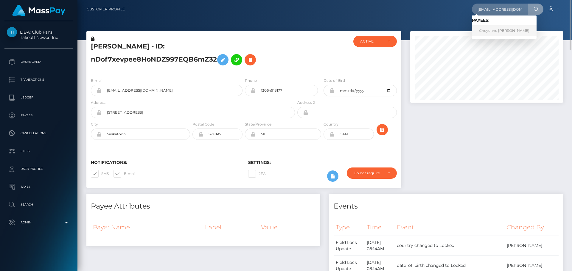
click at [490, 30] on link "Cheyenne Nichole Cadena" at bounding box center [504, 30] width 65 height 11
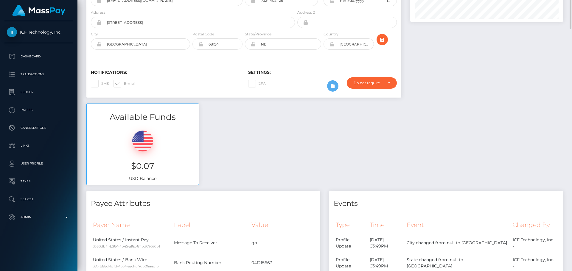
scroll to position [21, 0]
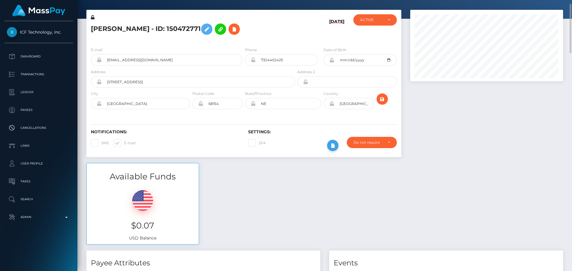
click at [329, 147] on icon at bounding box center [332, 145] width 7 height 7
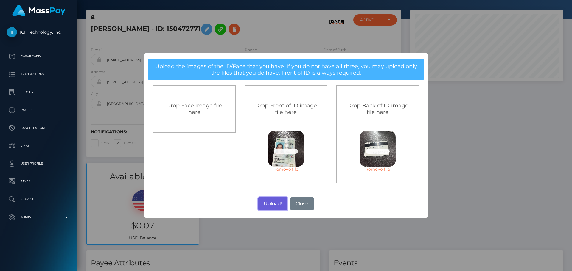
click at [272, 201] on button "Upload!" at bounding box center [272, 203] width 29 height 13
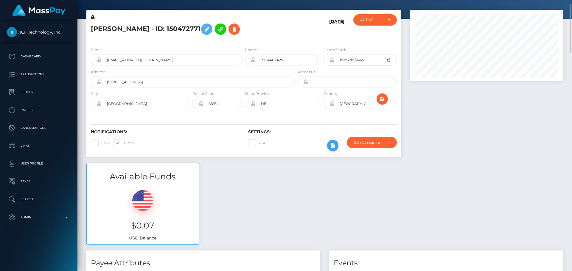
click at [332, 142] on icon at bounding box center [332, 145] width 7 height 7
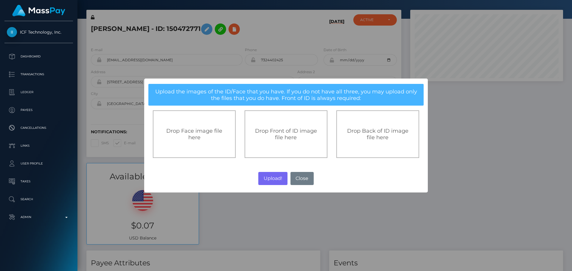
click at [263, 126] on div "Drop Front of ID image file here" at bounding box center [285, 134] width 83 height 48
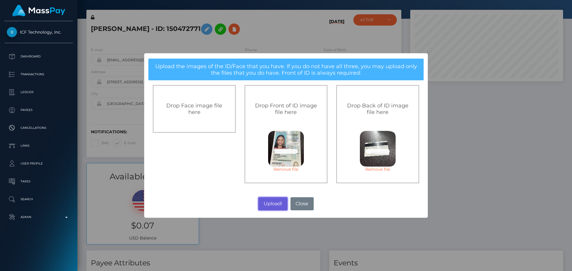
click at [278, 199] on button "Upload!" at bounding box center [272, 203] width 29 height 13
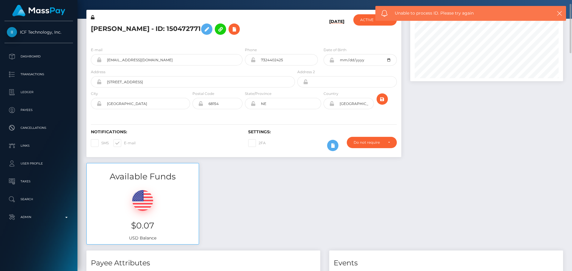
click at [409, 120] on div at bounding box center [486, 86] width 162 height 153
click at [383, 99] on icon "submit" at bounding box center [381, 99] width 7 height 7
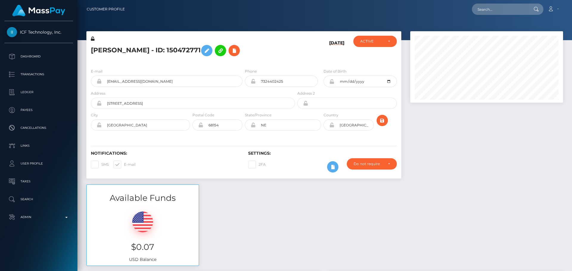
scroll to position [71, 153]
click at [335, 165] on icon at bounding box center [332, 166] width 7 height 7
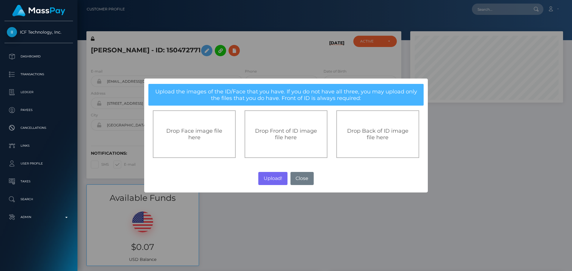
click at [280, 128] on span "Drop Front of ID image file here" at bounding box center [286, 134] width 62 height 13
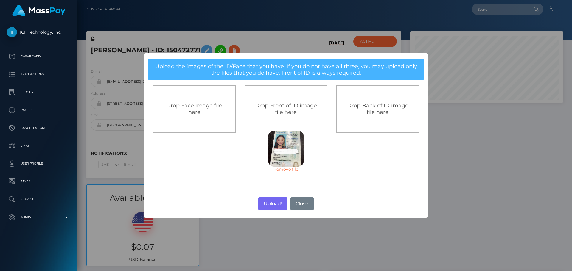
click at [374, 120] on div "Drop Back of ID image file here" at bounding box center [377, 109] width 83 height 48
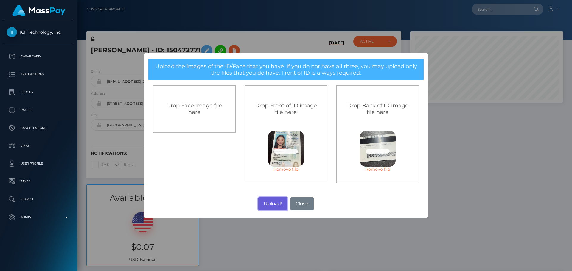
click at [267, 202] on button "Upload!" at bounding box center [272, 203] width 29 height 13
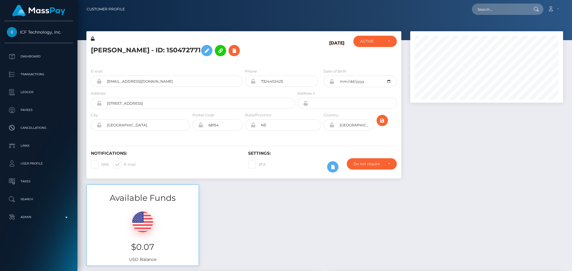
click at [315, 49] on div "[DATE]" at bounding box center [322, 50] width 52 height 28
click at [384, 120] on icon "submit" at bounding box center [381, 120] width 7 height 7
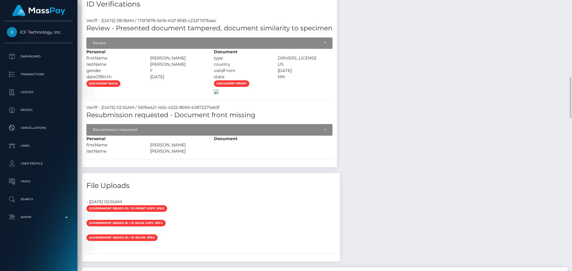
scroll to position [476, 0]
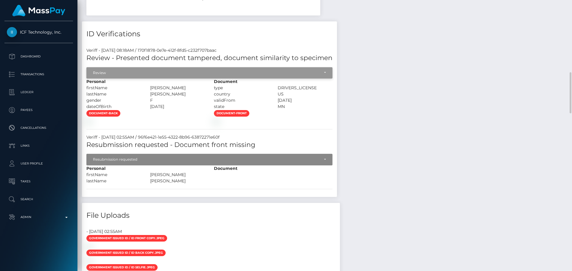
click at [177, 74] on div "Review" at bounding box center [206, 73] width 226 height 5
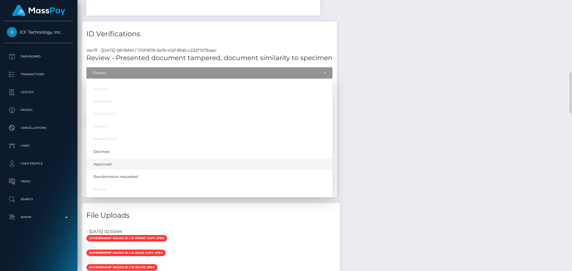
click at [113, 162] on link "Approved" at bounding box center [209, 164] width 246 height 11
select select "Approved"
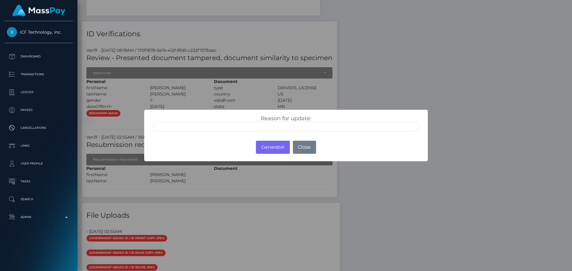
click at [192, 129] on input "text" at bounding box center [286, 127] width 266 height 10
type input "ID manually verified"
click at [231, 114] on div "Reason for update: ID manually verified Photo of a screen Unsupported document …" at bounding box center [285, 121] width 283 height 23
click at [265, 146] on button "Generate!" at bounding box center [273, 147] width 34 height 13
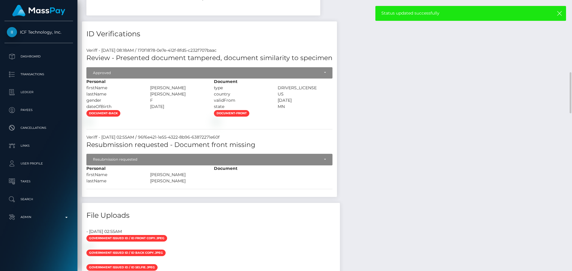
click at [393, 115] on div "Payee Attributes Payer Name Label Value United States / Instant Pay 3380db4f-b2…" at bounding box center [324, 241] width 485 height 890
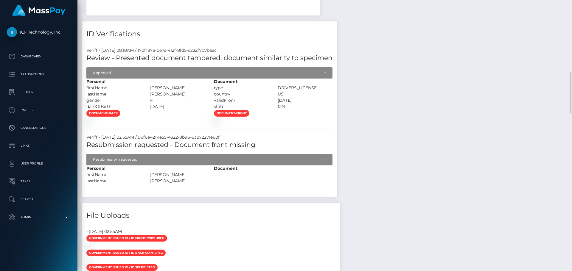
click at [332, 124] on div at bounding box center [272, 121] width 127 height 6
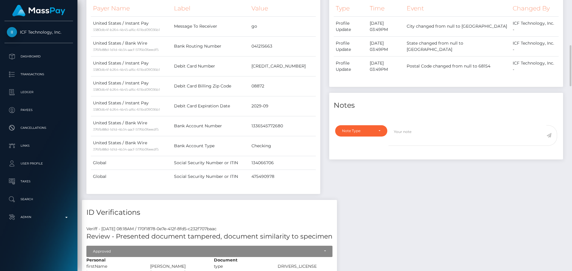
scroll to position [357, 0]
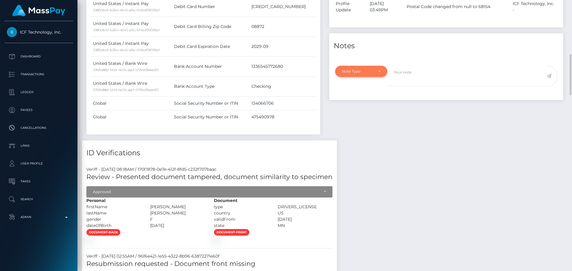
click at [373, 71] on div "Note Type" at bounding box center [361, 71] width 38 height 5
click at [356, 97] on span "Compliance" at bounding box center [353, 99] width 22 height 5
select select "COMPLIANCE"
click at [419, 77] on textarea at bounding box center [467, 76] width 158 height 21
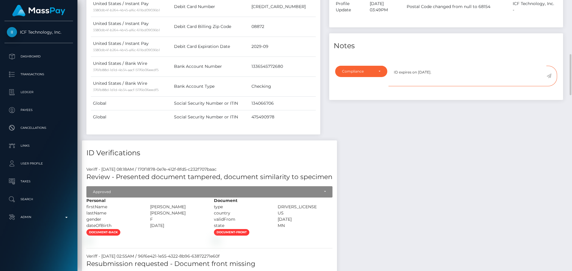
type textarea "ID expires on 04/02/2027."
click at [550, 75] on icon at bounding box center [548, 76] width 5 height 5
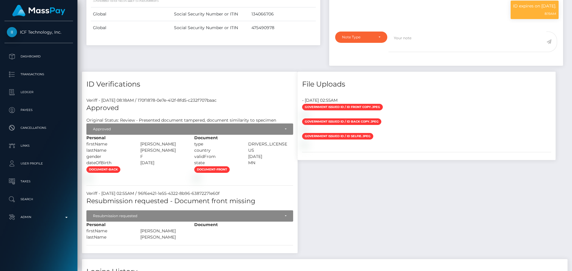
scroll to position [71, 153]
click at [186, 106] on h5 "Approved" at bounding box center [189, 108] width 207 height 9
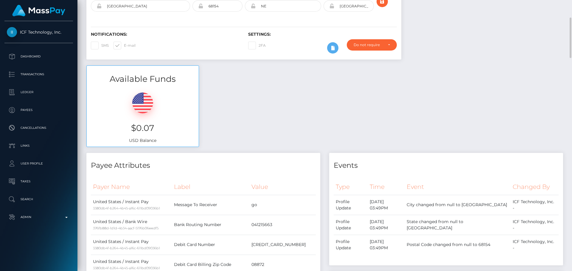
scroll to position [0, 0]
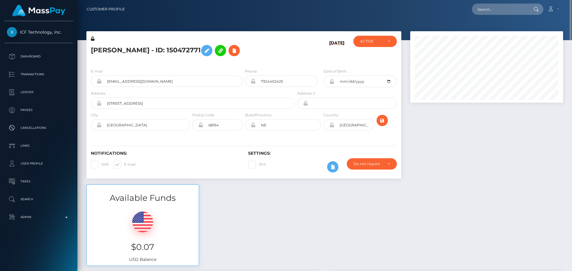
click at [93, 38] on icon at bounding box center [93, 39] width 4 height 4
click at [210, 52] on icon at bounding box center [206, 50] width 7 height 7
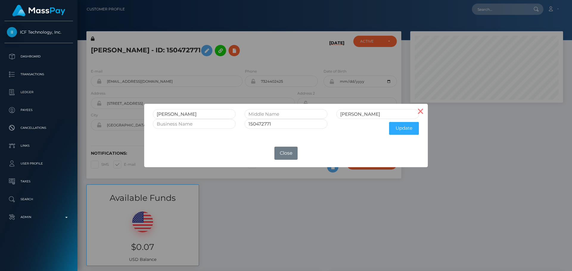
click at [420, 112] on button "×" at bounding box center [420, 111] width 14 height 14
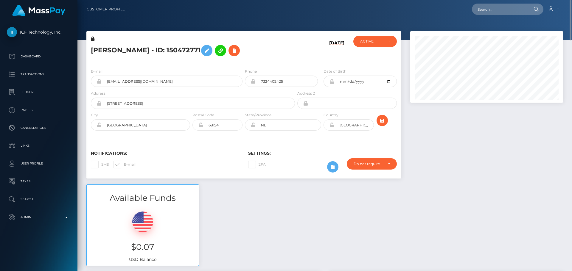
click at [93, 39] on icon at bounding box center [93, 39] width 4 height 4
click at [332, 82] on icon at bounding box center [331, 81] width 5 height 5
click at [332, 125] on icon at bounding box center [331, 125] width 5 height 5
click at [210, 51] on icon at bounding box center [206, 50] width 7 height 7
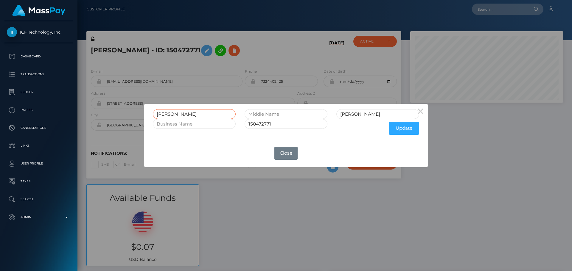
click at [188, 116] on input "Cheyenne Nichole" at bounding box center [194, 114] width 83 height 10
click at [267, 111] on input "text" at bounding box center [285, 114] width 83 height 10
paste input "Nichole"
type input "Nichole"
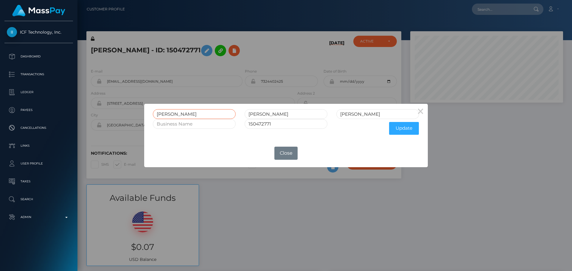
click at [190, 114] on input "Cheyenne Nichole" at bounding box center [194, 114] width 83 height 10
type input "Cheyenne"
click at [404, 129] on button "Update" at bounding box center [404, 128] width 30 height 13
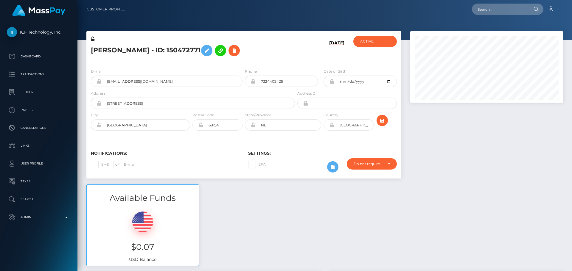
scroll to position [71, 153]
click at [93, 39] on icon at bounding box center [93, 39] width 4 height 4
click at [380, 122] on icon "submit" at bounding box center [381, 120] width 7 height 7
click at [500, 11] on input "text" at bounding box center [500, 9] width 56 height 11
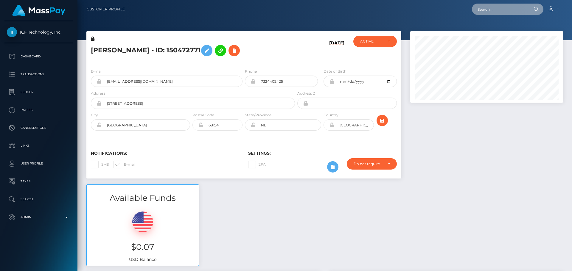
paste input "poact_xk1LvicLPnFu"
type input "poact_xk1LvicLPnFu"
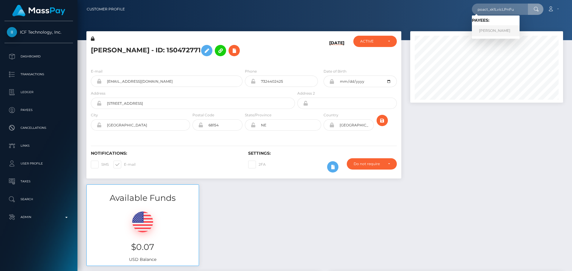
click at [499, 29] on link "[PERSON_NAME]" at bounding box center [496, 30] width 48 height 11
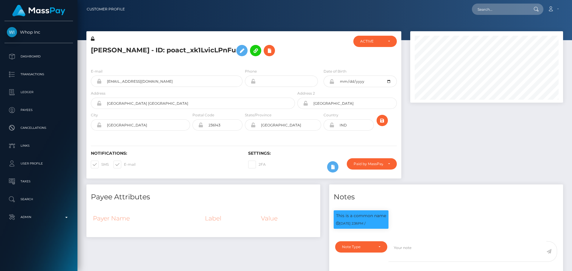
scroll to position [71, 153]
click at [301, 56] on div at bounding box center [322, 50] width 52 height 28
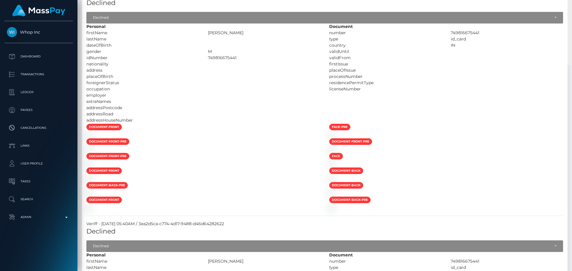
scroll to position [0, 0]
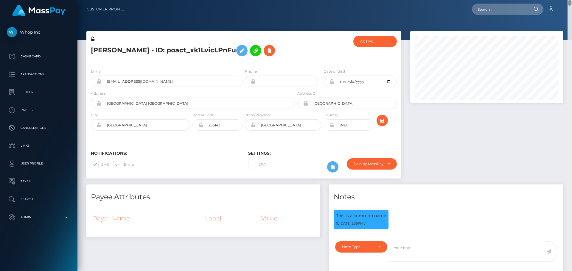
drag, startPoint x: 570, startPoint y: 256, endPoint x: 533, endPoint y: -6, distance: 264.8
click at [533, 0] on html "Whop Inc Dashboard Transactions Ledger Payees Cancellations Links" at bounding box center [286, 135] width 572 height 271
click at [268, 52] on icon at bounding box center [269, 50] width 7 height 7
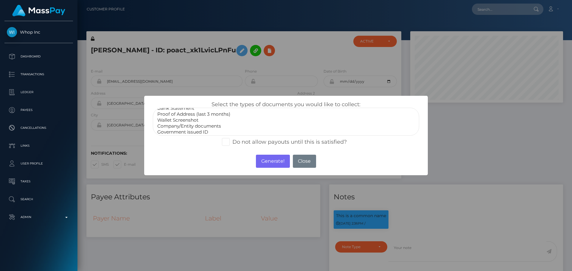
scroll to position [18, 0]
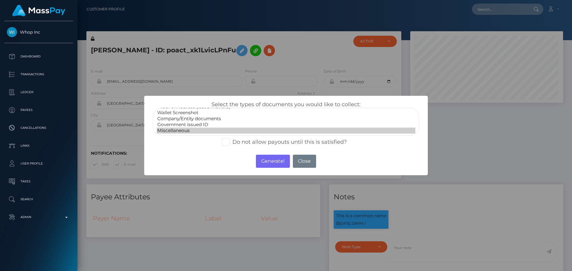
click at [185, 132] on option "Miscellaneous" at bounding box center [286, 131] width 258 height 6
select select "Government issued ID"
click at [205, 124] on option "Government issued ID" at bounding box center [286, 125] width 258 height 6
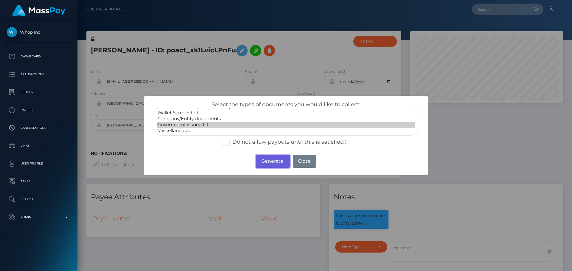
click at [271, 163] on button "Generate!" at bounding box center [273, 161] width 34 height 13
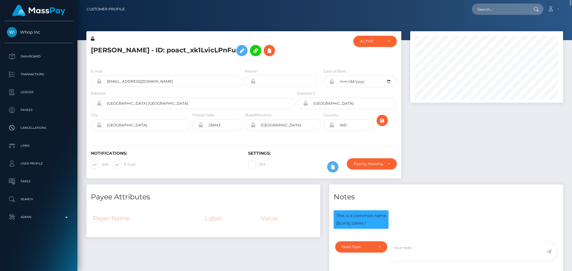
click at [491, 2] on nav "Customer Profile Loading... Loading... Account" at bounding box center [324, 9] width 494 height 18
click at [495, 7] on input "text" at bounding box center [500, 9] width 56 height 11
paste input "285541501151227904"
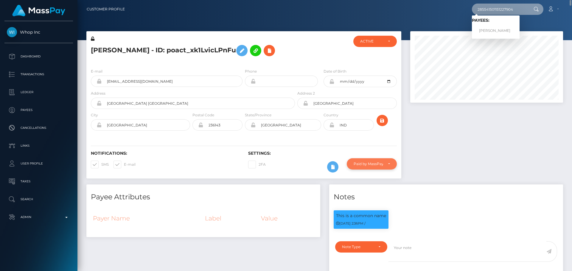
type input "285541501151227904"
click at [388, 166] on div "Paid by MassPay" at bounding box center [371, 164] width 36 height 5
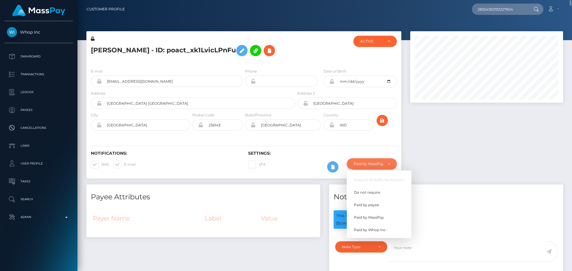
scroll to position [71, 153]
click at [377, 230] on span "Paid by Whop Inc -" at bounding box center [371, 229] width 34 height 5
select select "338"
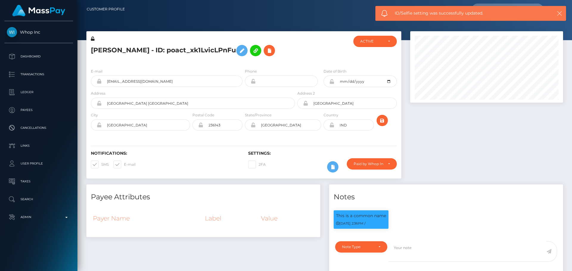
click at [556, 13] on button "button" at bounding box center [558, 13] width 7 height 7
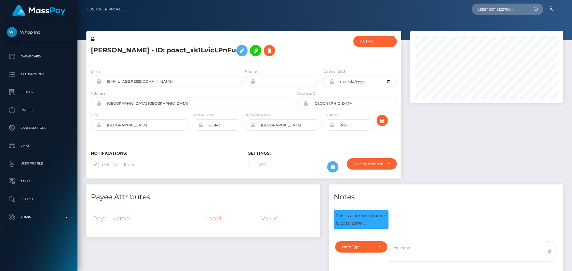
click at [506, 9] on input "285541501151227904" at bounding box center [500, 9] width 56 height 11
click at [498, 26] on link "YANA BACHYLA" at bounding box center [496, 30] width 48 height 11
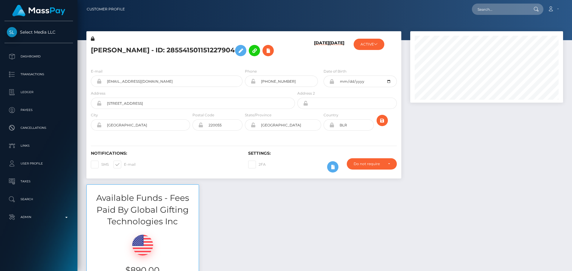
scroll to position [71, 153]
click at [194, 61] on div "YANA BACHYLA - ID: 285541501151227904" at bounding box center [191, 50] width 210 height 28
click at [210, 61] on div "YANA BACHYLA - ID: 285541501151227904" at bounding box center [191, 50] width 210 height 28
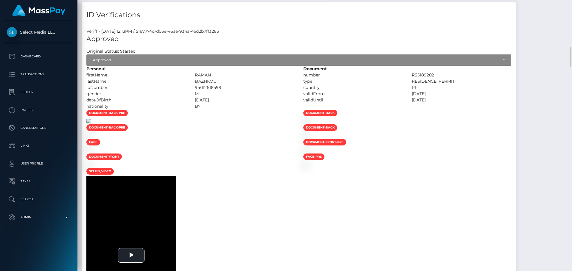
scroll to position [685, 0]
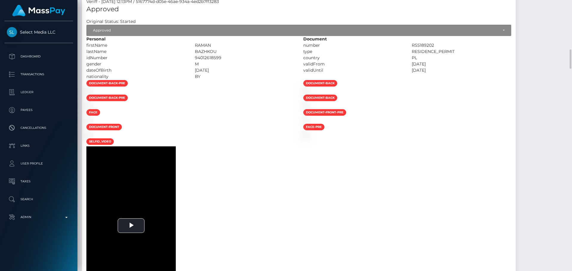
click at [230, 94] on div at bounding box center [190, 91] width 217 height 6
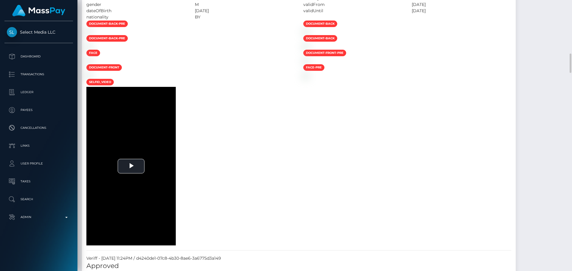
scroll to position [625, 0]
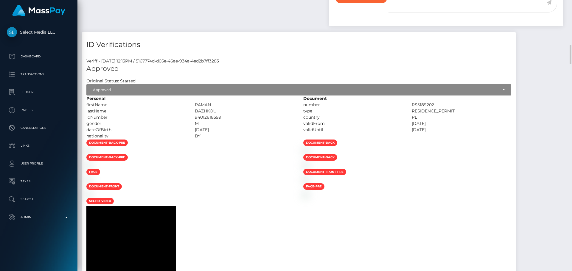
click at [266, 146] on div "document-back-pre" at bounding box center [190, 143] width 217 height 8
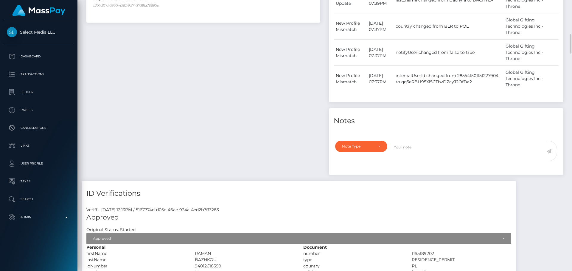
scroll to position [417, 0]
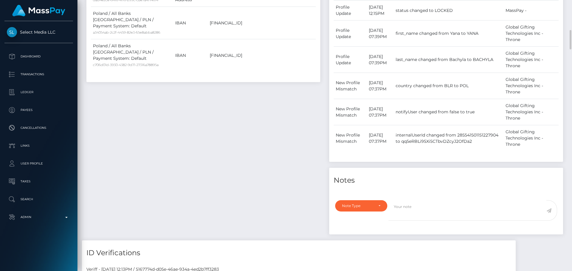
click at [292, 149] on div "Payee Attributes Payer Name Label Value Belarus / Ethereum d7231541-6834-4908-b…" at bounding box center [203, 60] width 243 height 362
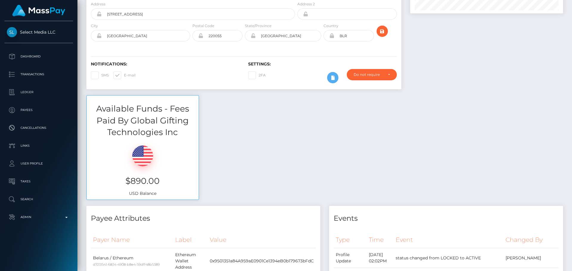
scroll to position [0, 0]
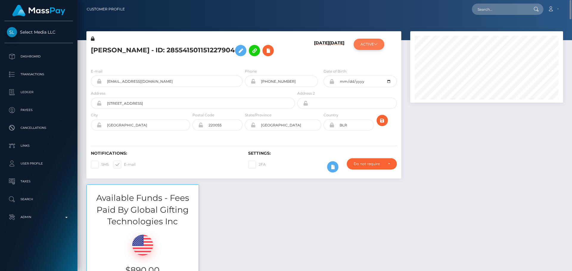
click at [372, 41] on button "ACTIVE" at bounding box center [368, 44] width 31 height 11
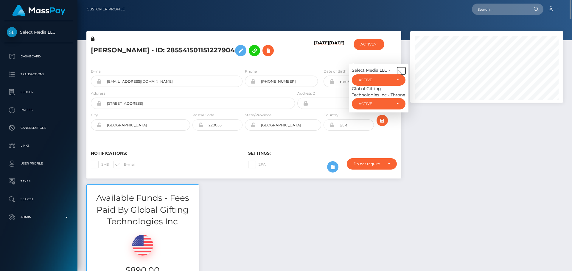
click at [399, 70] on icon "button" at bounding box center [399, 71] width 5 height 5
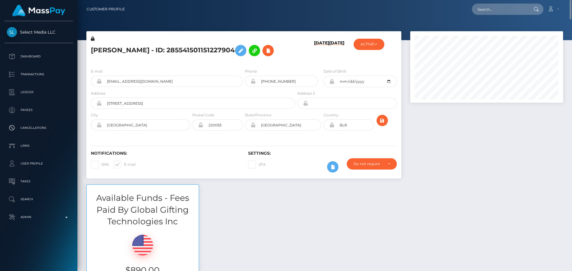
click at [314, 58] on h6 "08/21/25" at bounding box center [321, 50] width 15 height 21
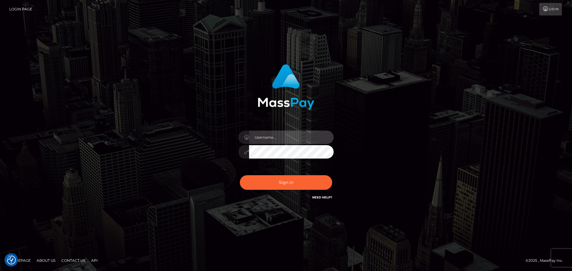
type input "[DOMAIN_NAME]"
click at [306, 175] on div "Sign in Need Help?" at bounding box center [286, 185] width 104 height 26
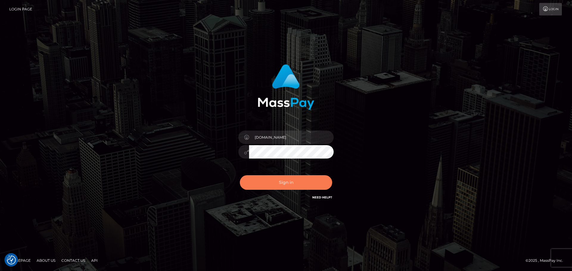
click at [305, 190] on button "Sign in" at bounding box center [286, 182] width 92 height 15
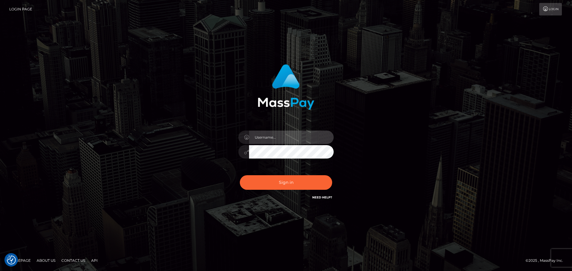
type input "[DOMAIN_NAME]"
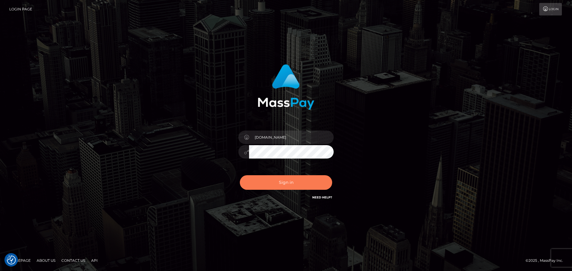
click at [305, 189] on button "Sign in" at bounding box center [286, 182] width 92 height 15
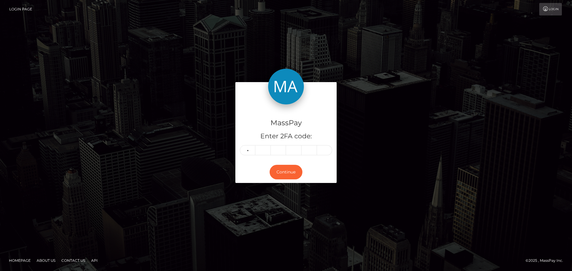
type input "3"
type input "7"
type input "3"
type input "7"
type input "2"
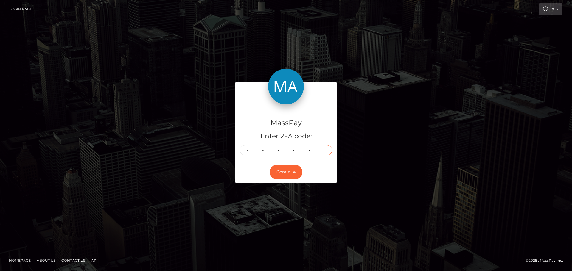
type input "7"
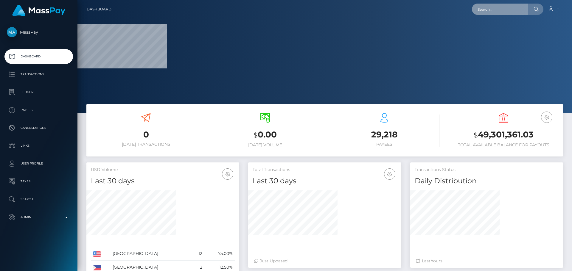
click at [490, 8] on input "text" at bounding box center [500, 9] width 56 height 11
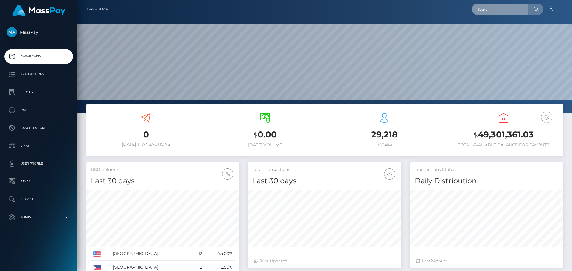
scroll to position [106, 153]
paste input "poact_XDfbP5d1Bk4K"
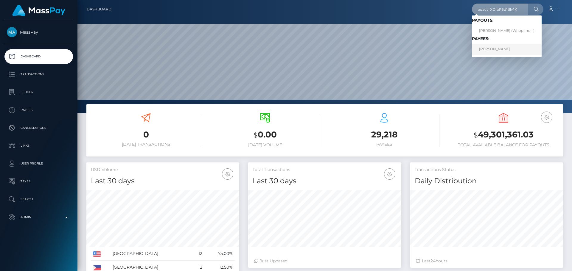
type input "poact_XDfbP5d1Bk4K"
click at [497, 51] on link "TEODOR LUNGU" at bounding box center [507, 49] width 70 height 11
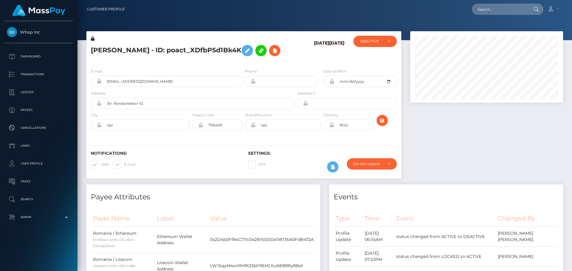
scroll to position [71, 153]
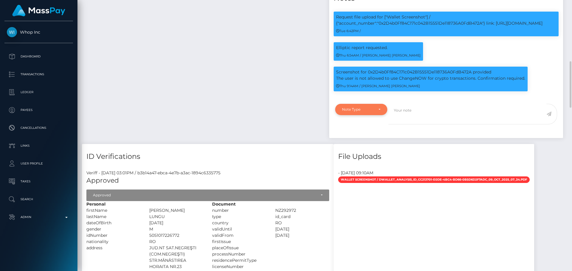
click at [377, 109] on div "Note Type" at bounding box center [361, 109] width 38 height 5
click at [351, 136] on span "Compliance" at bounding box center [353, 137] width 22 height 5
select select "COMPLIANCE"
click at [408, 121] on textarea at bounding box center [467, 114] width 158 height 21
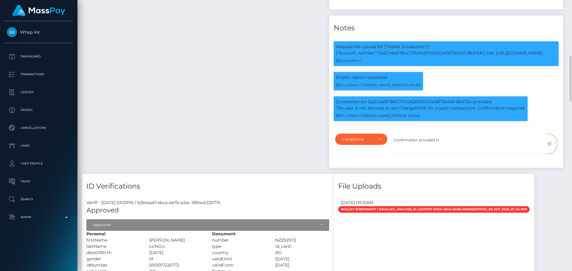
click at [274, 82] on div "Payee Attributes Payer Name Label Value Romania / Ethereum 61396be4-bf96-472c-8…" at bounding box center [203, 15] width 243 height 317
click at [444, 142] on textarea "Confirmation provided in" at bounding box center [467, 144] width 158 height 21
paste textarea "Ticket #134776"
type textarea "Confirmation provided in Ticket #134776."
click at [549, 145] on icon at bounding box center [548, 143] width 5 height 5
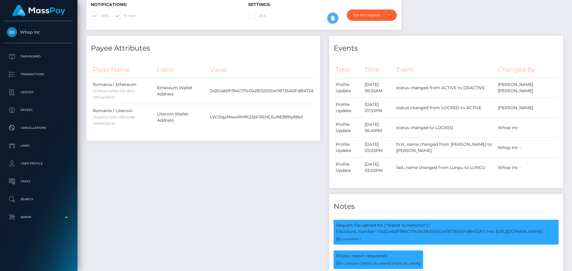
scroll to position [0, 0]
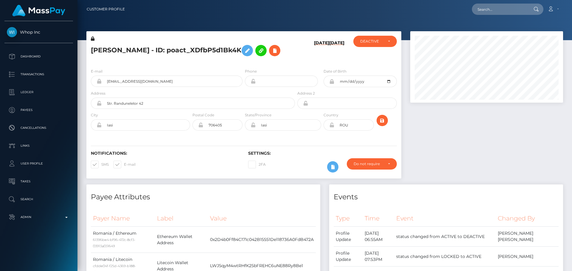
scroll to position [71, 153]
click at [331, 124] on icon at bounding box center [331, 125] width 5 height 5
click at [374, 43] on div "DEACTIVE" at bounding box center [371, 41] width 23 height 5
click at [369, 56] on span "ACTIVE" at bounding box center [366, 57] width 13 height 5
select select "ACTIVE"
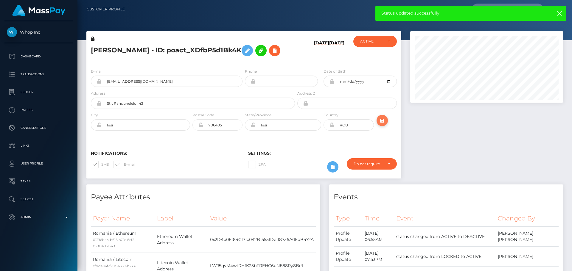
click at [384, 120] on icon "submit" at bounding box center [381, 120] width 7 height 7
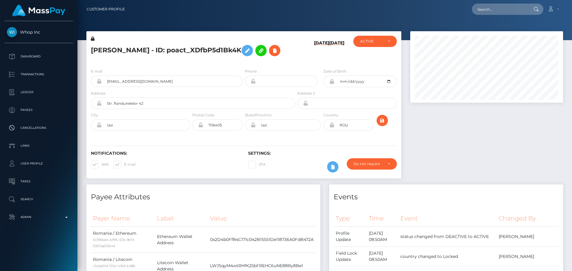
scroll to position [71, 153]
click at [137, 48] on h5 "TEODOR LUNGU - ID: poact_XDfbP5d1Bk4K" at bounding box center [191, 50] width 201 height 17
copy h5 "TEODOR LUNGU - ID: poact_XDfbP5d1Bk4K"
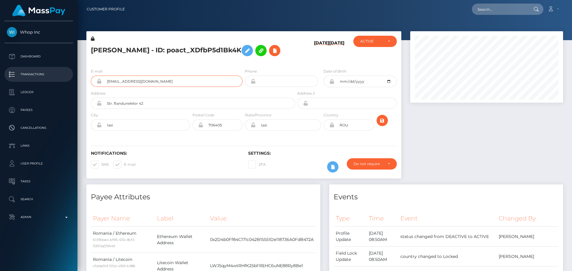
drag, startPoint x: 226, startPoint y: 81, endPoint x: 65, endPoint y: 80, distance: 160.5
click at [65, 80] on div "Whop Inc Dashboard Transactions Ledger Payees" at bounding box center [286, 135] width 572 height 271
click at [314, 54] on h6 "10/07/25" at bounding box center [321, 50] width 15 height 21
click at [486, 15] on div "Loading... Loading... Account Edit Profile Logout" at bounding box center [345, 9] width 433 height 13
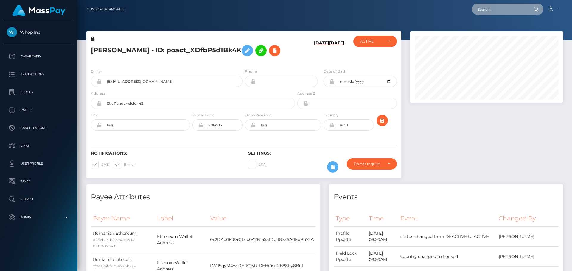
click at [489, 12] on input "text" at bounding box center [500, 9] width 56 height 11
paste input "trinhsraffle@gmail.com"
type input "trinhsraffle@gmail.com"
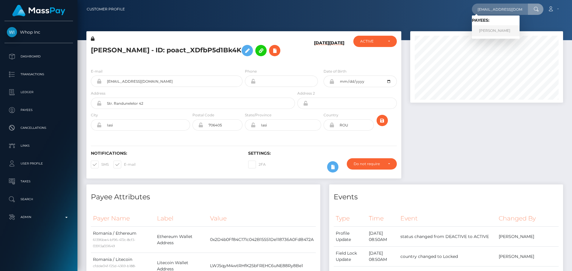
click at [498, 29] on link "Tuyet Trinh Nguyen" at bounding box center [496, 30] width 48 height 11
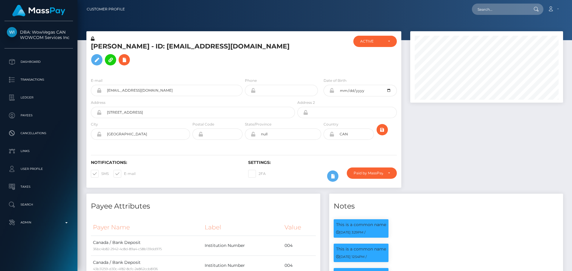
scroll to position [71, 153]
click at [268, 67] on h5 "[PERSON_NAME] - ID: [EMAIL_ADDRESS][DOMAIN_NAME]" at bounding box center [191, 55] width 201 height 26
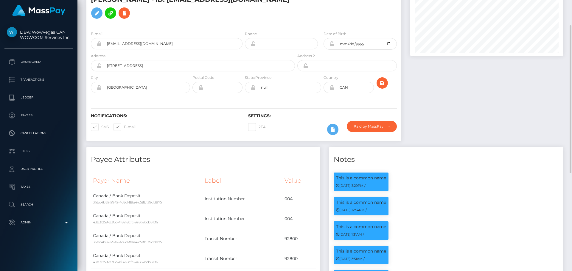
scroll to position [0, 0]
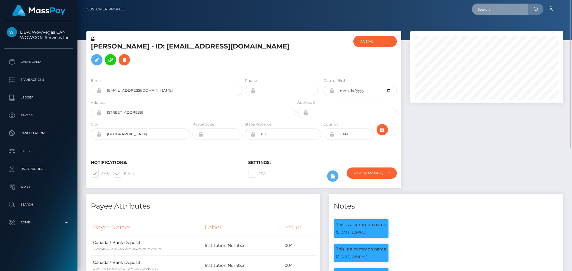
click at [498, 4] on input "text" at bounding box center [500, 9] width 56 height 11
paste input "f6c34809-8bc5-4fc5-8565-eecccffe9d89"
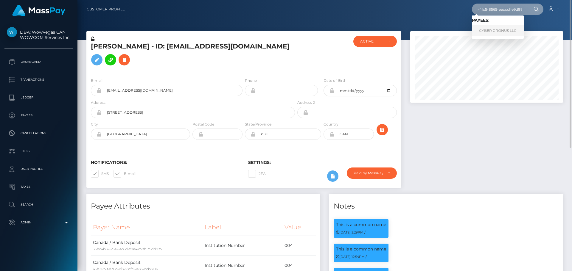
type input "f6c34809-8bc5-4fc5-8565-eecccffe9d89"
click at [496, 29] on link "CYBER CRONUS LLC" at bounding box center [498, 30] width 52 height 11
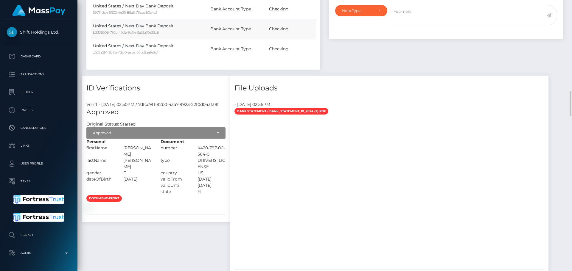
scroll to position [923, 0]
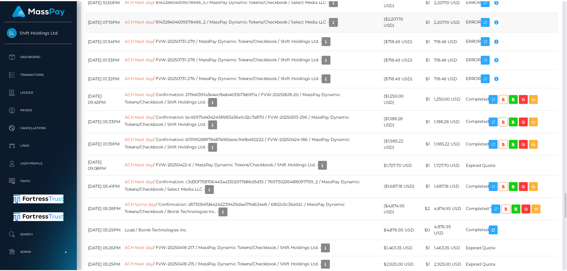
scroll to position [2024, 0]
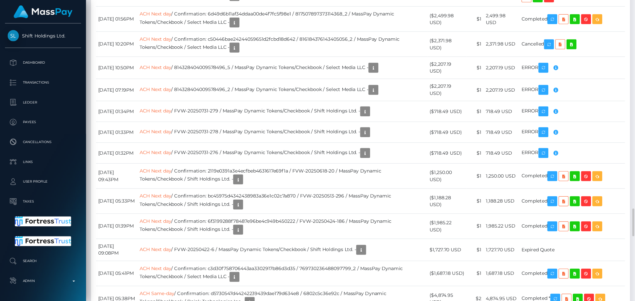
scroll to position [297630, 297527]
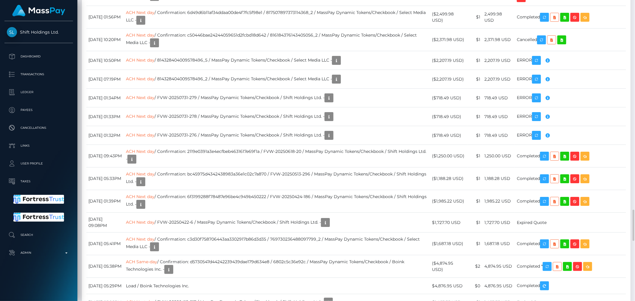
drag, startPoint x: 537, startPoint y: 0, endPoint x: 433, endPoint y: 79, distance: 130.5
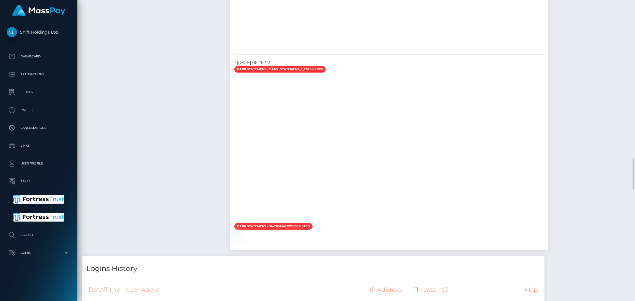
scroll to position [1561, 0]
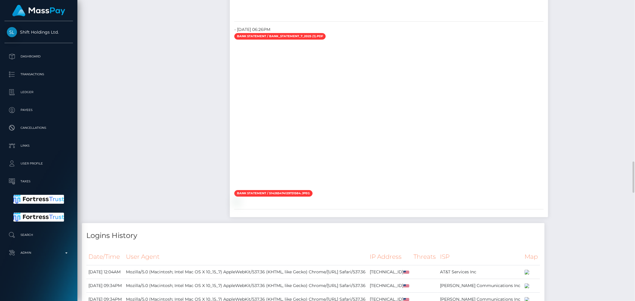
drag, startPoint x: 454, startPoint y: 115, endPoint x: 441, endPoint y: 111, distance: 12.7
click at [454, 115] on div at bounding box center [389, 115] width 318 height 149
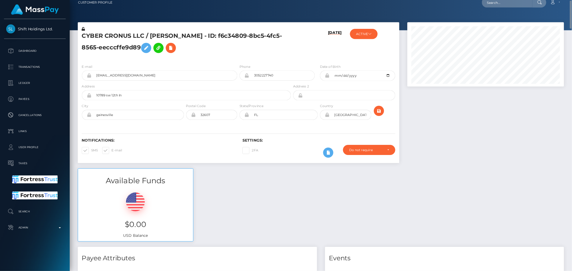
scroll to position [0, 0]
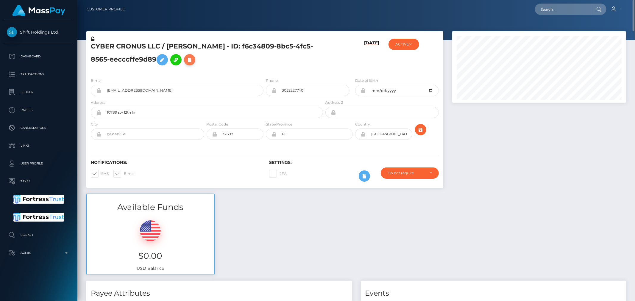
click at [193, 63] on icon at bounding box center [189, 59] width 7 height 7
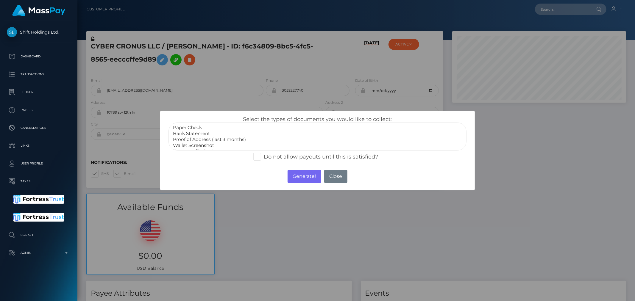
select select "Bank Statement"
click at [199, 135] on option "Bank Statement" at bounding box center [317, 134] width 290 height 6
click at [295, 174] on button "Generate!" at bounding box center [305, 176] width 34 height 13
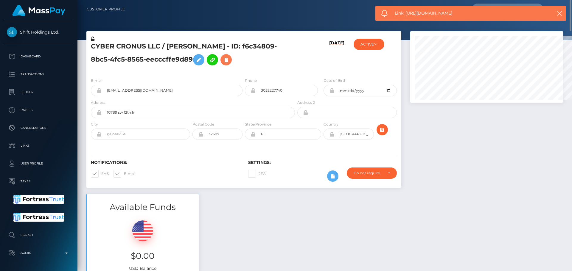
scroll to position [71, 153]
drag, startPoint x: 632, startPoint y: 0, endPoint x: 457, endPoint y: 129, distance: 217.7
click at [458, 129] on div at bounding box center [486, 112] width 162 height 163
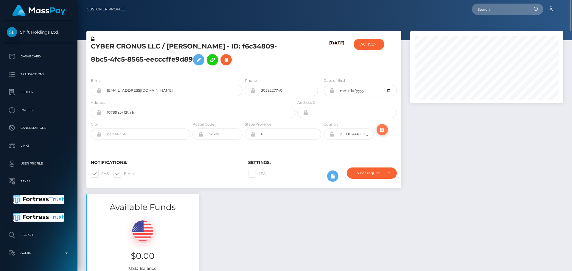
click at [383, 129] on icon "submit" at bounding box center [381, 129] width 7 height 7
click at [295, 70] on div "CYBER CRONUS LLC / SOPHIA SANTOS KALLAS - ID: f6c34809-8bc5-4fc5-8565-eecccffe9…" at bounding box center [191, 54] width 210 height 37
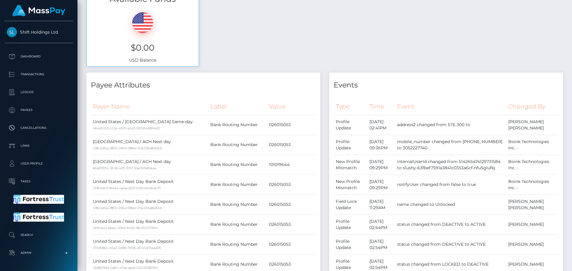
scroll to position [0, 0]
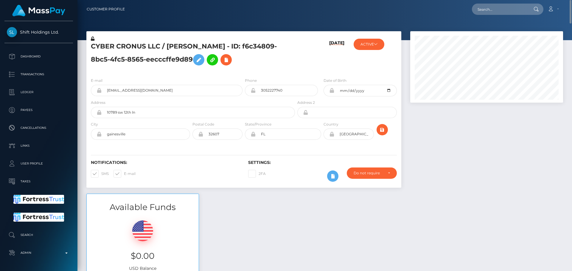
click at [92, 40] on icon at bounding box center [93, 39] width 4 height 4
click at [364, 44] on button "ACTIVE" at bounding box center [368, 44] width 31 height 11
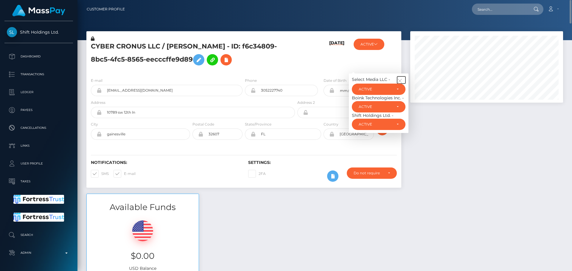
click at [400, 77] on button "button" at bounding box center [401, 80] width 8 height 7
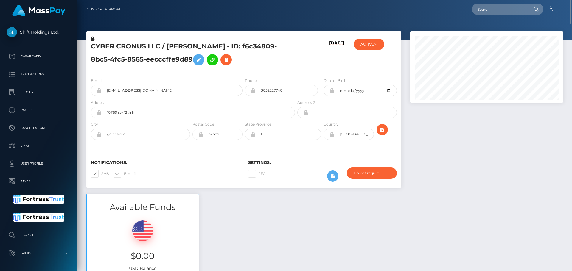
click at [345, 63] on div "10/08/25" at bounding box center [322, 54] width 52 height 37
click at [500, 13] on input "text" at bounding box center [500, 9] width 56 height 11
paste input "poact_OdgvIWU5UfNm"
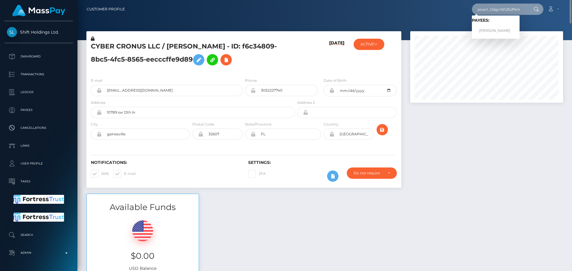
type input "poact_OdgvIWU5UfNm"
click at [496, 29] on link "HUSSAIN RAZA" at bounding box center [496, 30] width 48 height 11
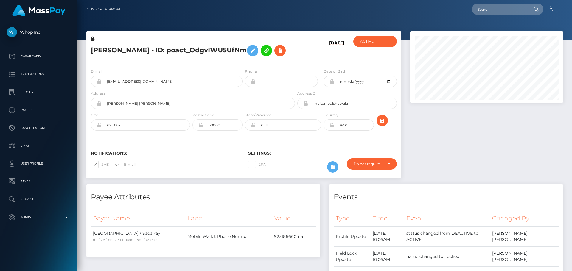
scroll to position [71, 153]
click at [222, 63] on div "[PERSON_NAME] - ID: poact_OdgvIWU5UfNm" at bounding box center [191, 50] width 210 height 28
click at [219, 63] on div "[PERSON_NAME] - ID: poact_OdgvIWU5UfNm" at bounding box center [191, 50] width 210 height 28
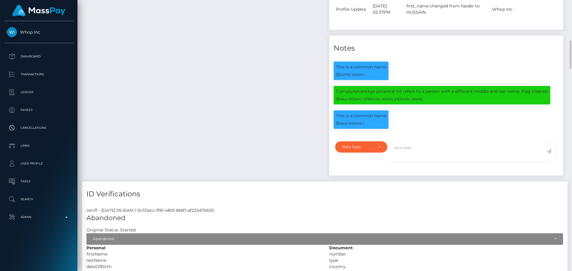
scroll to position [417, 0]
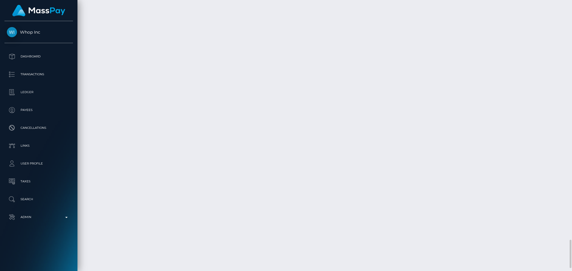
scroll to position [2319, 0]
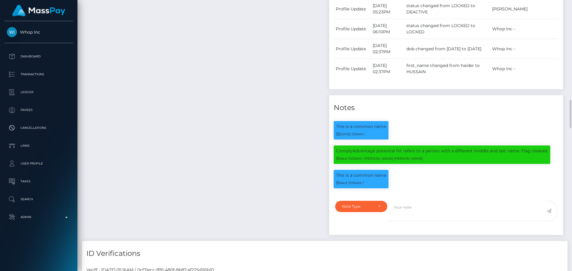
scroll to position [387, 0]
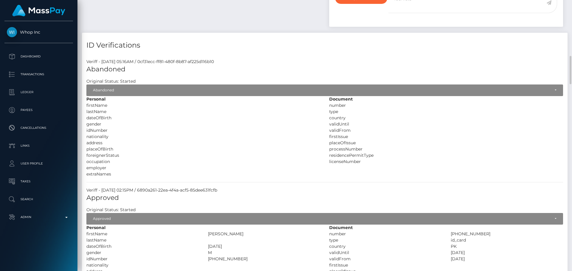
scroll to position [566, 0]
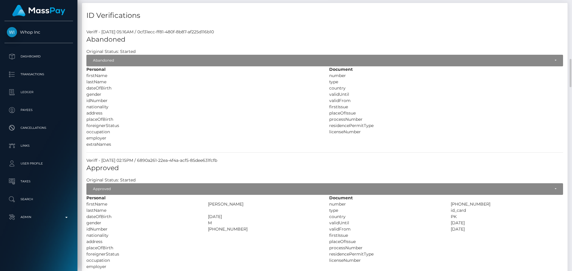
click at [157, 98] on div "idNumber" at bounding box center [142, 101] width 121 height 6
click at [154, 98] on div "idNumber" at bounding box center [142, 101] width 121 height 6
click at [152, 97] on div "gender" at bounding box center [142, 94] width 121 height 6
click at [151, 97] on div "gender" at bounding box center [142, 94] width 121 height 6
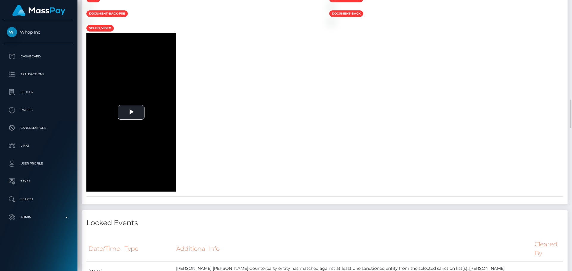
scroll to position [1101, 0]
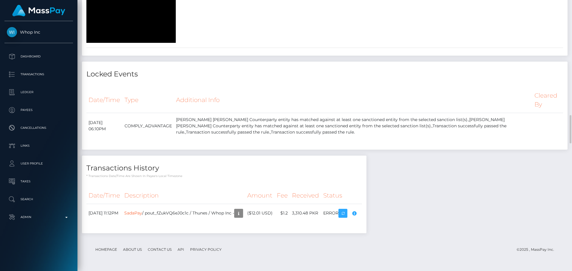
drag, startPoint x: 246, startPoint y: 84, endPoint x: 243, endPoint y: 84, distance: 3.0
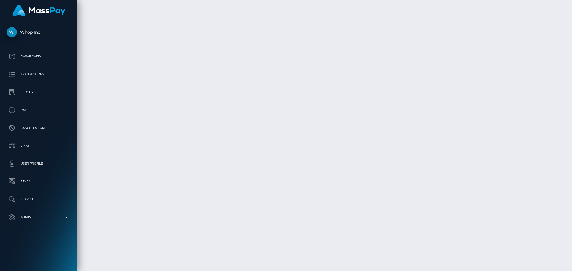
scroll to position [2319, 0]
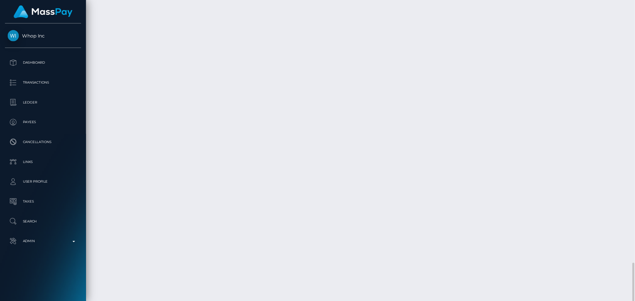
scroll to position [297630, 297527]
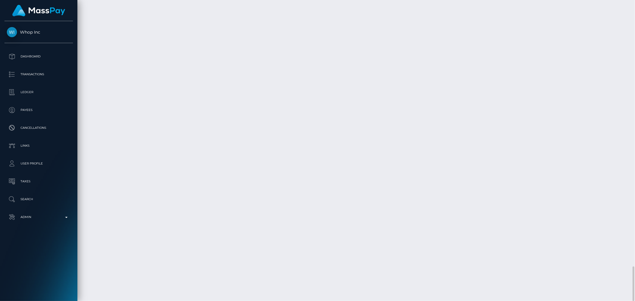
drag, startPoint x: 564, startPoint y: 0, endPoint x: 395, endPoint y: 185, distance: 250.4
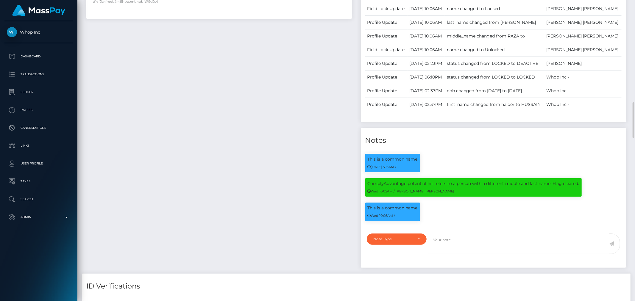
scroll to position [305, 0]
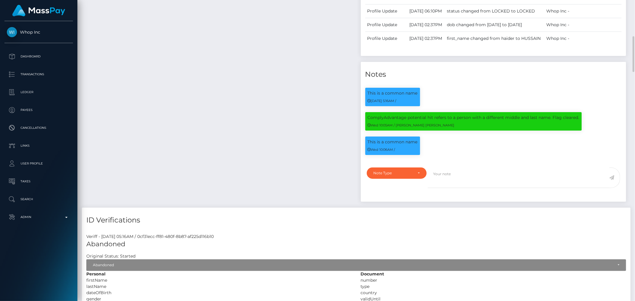
click at [319, 145] on div "Payee Attributes Payer Name Label Value Pakistan / SadaPay d1ef0c4f-eeb2-411f-b…" at bounding box center [219, 44] width 274 height 328
click at [331, 144] on div "Payee Attributes Payer Name Label Value Pakistan / SadaPay d1ef0c4f-eeb2-411f-b…" at bounding box center [219, 44] width 274 height 328
click at [295, 138] on div "Payee Attributes Payer Name Label Value Pakistan / SadaPay d1ef0c4f-eeb2-411f-b…" at bounding box center [219, 44] width 274 height 328
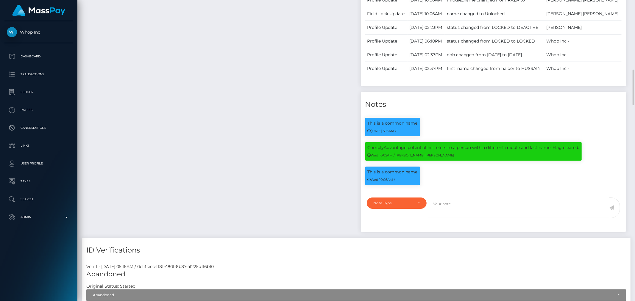
scroll to position [308, 0]
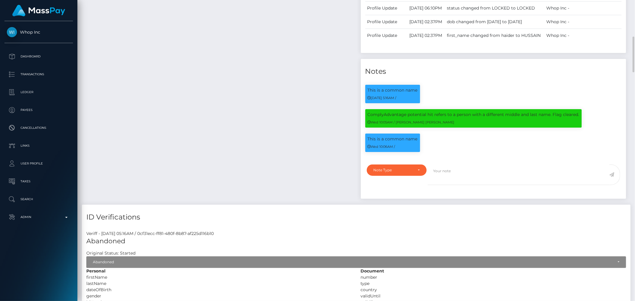
click at [323, 181] on div "Payee Attributes Payer Name Label Value Pakistan / SadaPay d1ef0c4f-eeb2-411f-b…" at bounding box center [219, 41] width 274 height 328
click at [324, 182] on div "Payee Attributes Payer Name Label Value Pakistan / SadaPay d1ef0c4f-eeb2-411f-b…" at bounding box center [219, 41] width 274 height 328
click at [322, 183] on div "Payee Attributes Payer Name Label Value Pakistan / SadaPay d1ef0c4f-eeb2-411f-b…" at bounding box center [219, 41] width 274 height 328
click at [313, 180] on div "Payee Attributes Payer Name Label Value Pakistan / SadaPay d1ef0c4f-eeb2-411f-b…" at bounding box center [219, 41] width 274 height 328
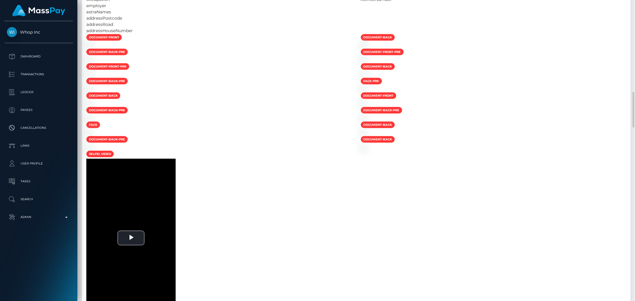
scroll to position [638, 0]
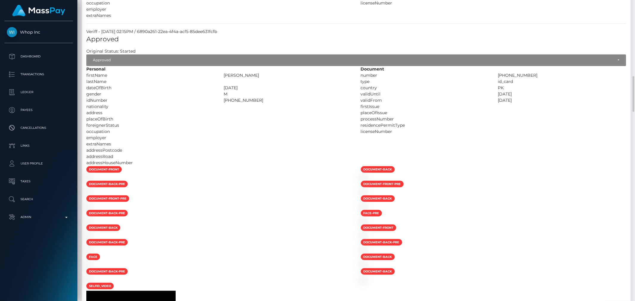
click at [248, 129] on div at bounding box center [287, 132] width 137 height 6
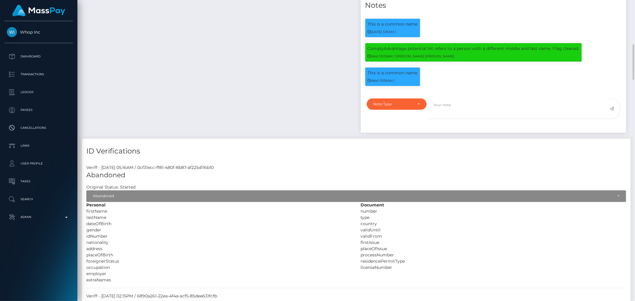
scroll to position [341, 0]
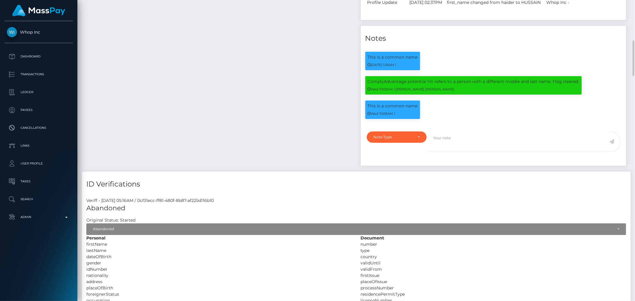
click at [305, 124] on div "Payee Attributes Payer Name Label Value Pakistan / SadaPay d1ef0c4f-eeb2-411f-b…" at bounding box center [219, 8] width 274 height 328
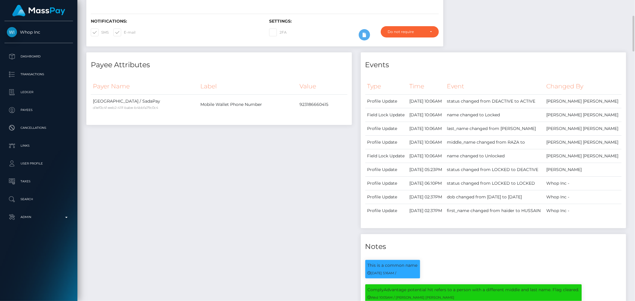
scroll to position [0, 0]
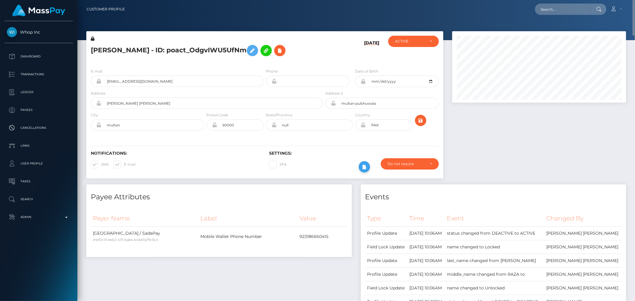
click at [361, 167] on icon at bounding box center [364, 166] width 7 height 7
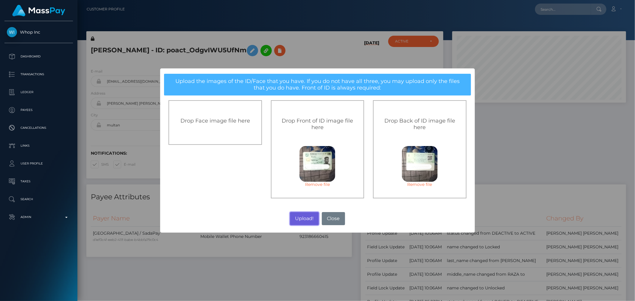
click at [304, 218] on button "Upload!" at bounding box center [304, 218] width 29 height 13
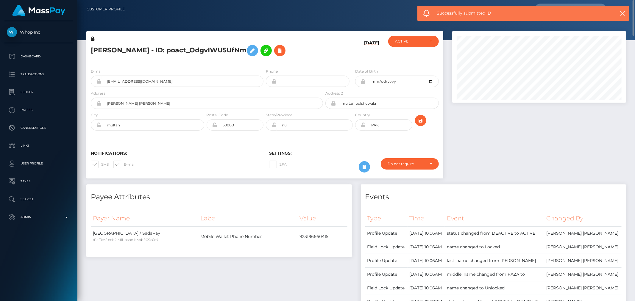
click at [472, 136] on div at bounding box center [539, 107] width 183 height 153
click at [469, 136] on div at bounding box center [539, 107] width 183 height 153
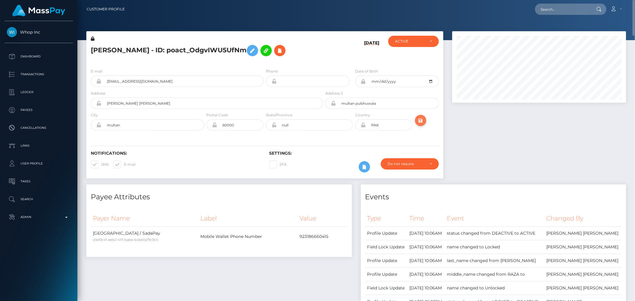
click at [420, 122] on icon "submit" at bounding box center [420, 120] width 7 height 7
click at [100, 51] on h5 "HUSSAIN RAZA - ID: poact_OdgvIWU5UfNm" at bounding box center [205, 50] width 229 height 17
copy h5 "HUSSAIN"
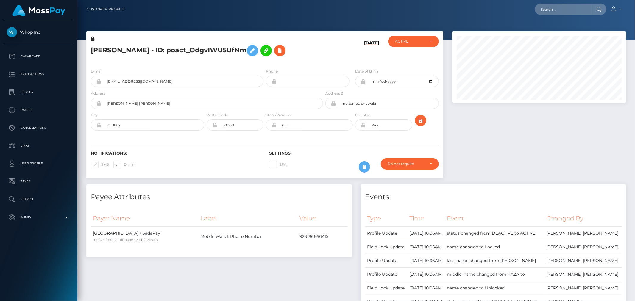
click at [134, 50] on h5 "HUSSAIN RAZA - ID: poact_OdgvIWU5UfNm" at bounding box center [205, 50] width 229 height 17
copy h5 "RAZA"
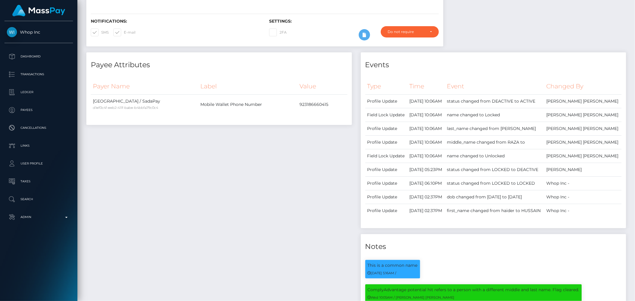
scroll to position [0, 0]
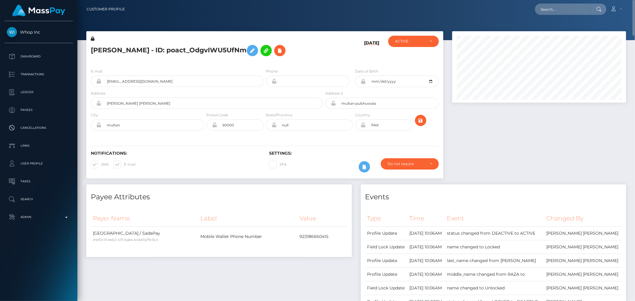
click at [318, 54] on h5 "HUSSAIN RAZA - ID: poact_OdgvIWU5UfNm" at bounding box center [205, 50] width 229 height 17
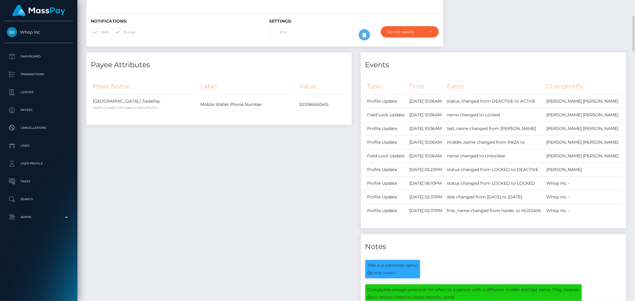
scroll to position [165, 0]
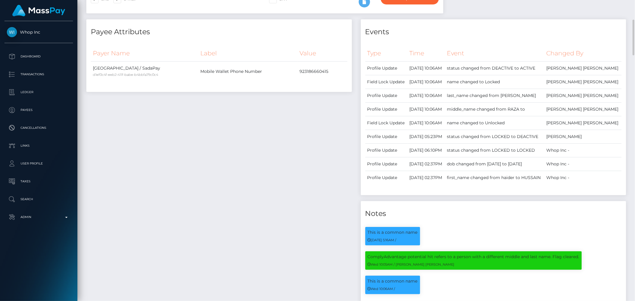
click at [311, 127] on div "Payee Attributes Payer Name Label Value Pakistan / SadaPay d1ef0c4f-eeb2-411f-b…" at bounding box center [219, 183] width 274 height 328
click at [294, 124] on div "Payee Attributes Payer Name Label Value Pakistan / SadaPay d1ef0c4f-eeb2-411f-b…" at bounding box center [219, 183] width 274 height 328
click at [292, 124] on div "Payee Attributes Payer Name Label Value Pakistan / SadaPay d1ef0c4f-eeb2-411f-b…" at bounding box center [219, 183] width 274 height 328
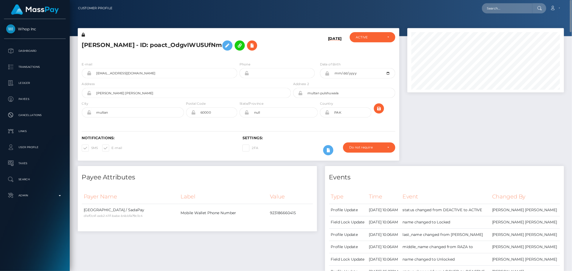
scroll to position [71, 153]
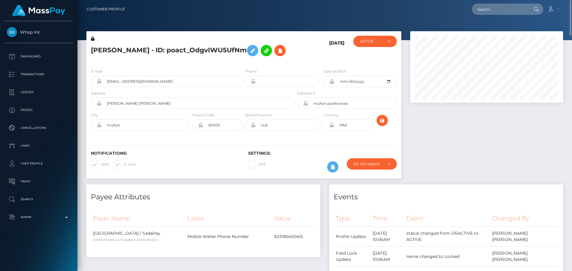
drag, startPoint x: 545, startPoint y: 0, endPoint x: 432, endPoint y: 128, distance: 171.1
click at [432, 128] on div at bounding box center [486, 107] width 162 height 153
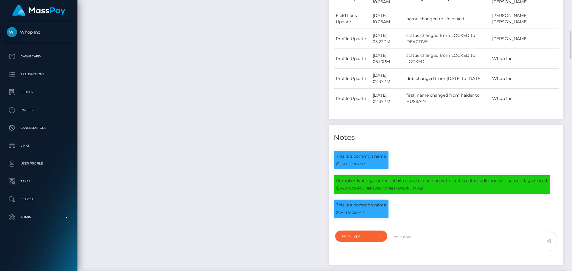
click at [264, 167] on div "Payee Attributes Payer Name Label Value Pakistan / SadaPay d1ef0c4f-eeb2-411f-b…" at bounding box center [203, 79] width 243 height 384
click at [278, 165] on div "Payee Attributes Payer Name Label Value Pakistan / SadaPay d1ef0c4f-eeb2-411f-b…" at bounding box center [203, 79] width 243 height 384
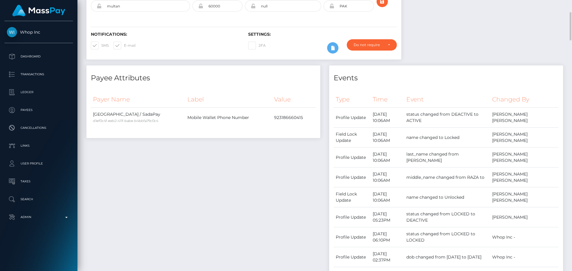
scroll to position [0, 0]
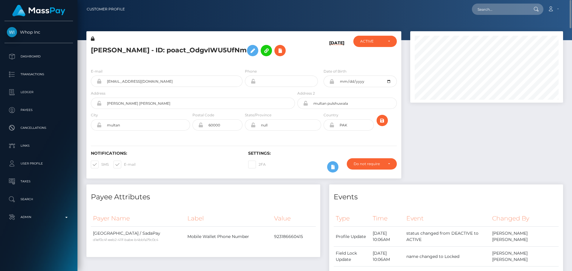
click at [204, 68] on div "E-mail razahaider667@gmail.com Phone 2002-12-03" at bounding box center [243, 100] width 315 height 73
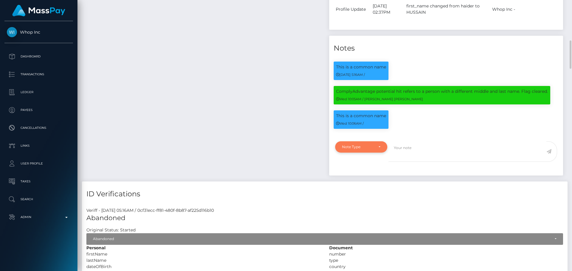
scroll to position [71, 153]
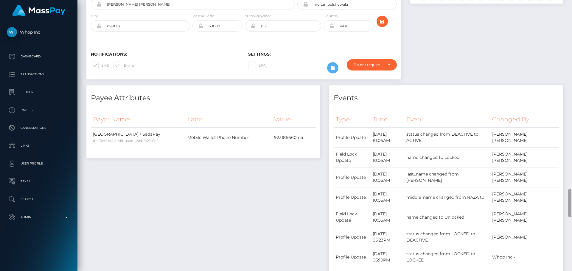
scroll to position [0, 0]
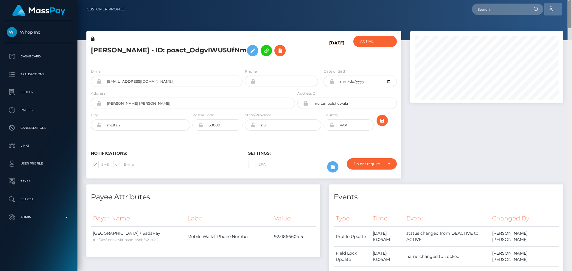
drag, startPoint x: 568, startPoint y: 224, endPoint x: 556, endPoint y: 13, distance: 211.4
click at [556, 13] on div "Customer Profile Loading... Loading..." at bounding box center [324, 135] width 494 height 271
click at [380, 119] on icon "submit" at bounding box center [381, 120] width 7 height 7
click at [327, 137] on div "Notifications: SMS E-mail Settings: 2FA" at bounding box center [243, 158] width 315 height 42
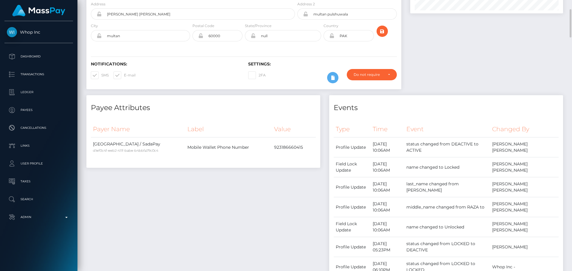
scroll to position [0, 0]
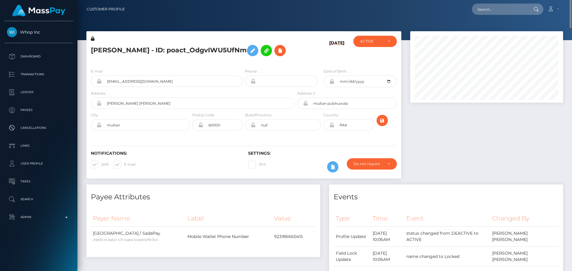
click at [332, 125] on icon at bounding box center [331, 125] width 5 height 5
click at [311, 143] on div "Notifications: SMS E-mail Settings: 2FA" at bounding box center [243, 158] width 315 height 42
drag, startPoint x: 570, startPoint y: 185, endPoint x: 550, endPoint y: 6, distance: 179.7
click at [550, 6] on div "Customer Profile Loading... Loading..." at bounding box center [324, 135] width 494 height 271
click at [107, 50] on h5 "HUSSAIN RAZA - ID: poact_OdgvIWU5UfNm" at bounding box center [191, 50] width 201 height 17
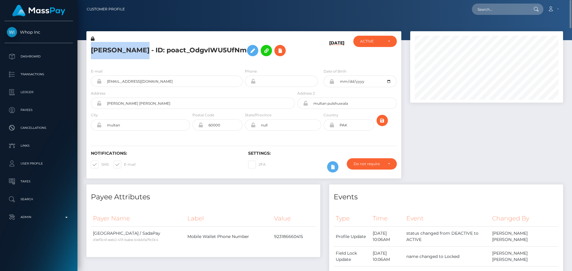
drag, startPoint x: 107, startPoint y: 50, endPoint x: 125, endPoint y: 49, distance: 18.5
click at [125, 49] on h5 "HUSSAIN RAZA - ID: poact_OdgvIWU5UfNm" at bounding box center [191, 50] width 201 height 17
copy h5 "HUSSAIN RAZA"
click at [38, 197] on p "Search" at bounding box center [39, 199] width 64 height 9
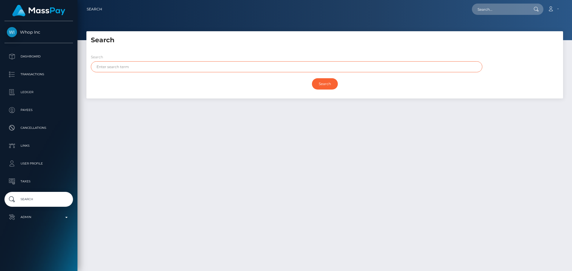
click at [161, 67] on input "text" at bounding box center [286, 66] width 391 height 11
paste input "[PERSON_NAME]"
click at [119, 67] on input "[PERSON_NAME]" at bounding box center [286, 66] width 391 height 11
type input "HUSSAIN"
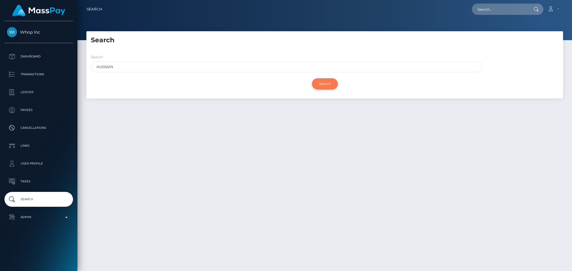
click at [322, 82] on input "Search" at bounding box center [325, 83] width 26 height 11
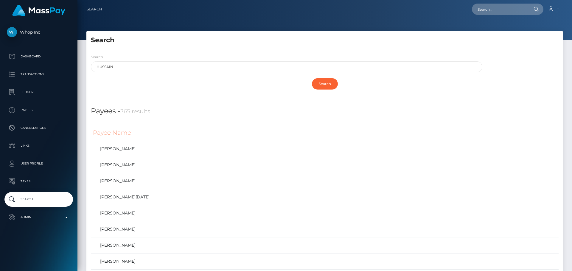
click at [249, 44] on h5 "Search" at bounding box center [324, 40] width 467 height 9
click at [411, 73] on div "Search HUSSAIN" at bounding box center [284, 64] width 397 height 21
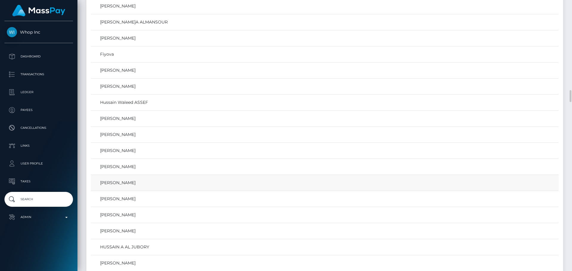
scroll to position [685, 0]
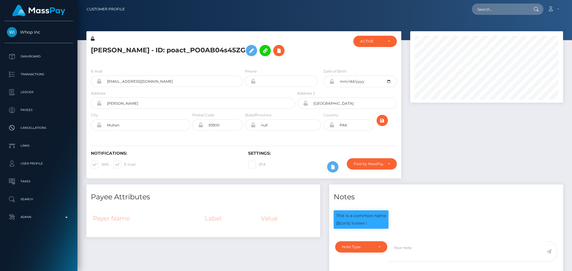
scroll to position [71, 153]
click at [304, 51] on div at bounding box center [322, 50] width 52 height 28
click at [304, 52] on div at bounding box center [322, 50] width 52 height 28
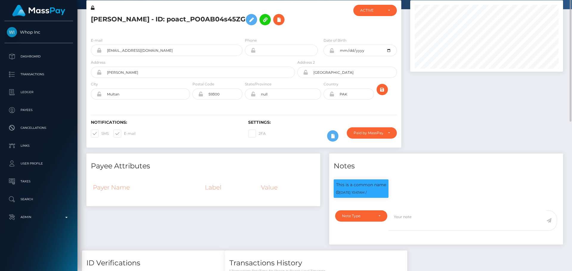
scroll to position [0, 0]
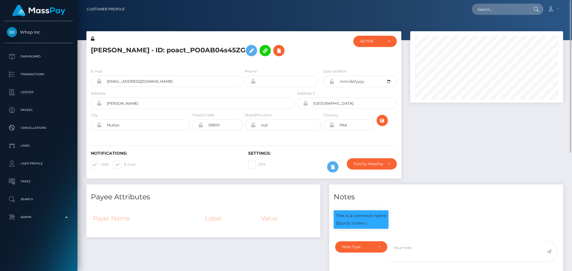
click at [416, 128] on div at bounding box center [486, 107] width 162 height 153
click at [330, 168] on icon at bounding box center [332, 166] width 7 height 7
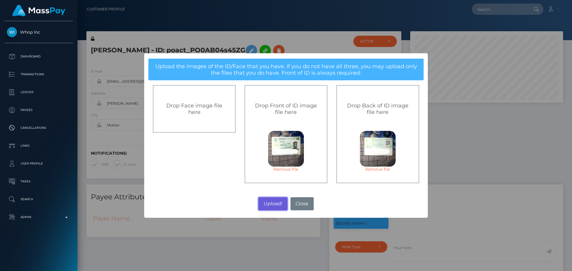
click at [271, 205] on button "Upload!" at bounding box center [272, 203] width 29 height 13
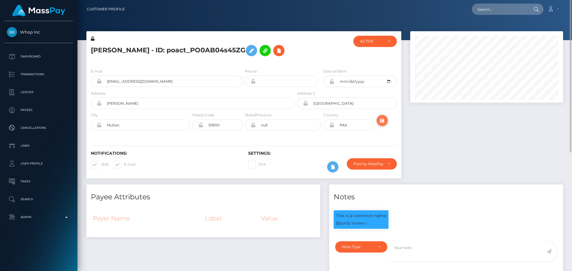
click at [382, 121] on icon "submit" at bounding box center [381, 120] width 7 height 7
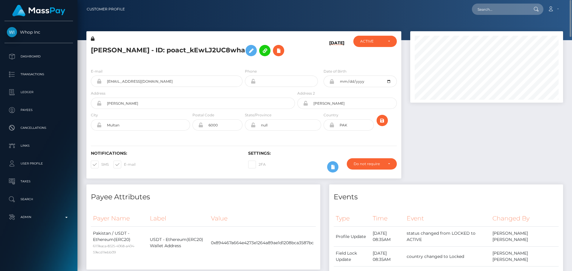
click at [297, 42] on div "[DATE]" at bounding box center [322, 50] width 52 height 28
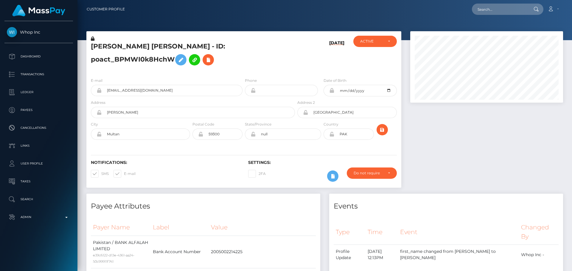
scroll to position [71, 153]
click at [191, 68] on h5 "HUSSAIN RAZA Raza - ID: poact_BPMWI0k8HchW" at bounding box center [191, 55] width 201 height 26
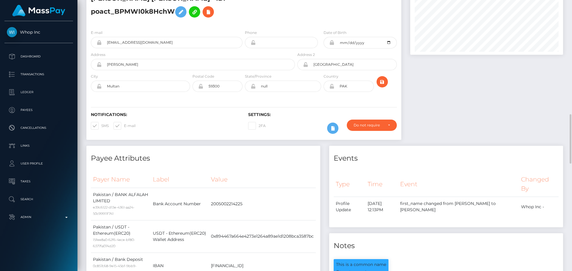
scroll to position [0, 0]
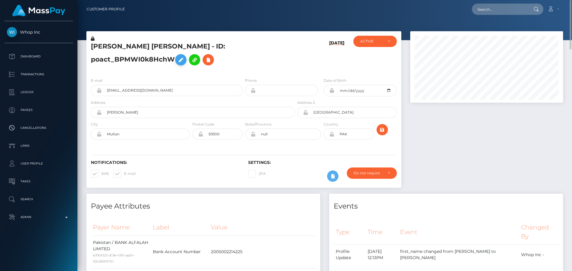
drag, startPoint x: 91, startPoint y: 39, endPoint x: 270, endPoint y: 52, distance: 179.4
click at [91, 39] on icon at bounding box center [93, 39] width 4 height 4
click at [184, 56] on icon at bounding box center [180, 59] width 7 height 7
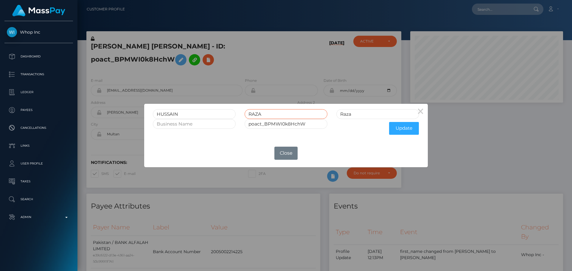
click at [254, 112] on input "RAZA" at bounding box center [285, 114] width 83 height 10
click at [361, 116] on input "Raza" at bounding box center [377, 114] width 83 height 10
paste input "AZA"
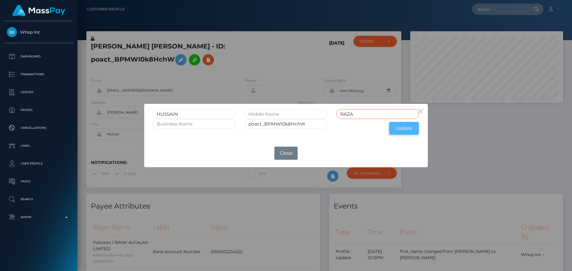
type input "RAZA"
click at [399, 127] on button "Update" at bounding box center [404, 128] width 30 height 13
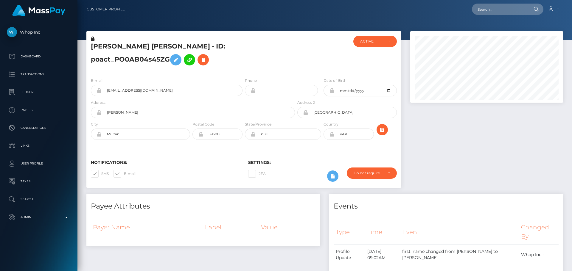
scroll to position [71, 153]
click at [297, 73] on div at bounding box center [322, 54] width 52 height 37
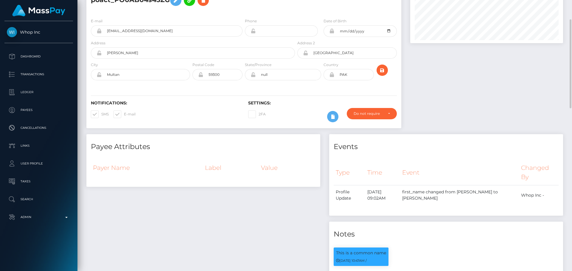
scroll to position [0, 0]
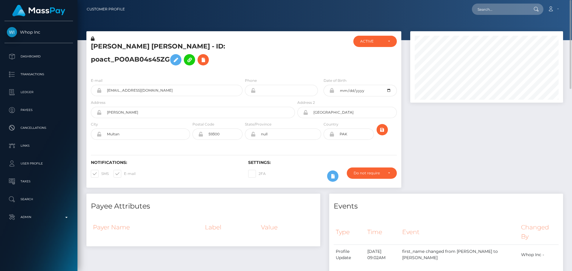
click at [92, 39] on icon at bounding box center [93, 39] width 4 height 4
click at [179, 56] on icon at bounding box center [175, 59] width 7 height 7
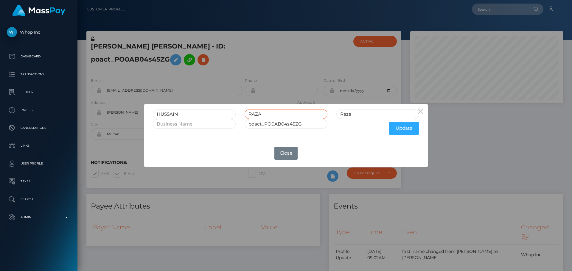
click at [255, 116] on input "RAZA" at bounding box center [285, 114] width 83 height 10
click at [357, 113] on input "Raza" at bounding box center [377, 114] width 83 height 10
paste input "AZA"
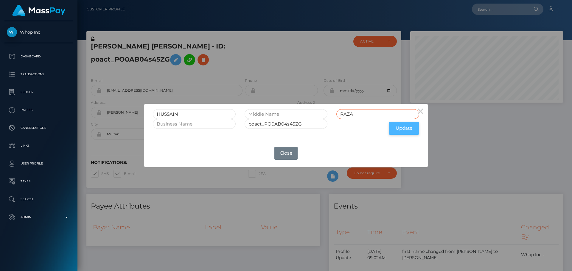
type input "RAZA"
click at [397, 129] on button "Update" at bounding box center [404, 128] width 30 height 13
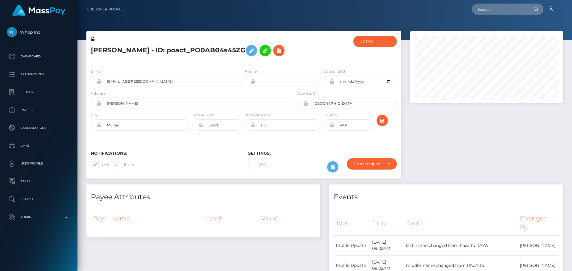
scroll to position [71, 153]
click at [92, 39] on icon at bounding box center [93, 39] width 4 height 4
click at [202, 59] on h5 "[PERSON_NAME] - ID: poact_PO0AB04s45ZG" at bounding box center [191, 50] width 201 height 17
click at [202, 60] on div "[PERSON_NAME] - ID: poact_PO0AB04s45ZG" at bounding box center [191, 50] width 210 height 28
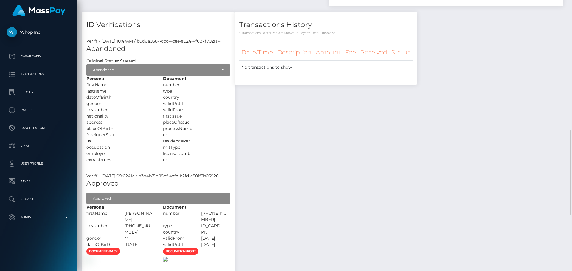
scroll to position [597, 0]
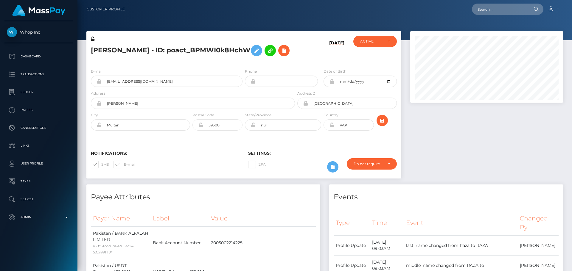
scroll to position [71, 153]
click at [93, 39] on icon at bounding box center [93, 39] width 4 height 4
click at [331, 126] on icon at bounding box center [331, 125] width 5 height 5
